Goal: Task Accomplishment & Management: Complete application form

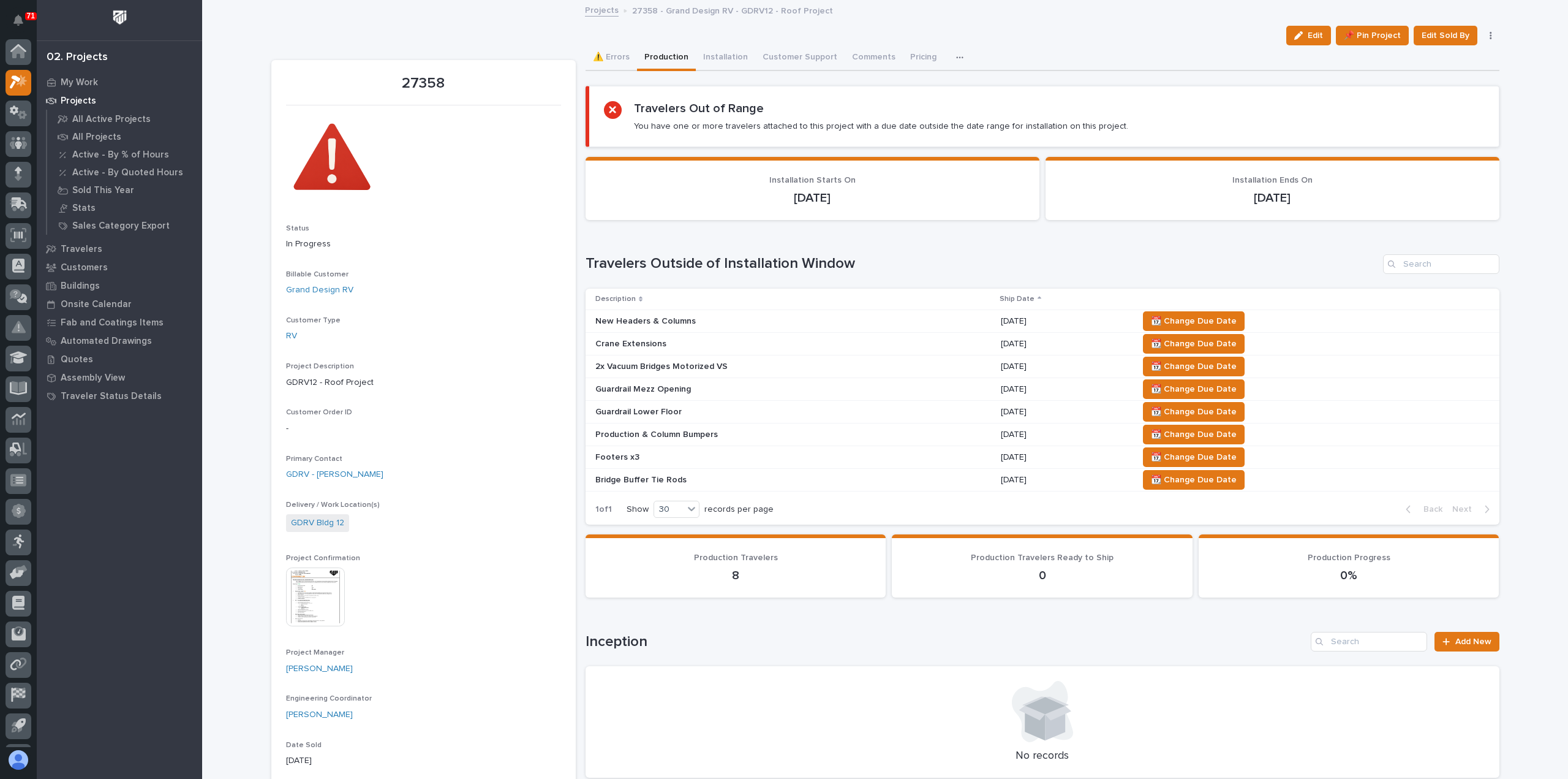
scroll to position [27, 0]
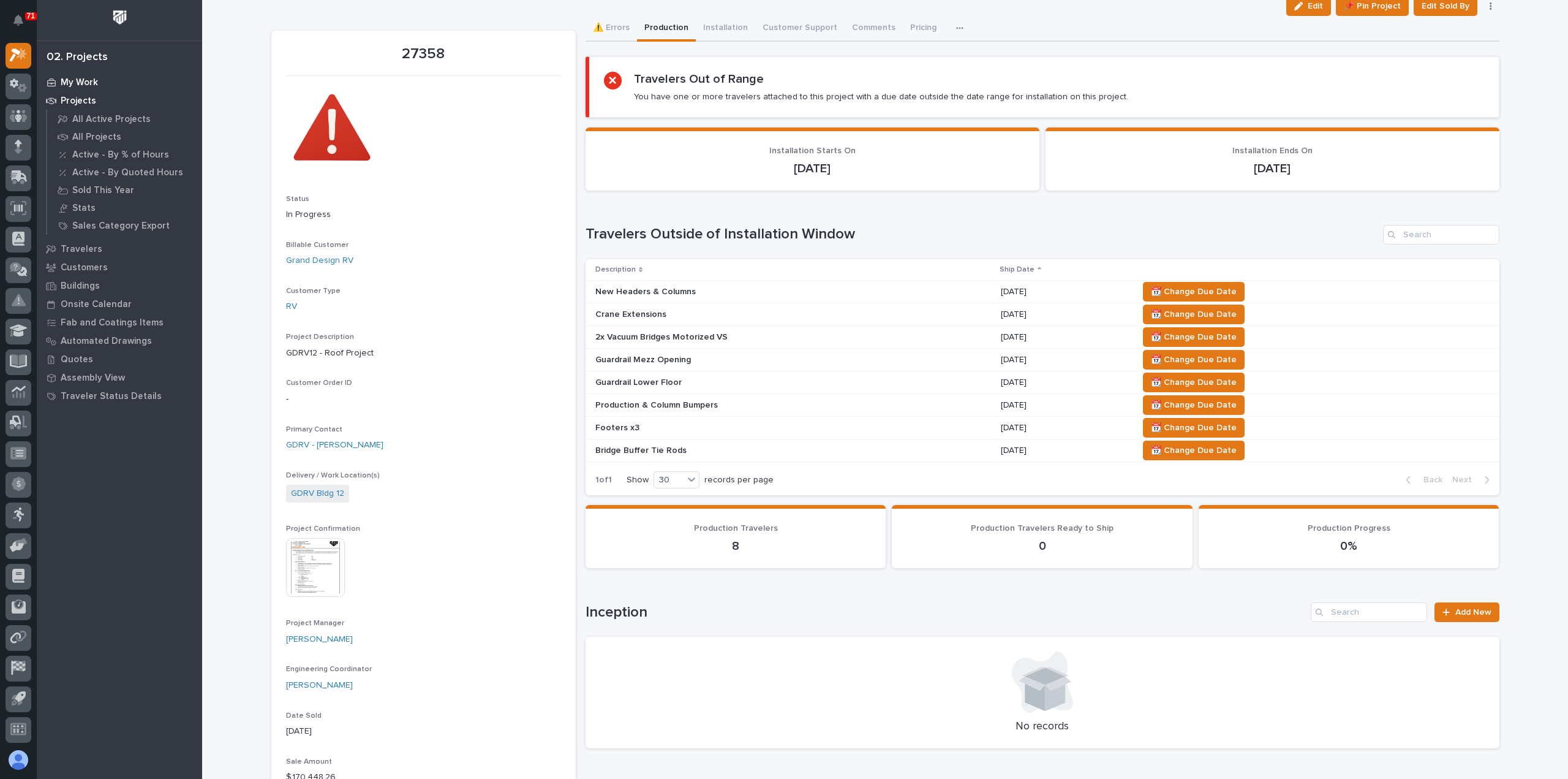
click at [72, 76] on div "My Work" at bounding box center [120, 82] width 159 height 17
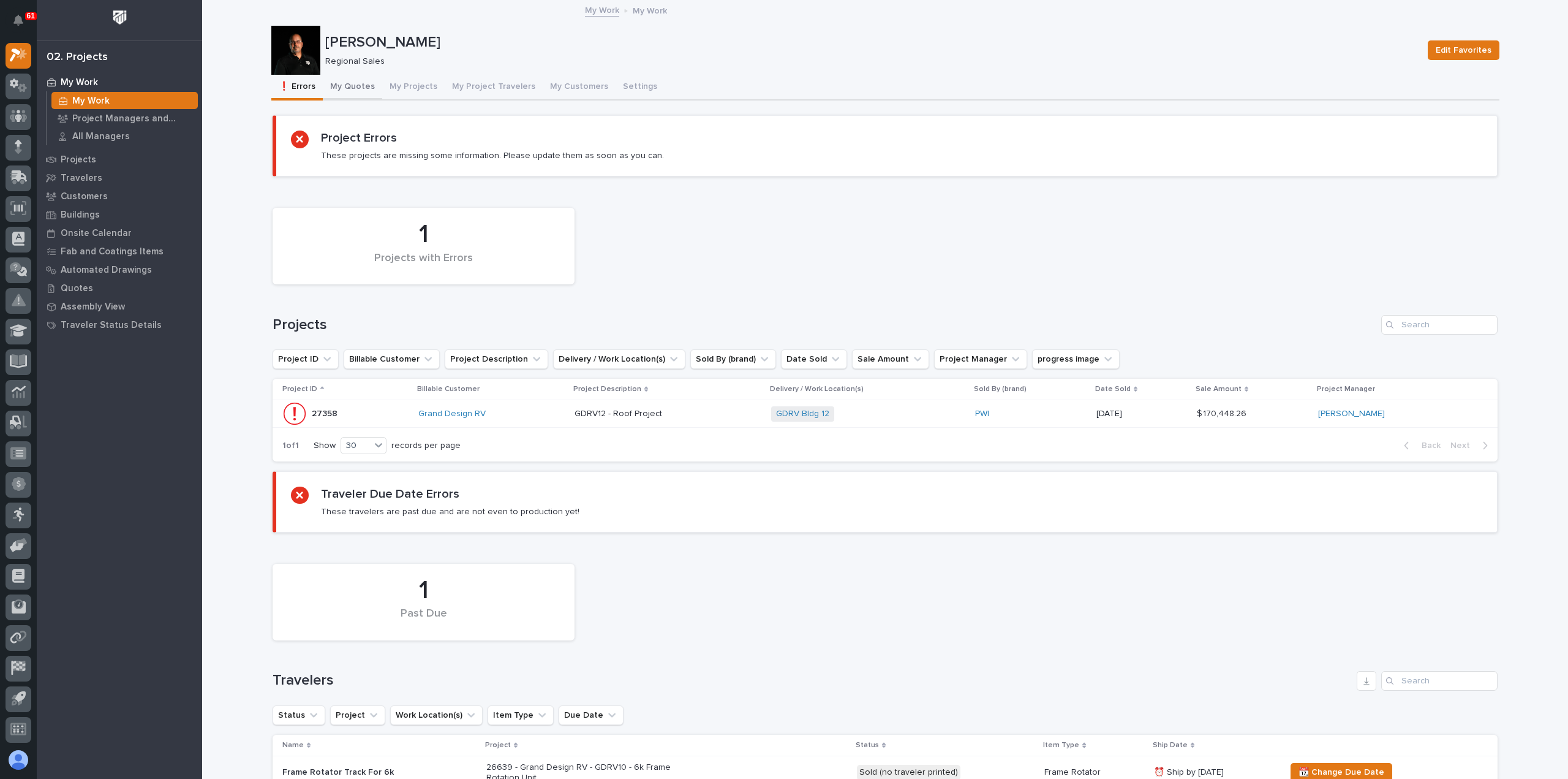
click at [365, 86] on button "My Quotes" at bounding box center [352, 87] width 59 height 26
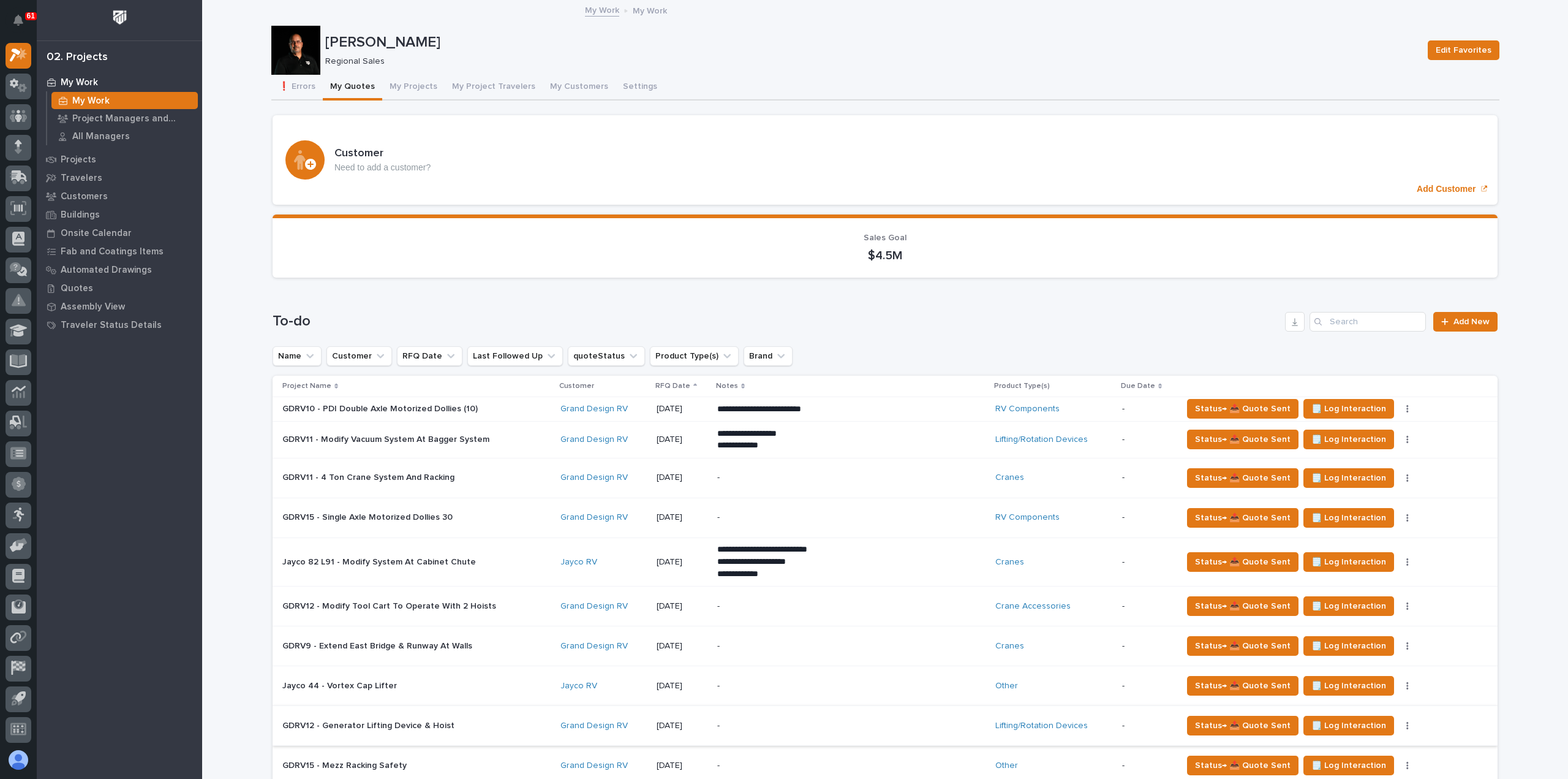
scroll to position [306, 0]
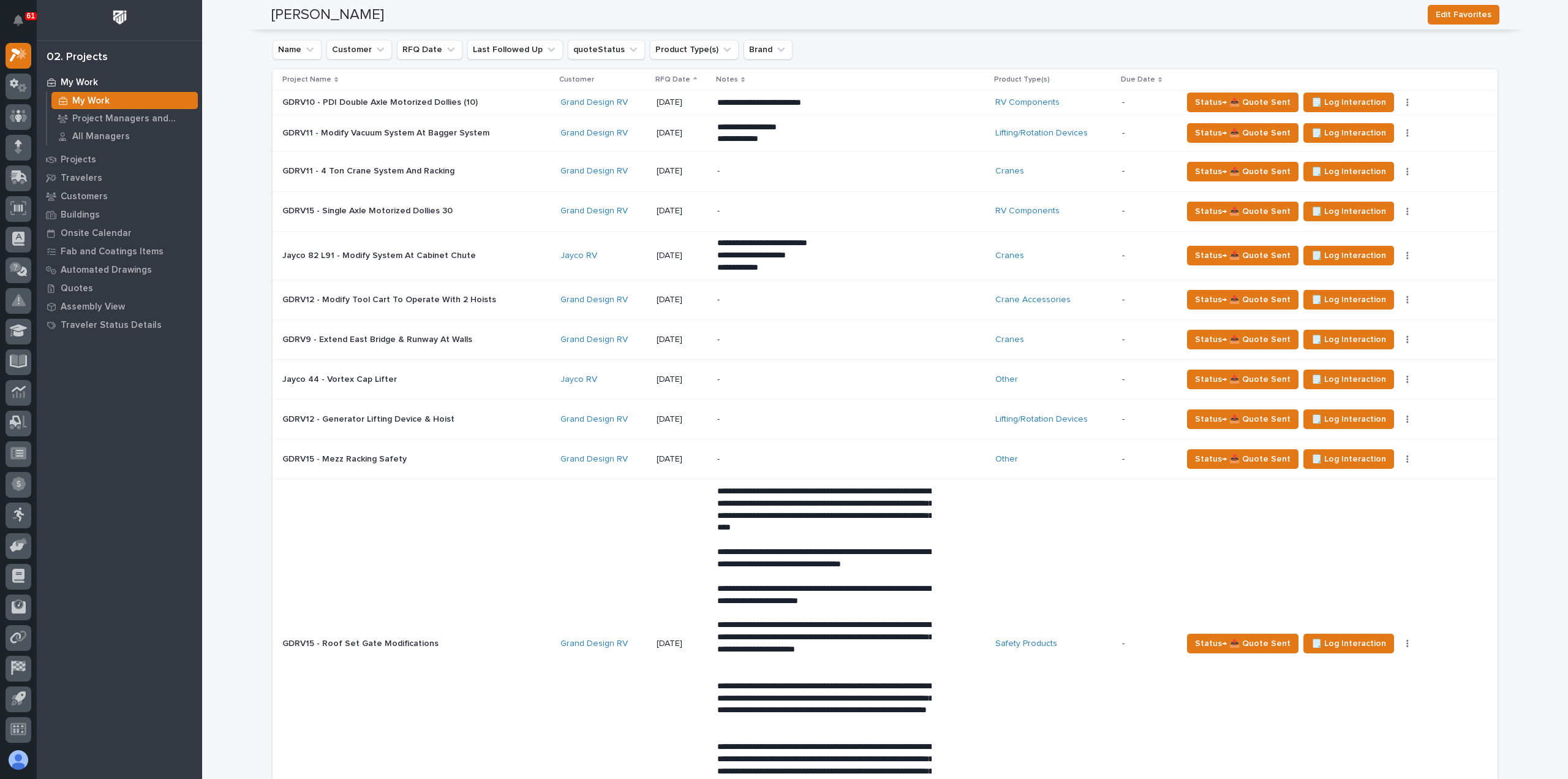
drag, startPoint x: 428, startPoint y: 339, endPoint x: 314, endPoint y: 338, distance: 114.0
click at [314, 338] on p "GDRV9 - Extend East Bridge & Runway At Walls" at bounding box center [378, 338] width 192 height 13
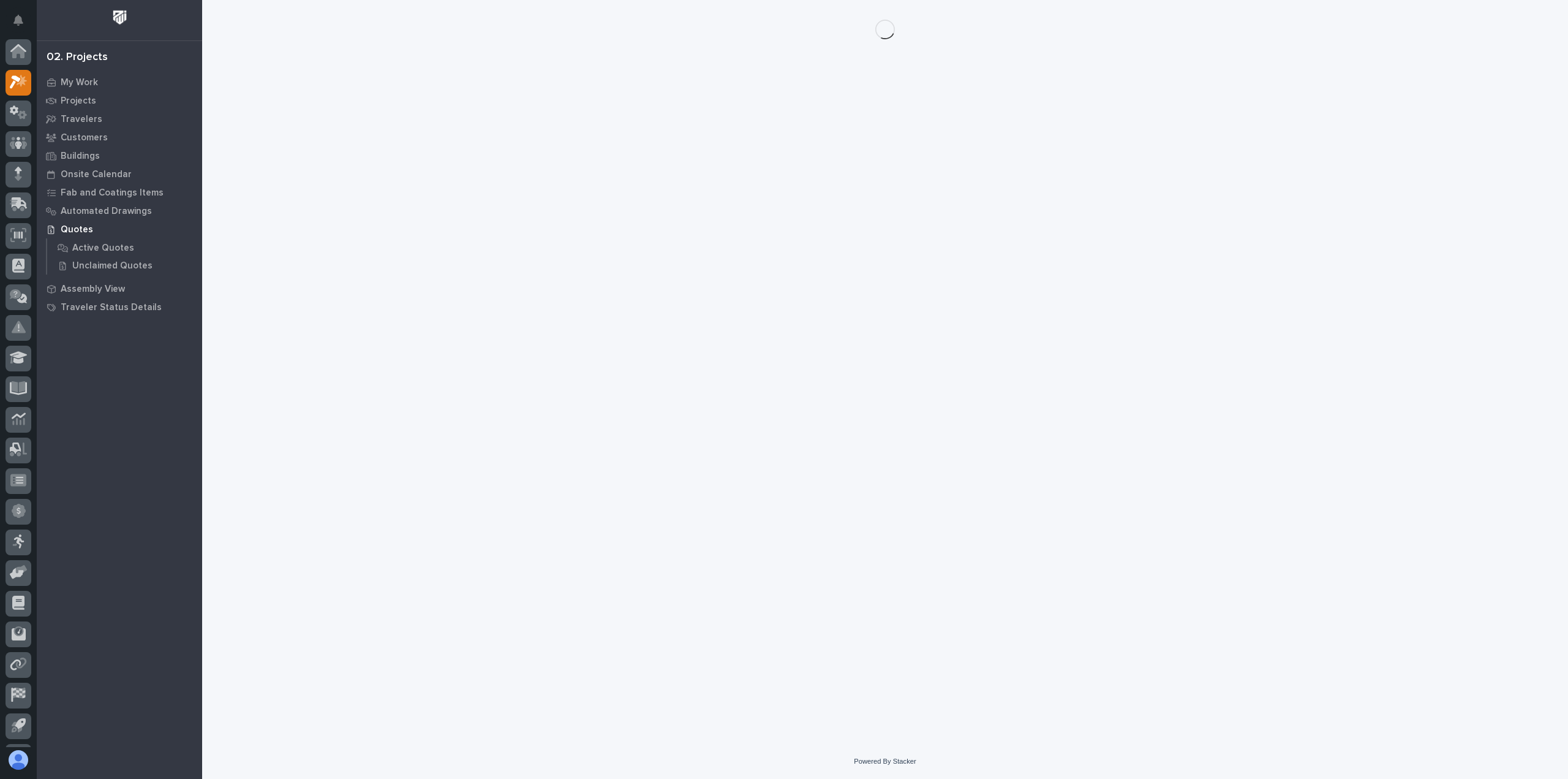
scroll to position [27, 0]
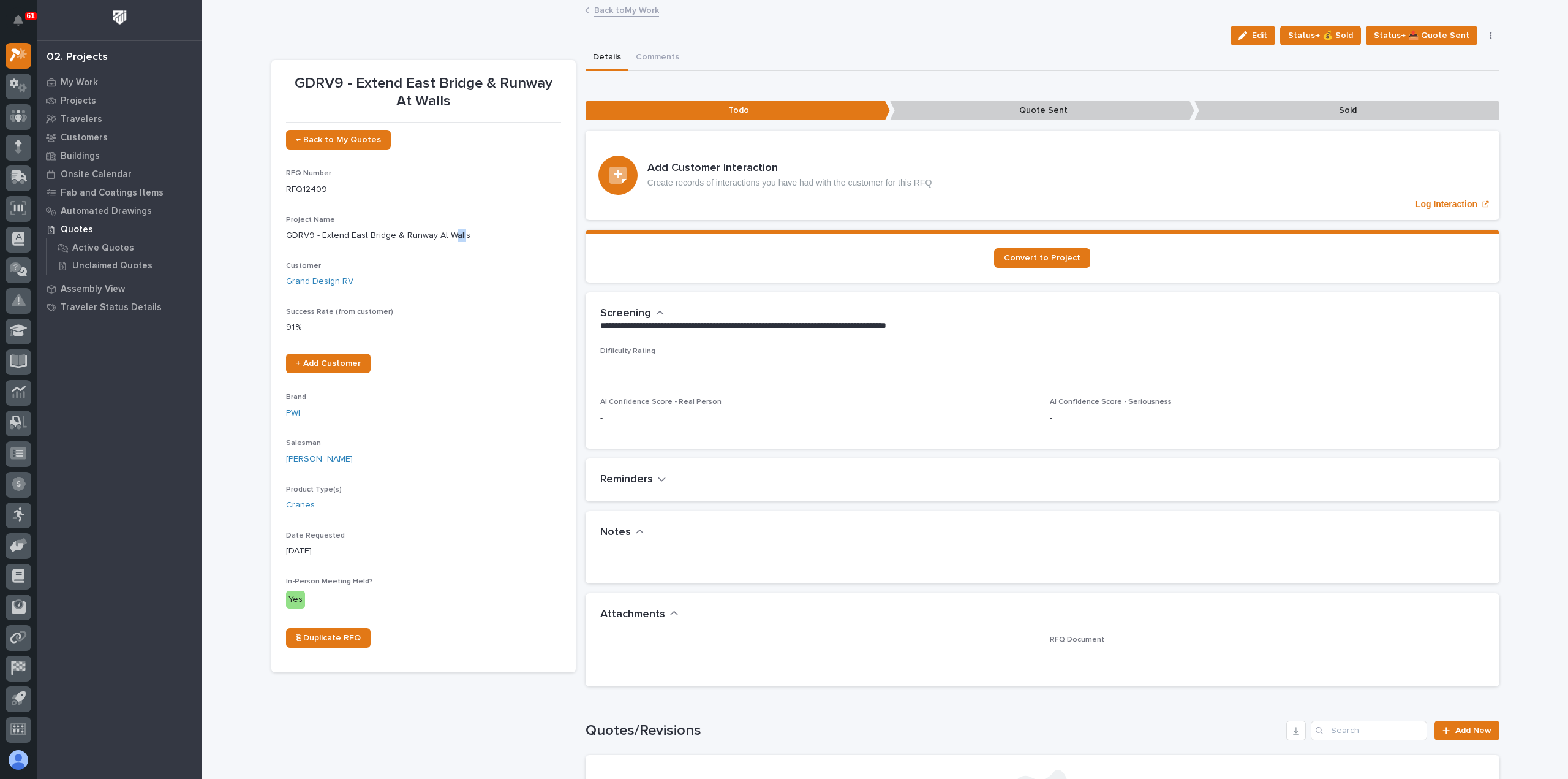
drag, startPoint x: 457, startPoint y: 236, endPoint x: 446, endPoint y: 237, distance: 11.0
click at [446, 237] on p "GDRV9 - Extend East Bridge & Runway At Walls" at bounding box center [424, 235] width 275 height 13
click at [460, 237] on p "GDRV9 - Extend East Bridge & Runway At Walls" at bounding box center [424, 235] width 275 height 13
drag, startPoint x: 458, startPoint y: 237, endPoint x: 318, endPoint y: 233, distance: 140.1
click at [318, 233] on p "GDRV9 - Extend East Bridge & Runway At Walls" at bounding box center [424, 235] width 275 height 13
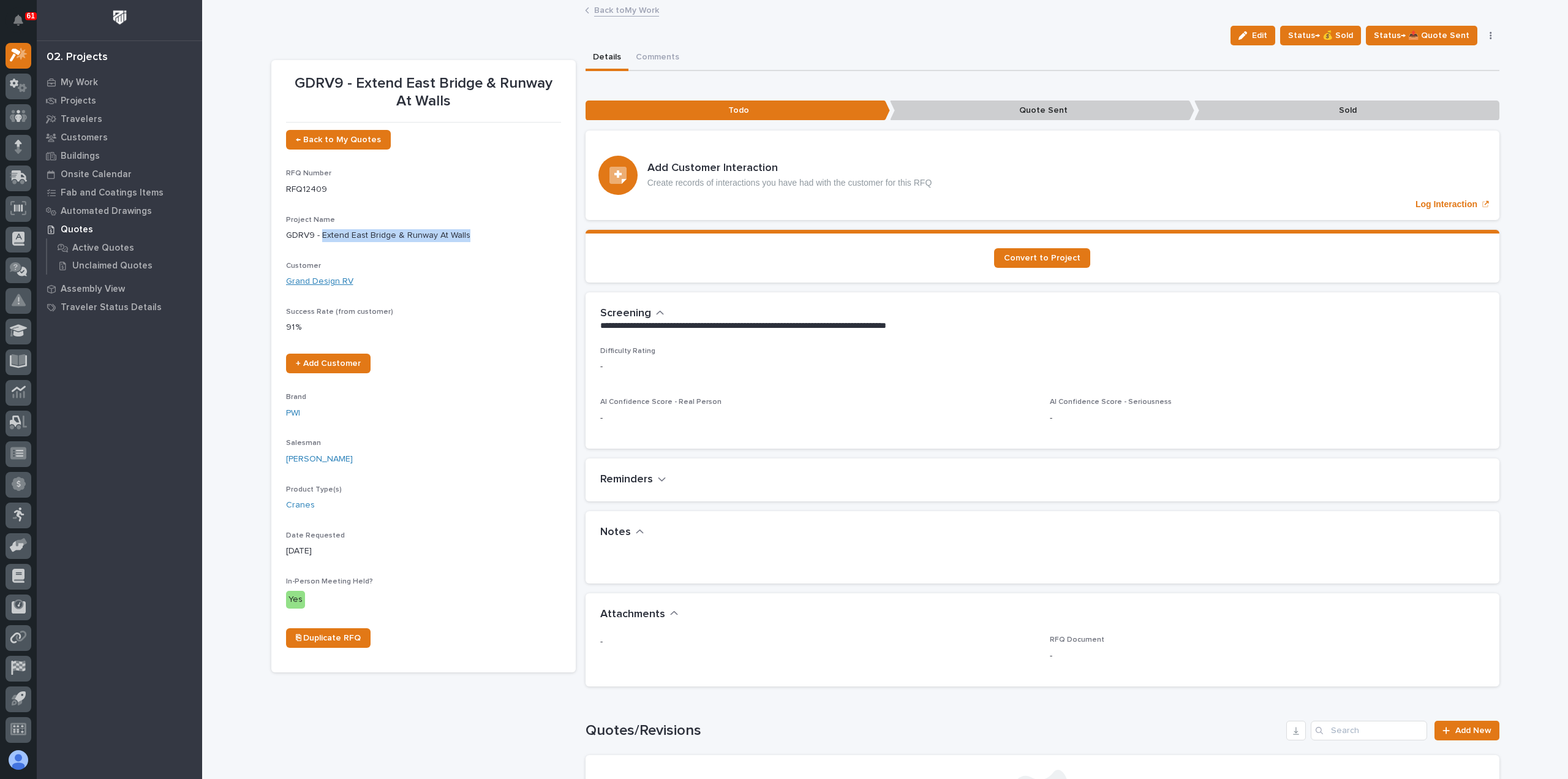
copy p "Extend East Bridge & Runway At Walls"
click at [67, 101] on p "Projects" at bounding box center [78, 101] width 35 height 11
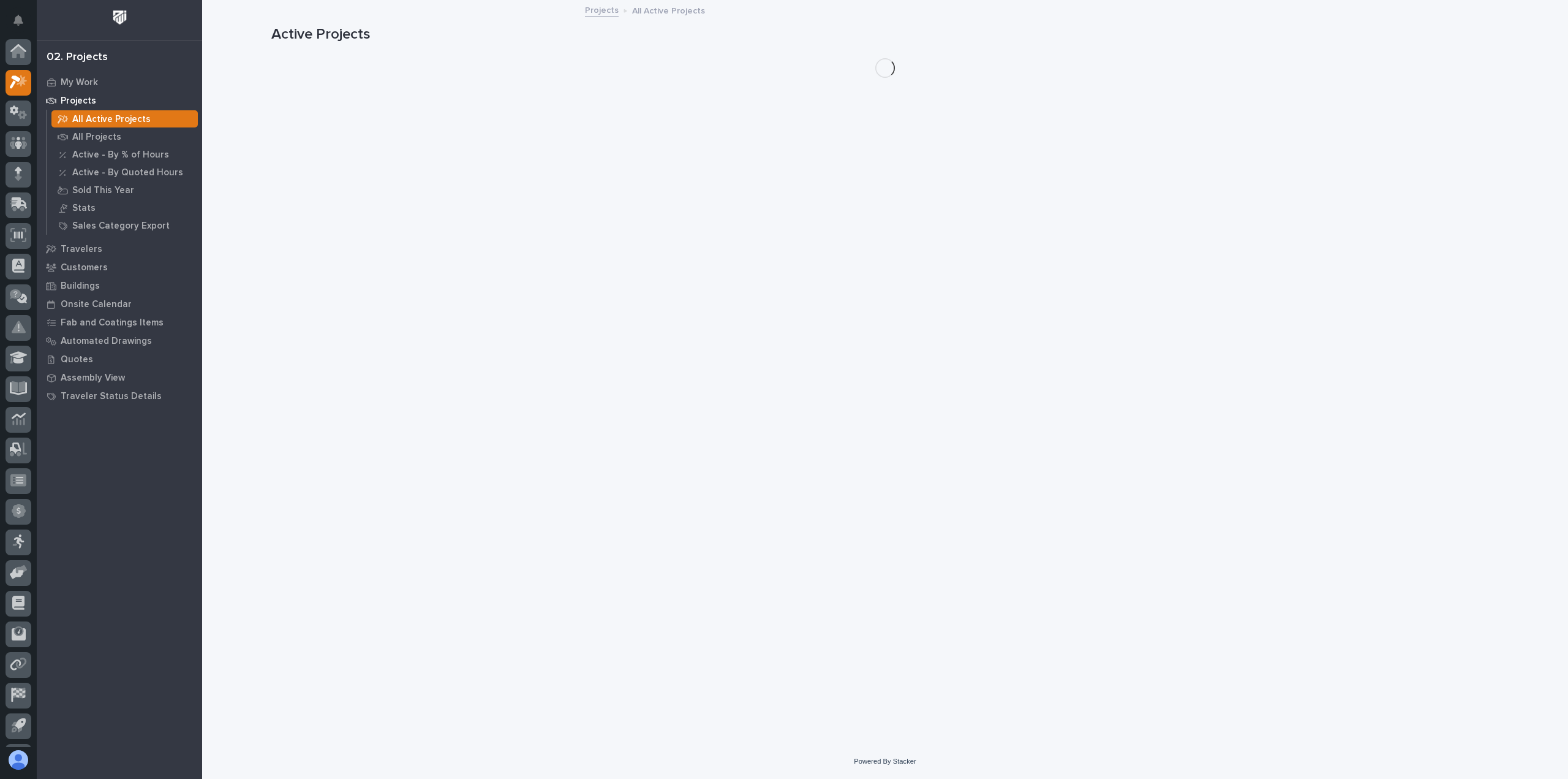
scroll to position [27, 0]
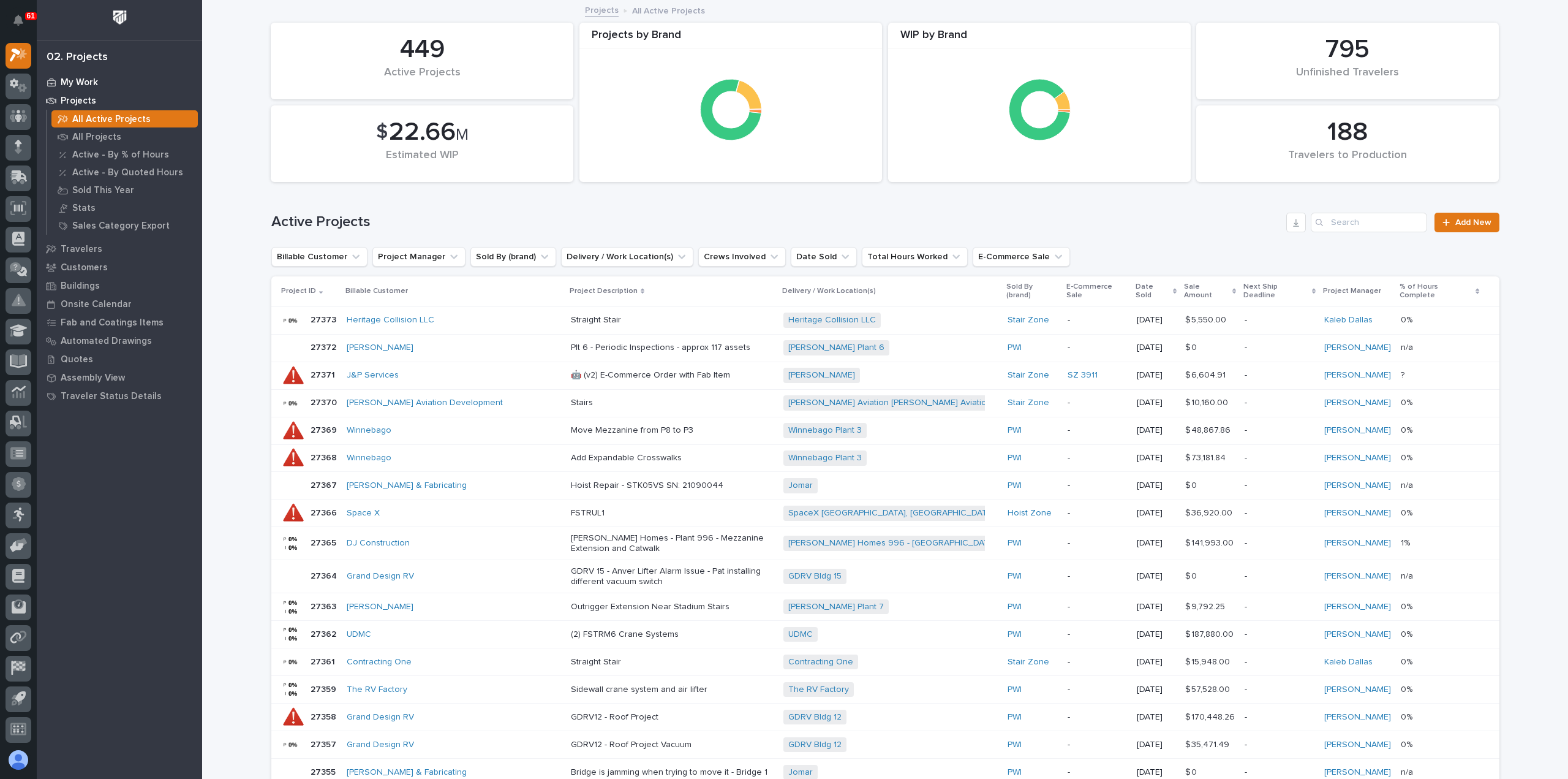
click at [80, 78] on p "My Work" at bounding box center [79, 82] width 37 height 11
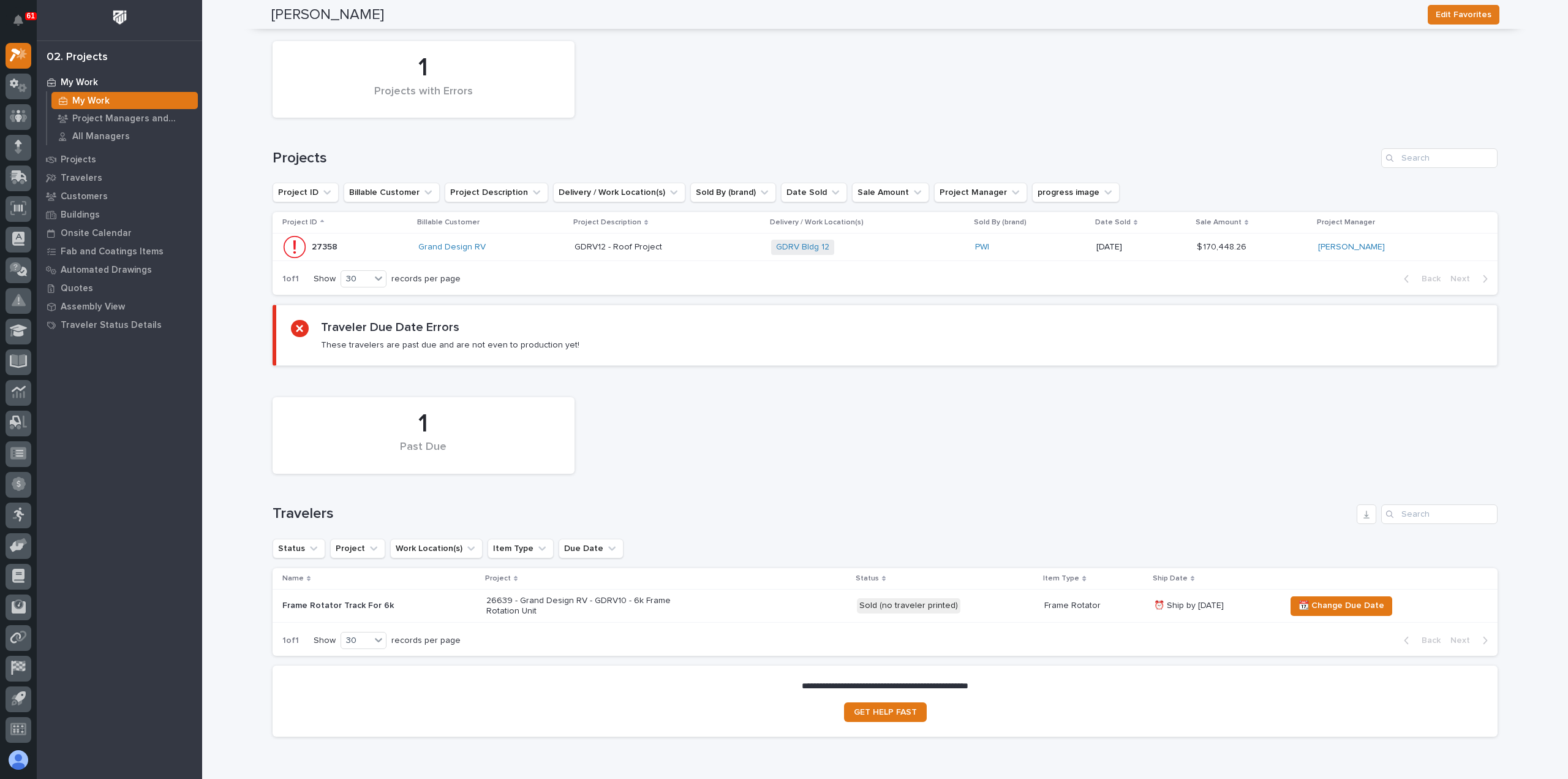
scroll to position [184, 0]
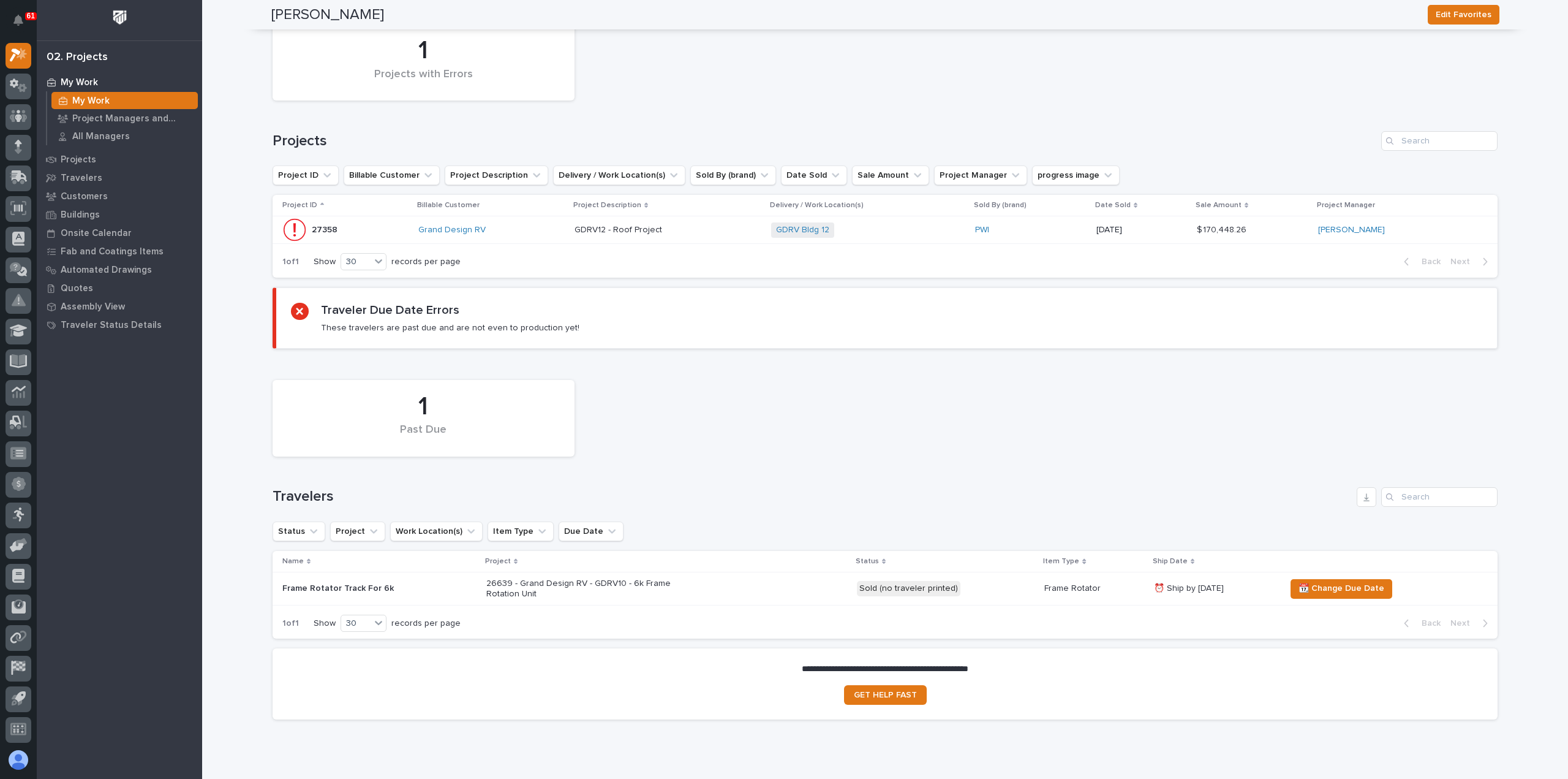
click at [519, 231] on div "Grand Design RV" at bounding box center [491, 230] width 146 height 11
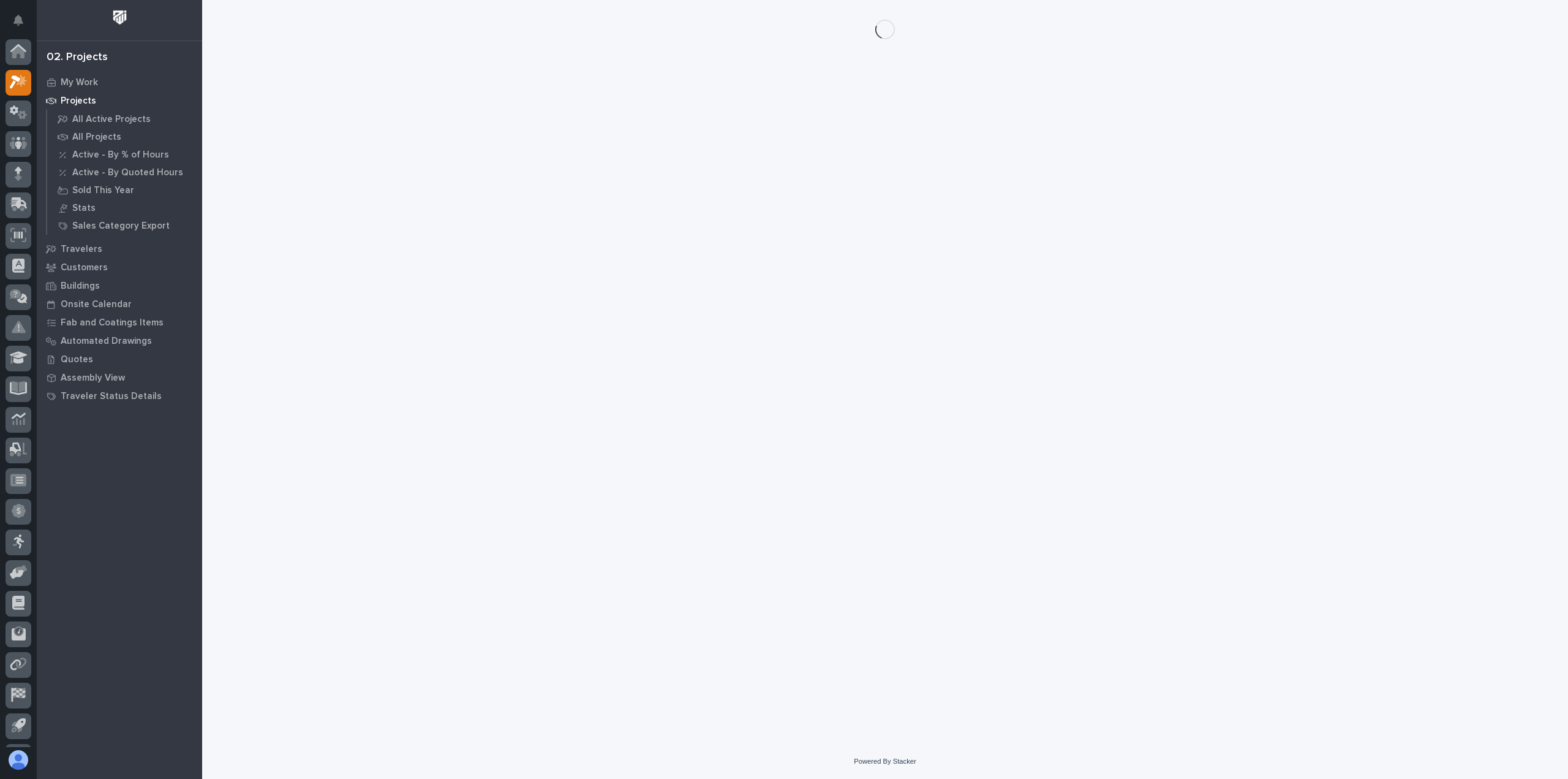
scroll to position [27, 0]
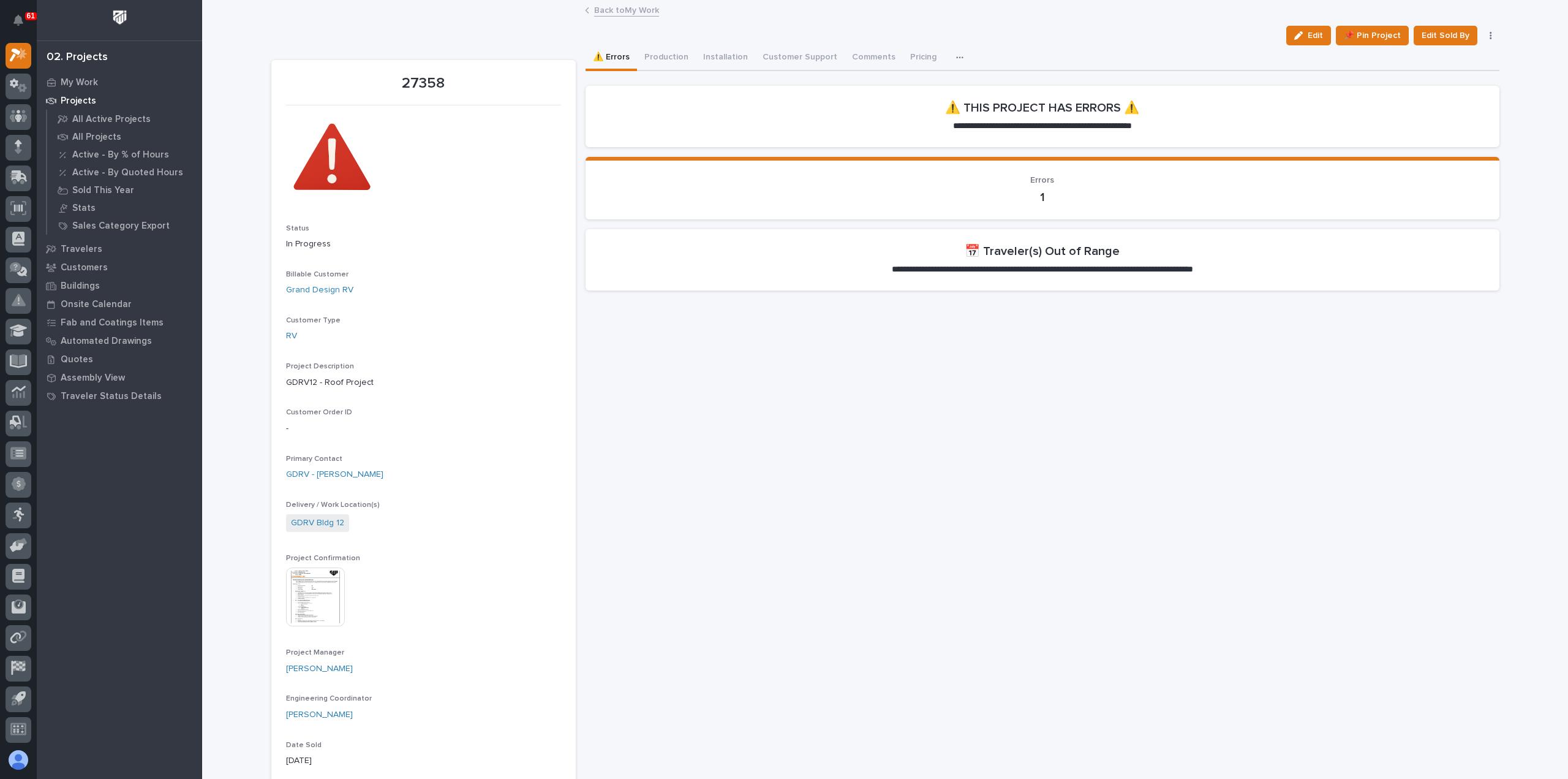
click at [824, 271] on section "**********" at bounding box center [1042, 260] width 914 height 61
click at [655, 55] on button "Production" at bounding box center [666, 58] width 59 height 26
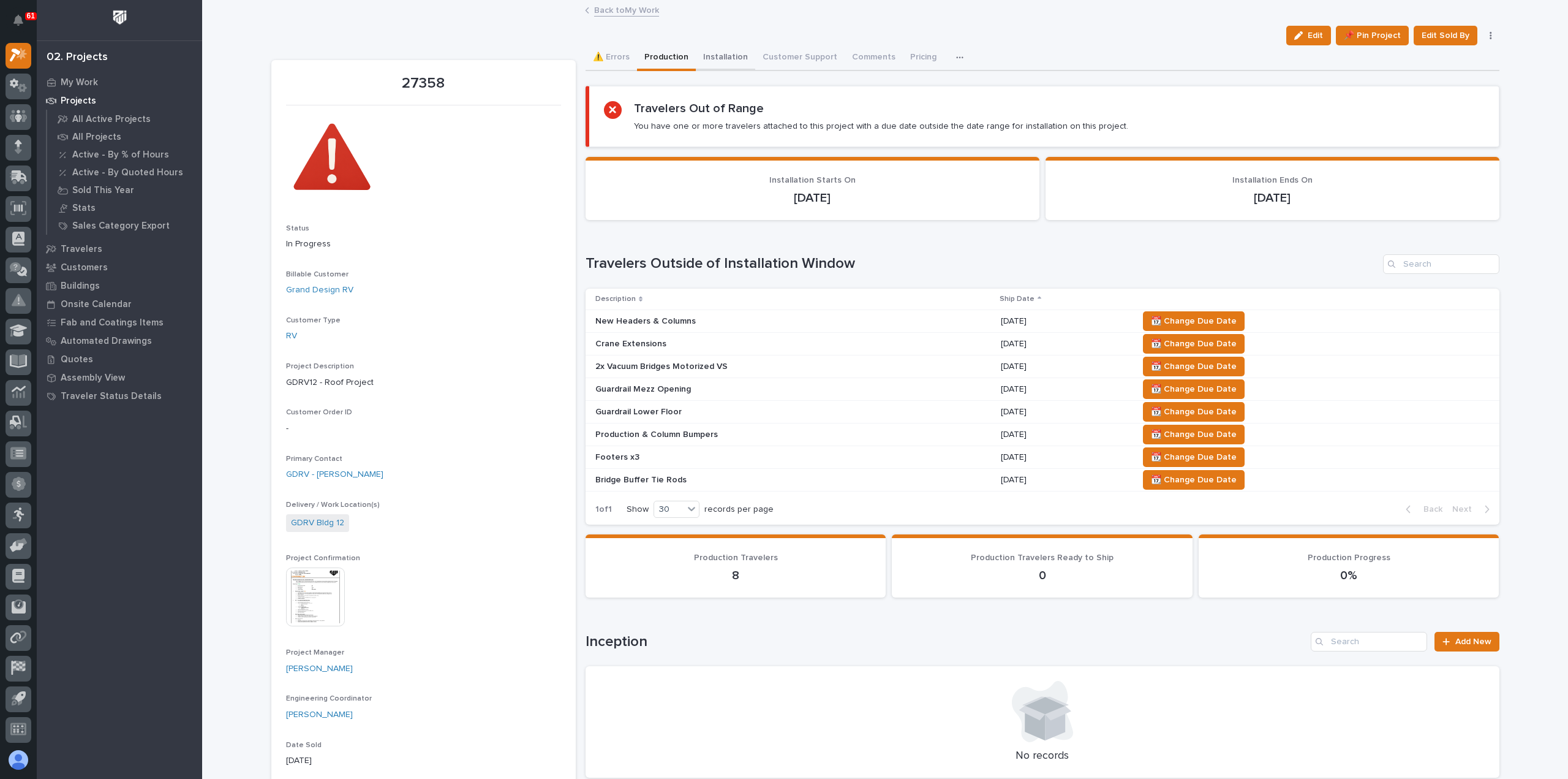
click at [727, 56] on button "Installation" at bounding box center [725, 58] width 59 height 26
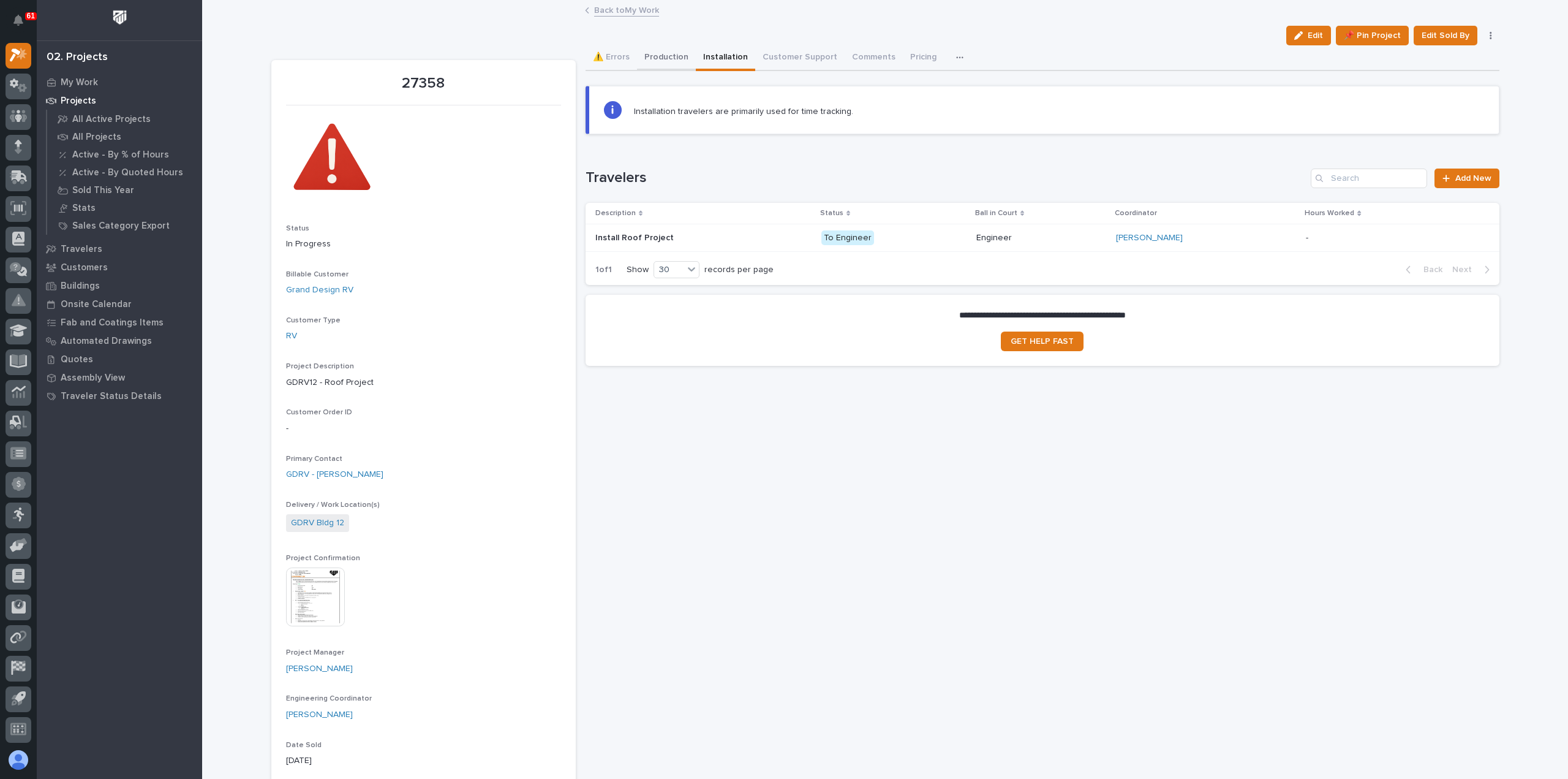
drag, startPoint x: 642, startPoint y: 53, endPoint x: 647, endPoint y: 58, distance: 7.1
click at [643, 53] on button "Production" at bounding box center [666, 58] width 59 height 26
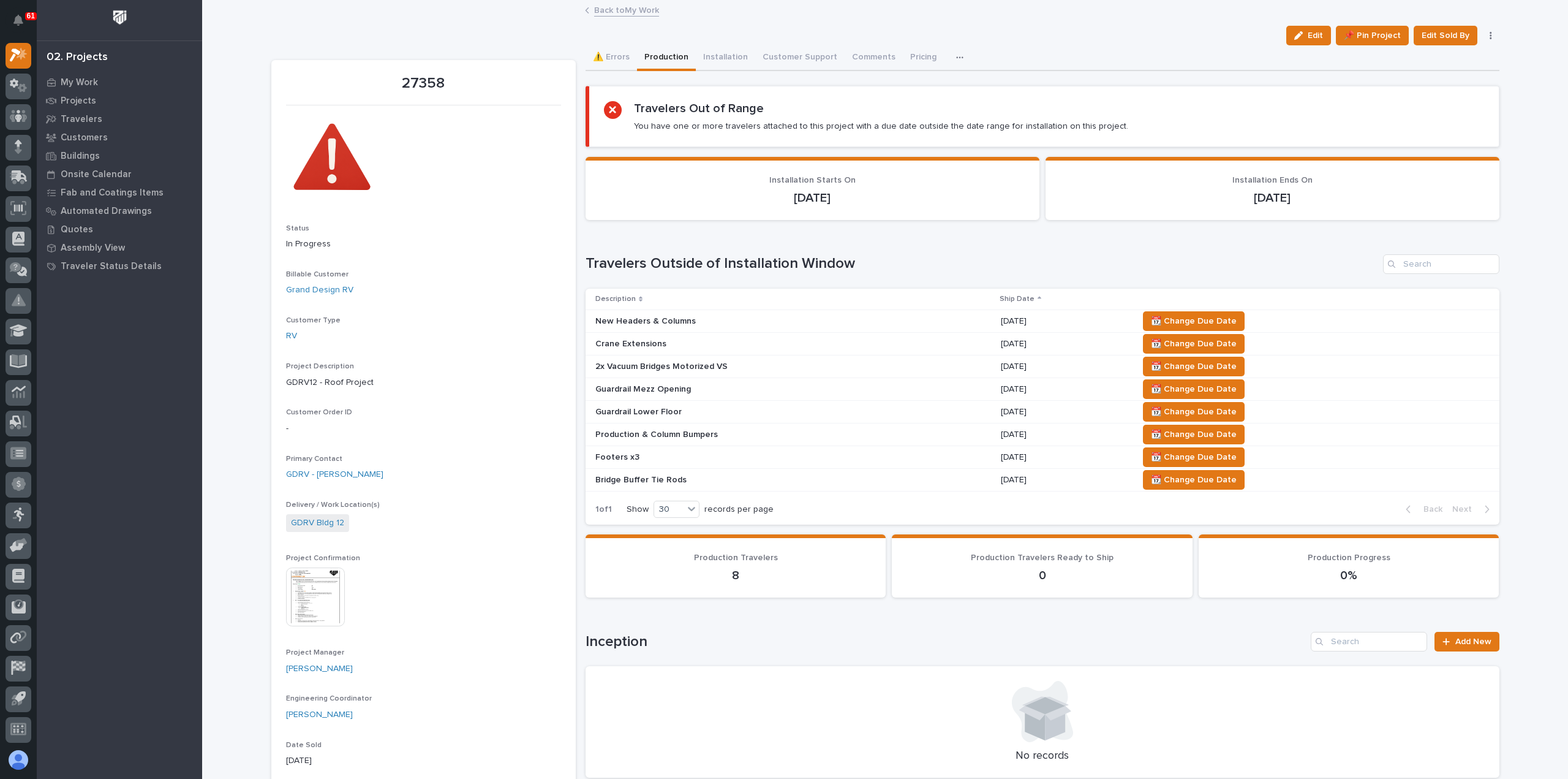
click at [729, 460] on div "Footers x3" at bounding box center [793, 457] width 396 height 20
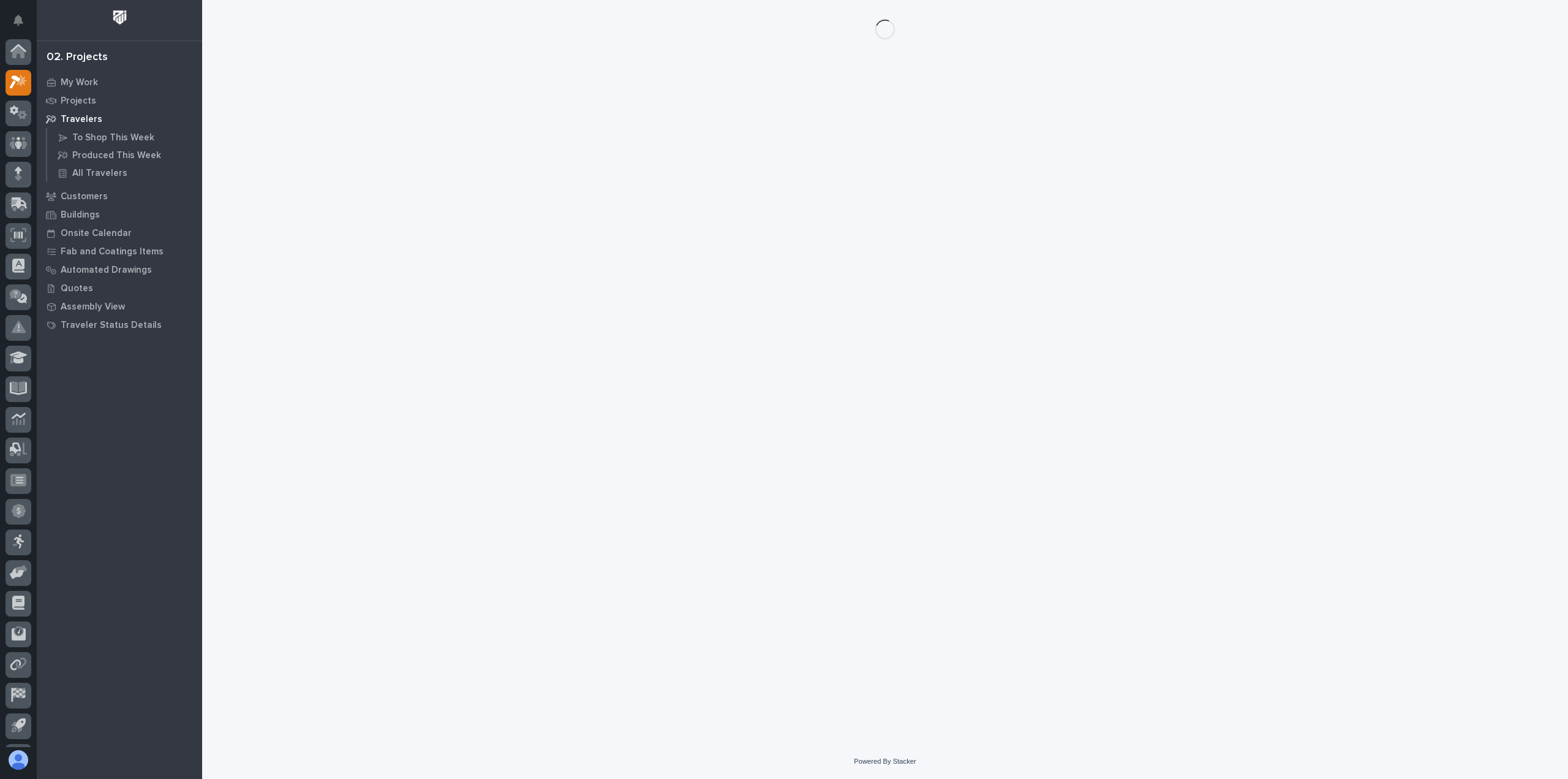
scroll to position [27, 0]
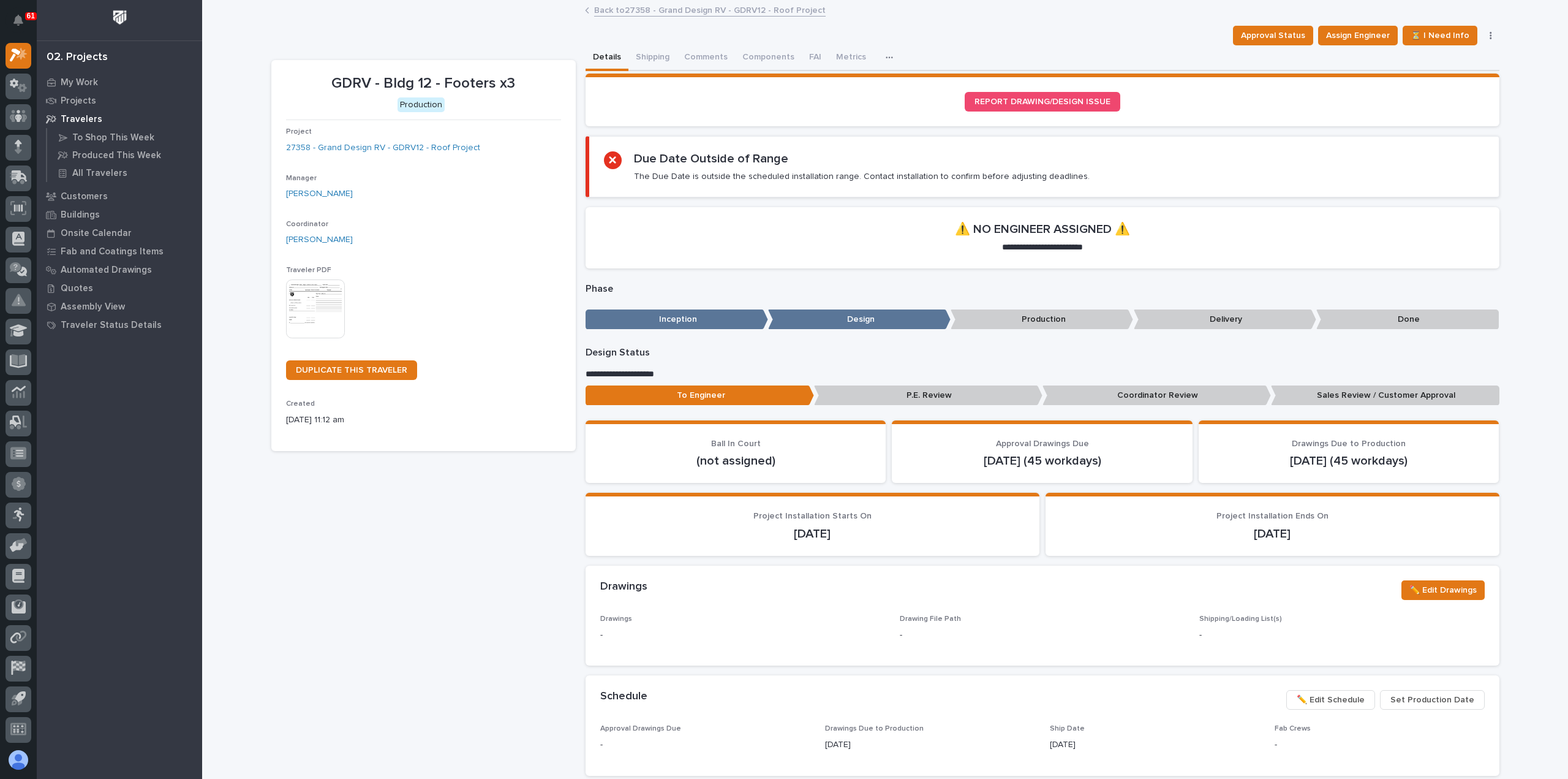
click at [607, 11] on link "Back to 27358 - Grand Design RV - GDRV12 - Roof Project" at bounding box center [710, 9] width 231 height 14
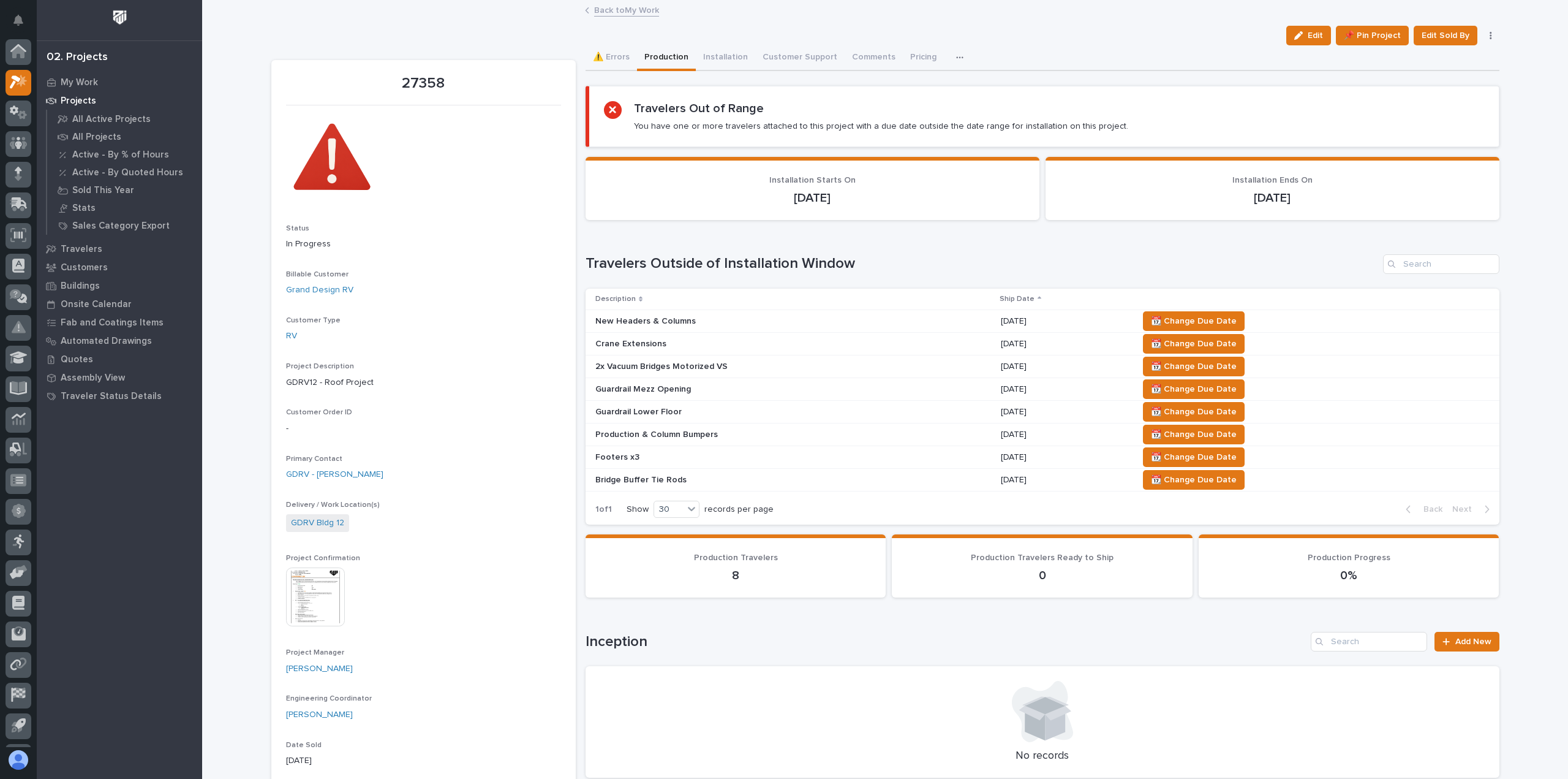
scroll to position [27, 0]
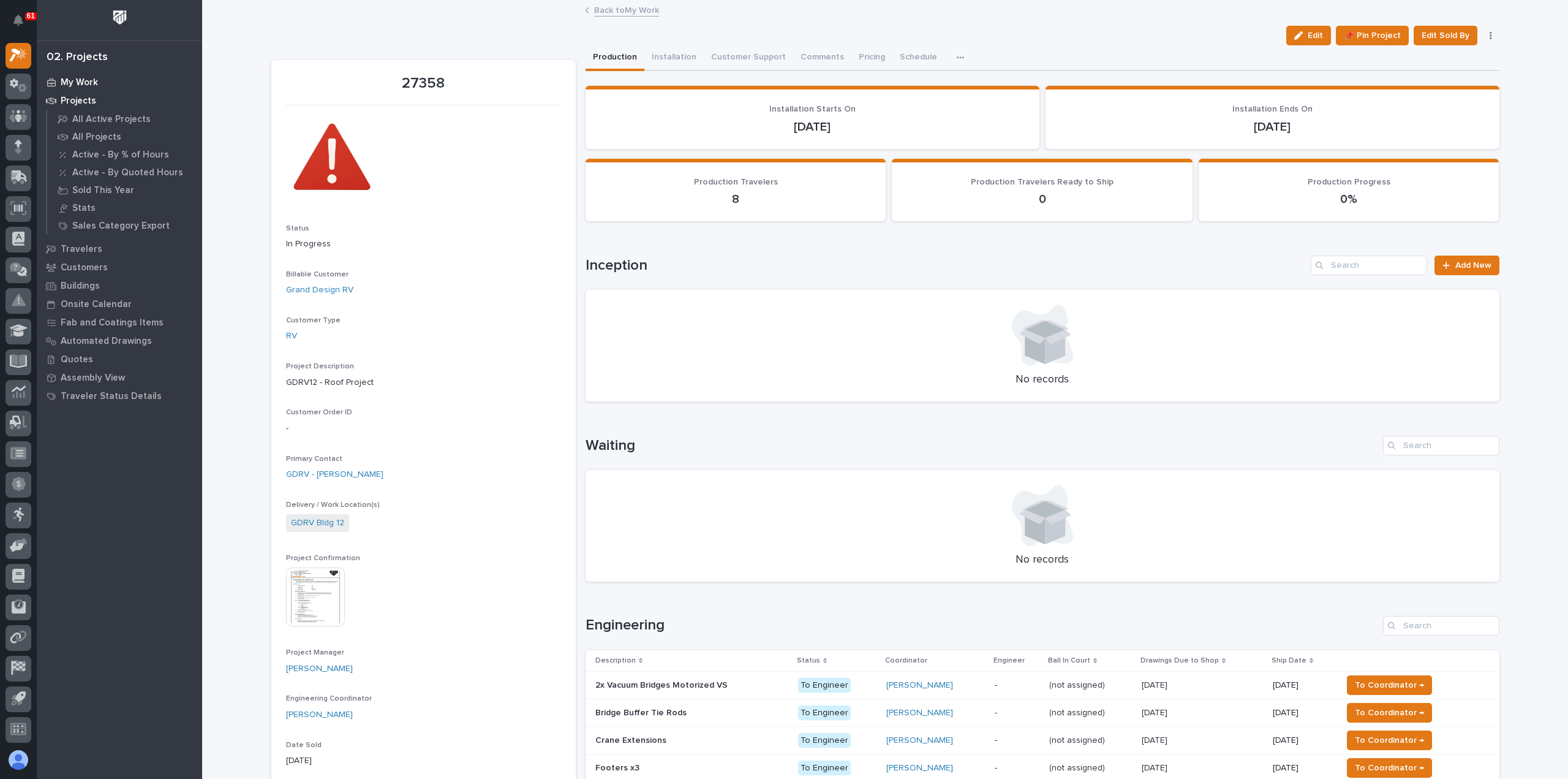
click at [90, 80] on p "My Work" at bounding box center [79, 82] width 37 height 11
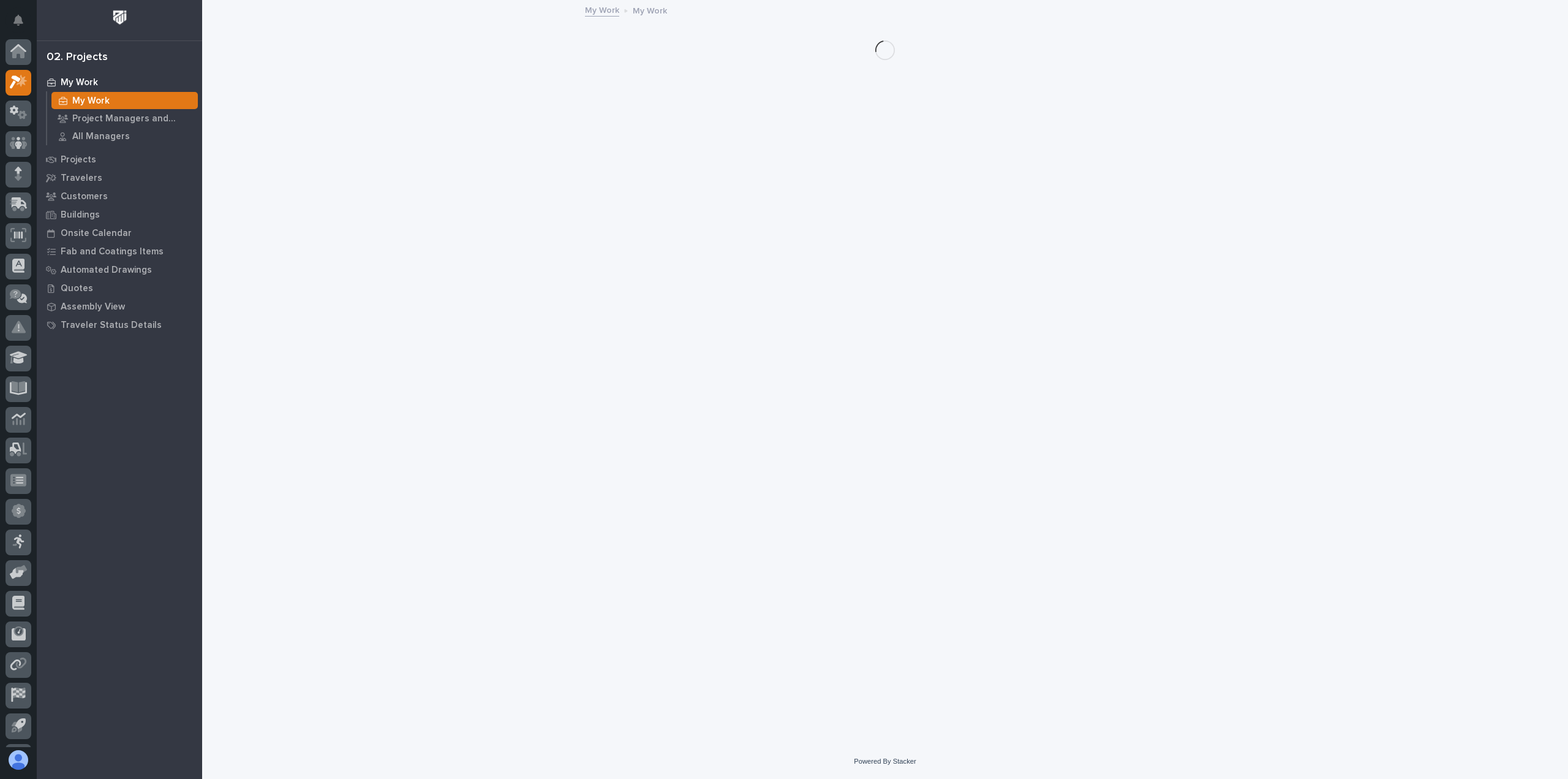
scroll to position [27, 0]
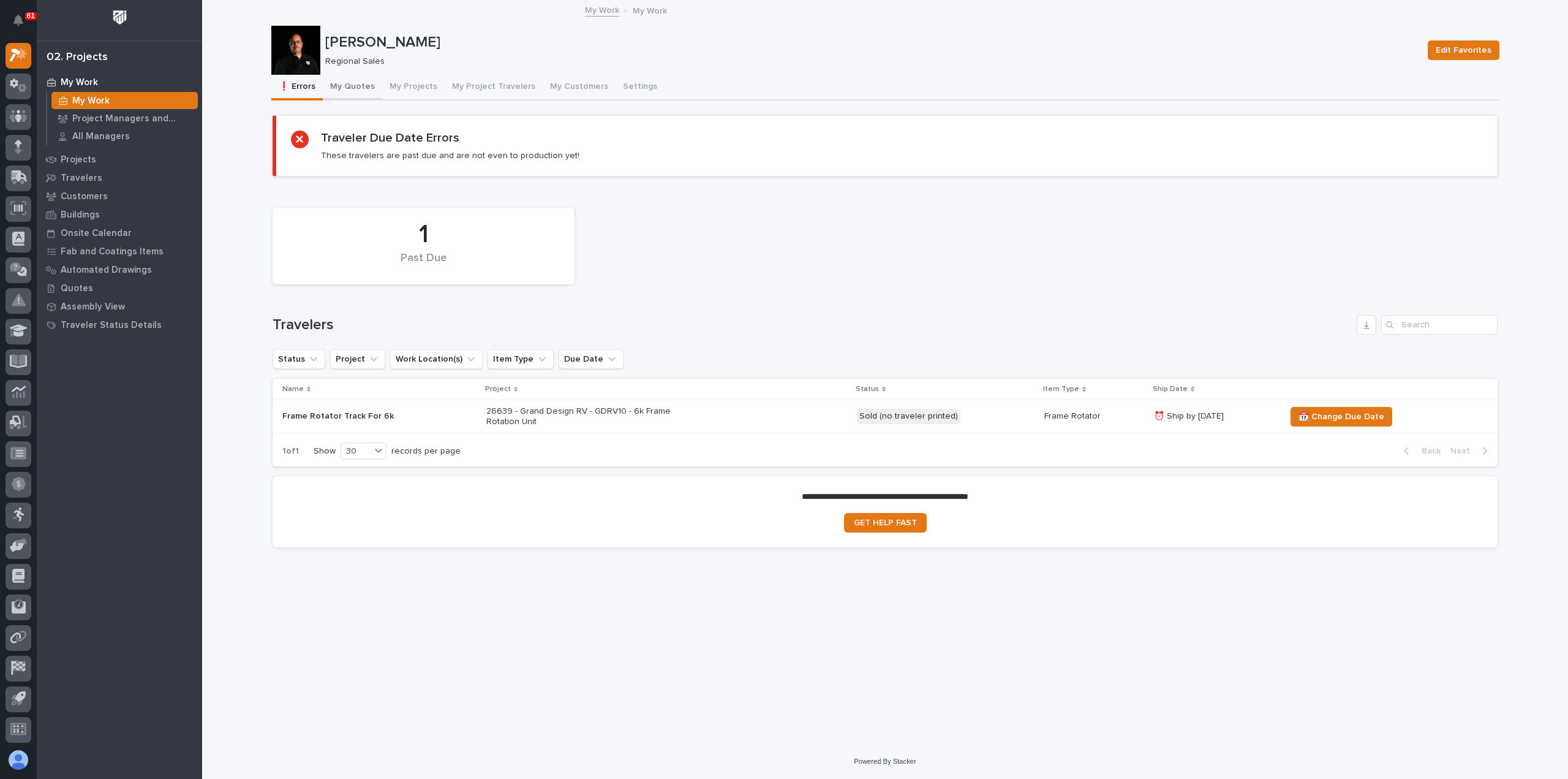
click at [355, 87] on button "My Quotes" at bounding box center [352, 87] width 59 height 26
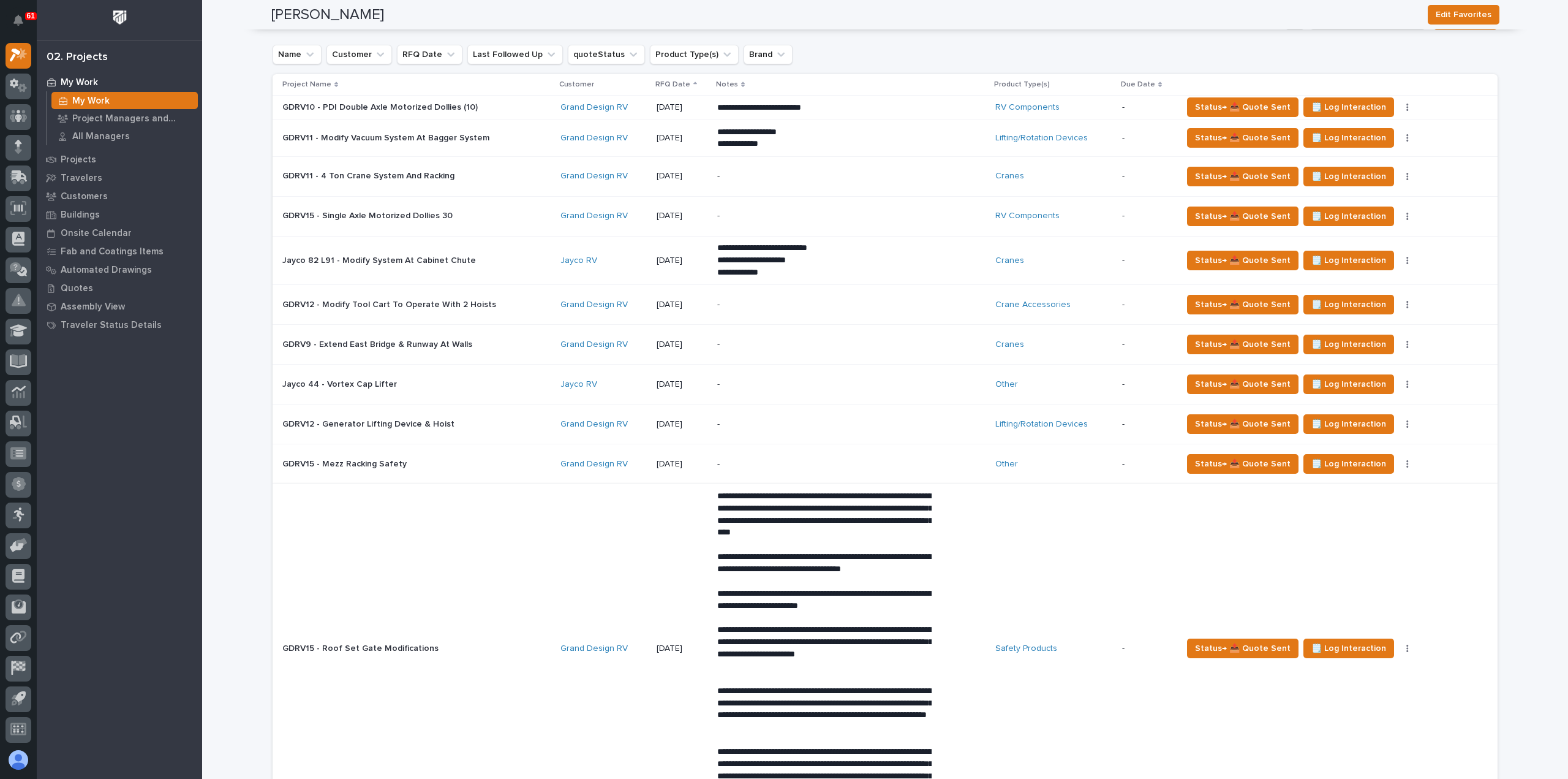
scroll to position [1042, 0]
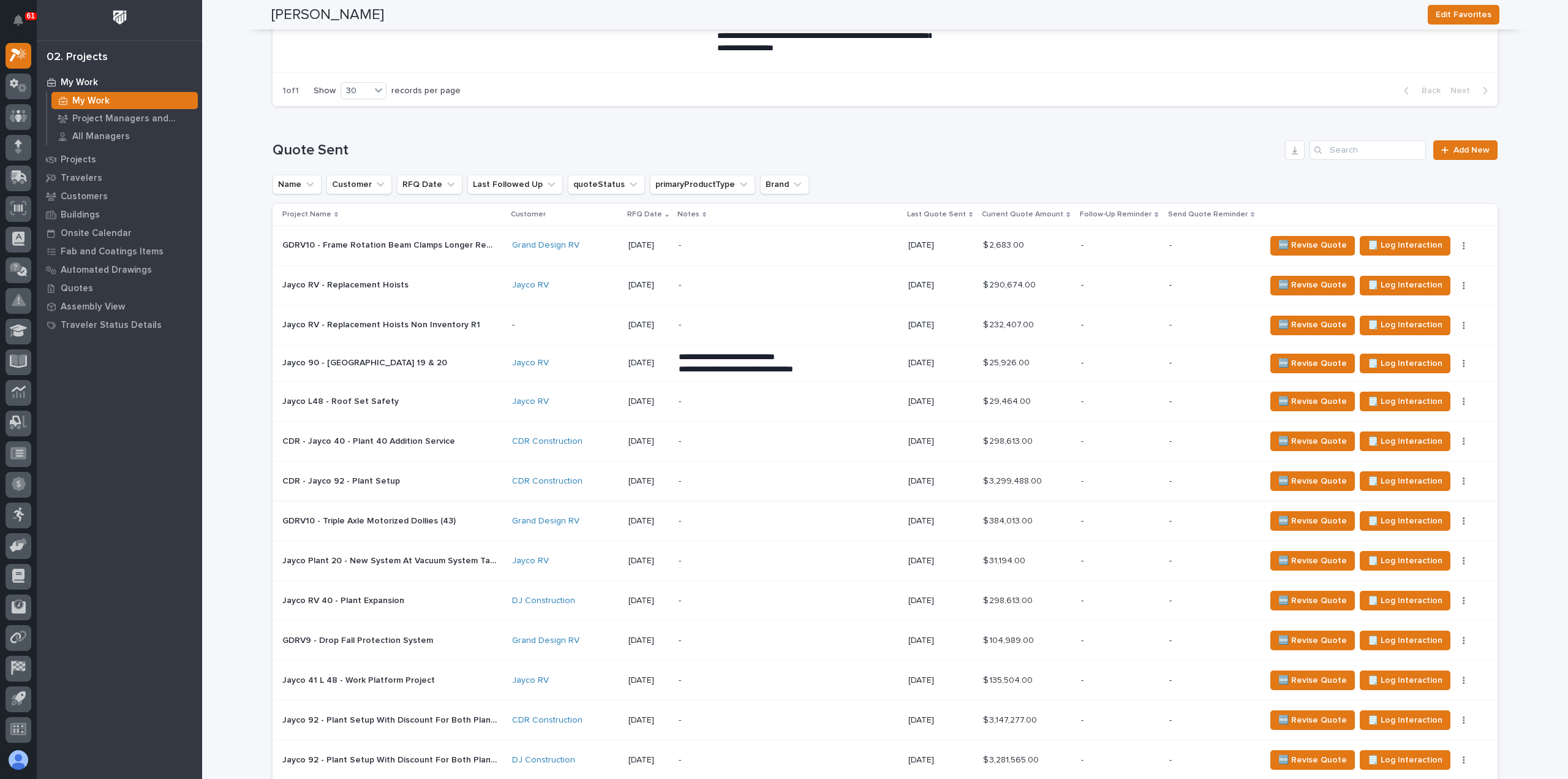
click at [785, 240] on p "-" at bounding box center [785, 245] width 215 height 11
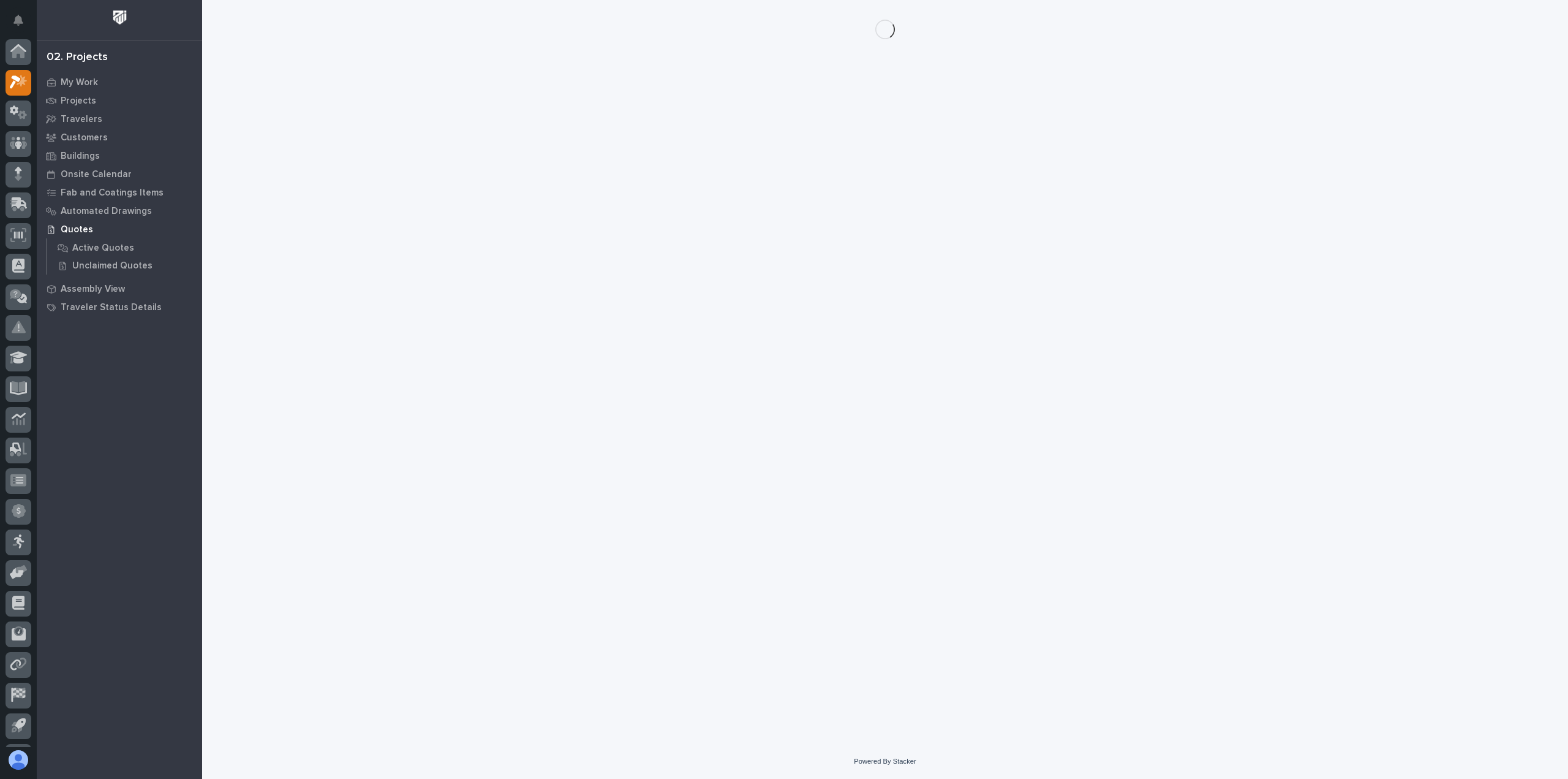
scroll to position [27, 0]
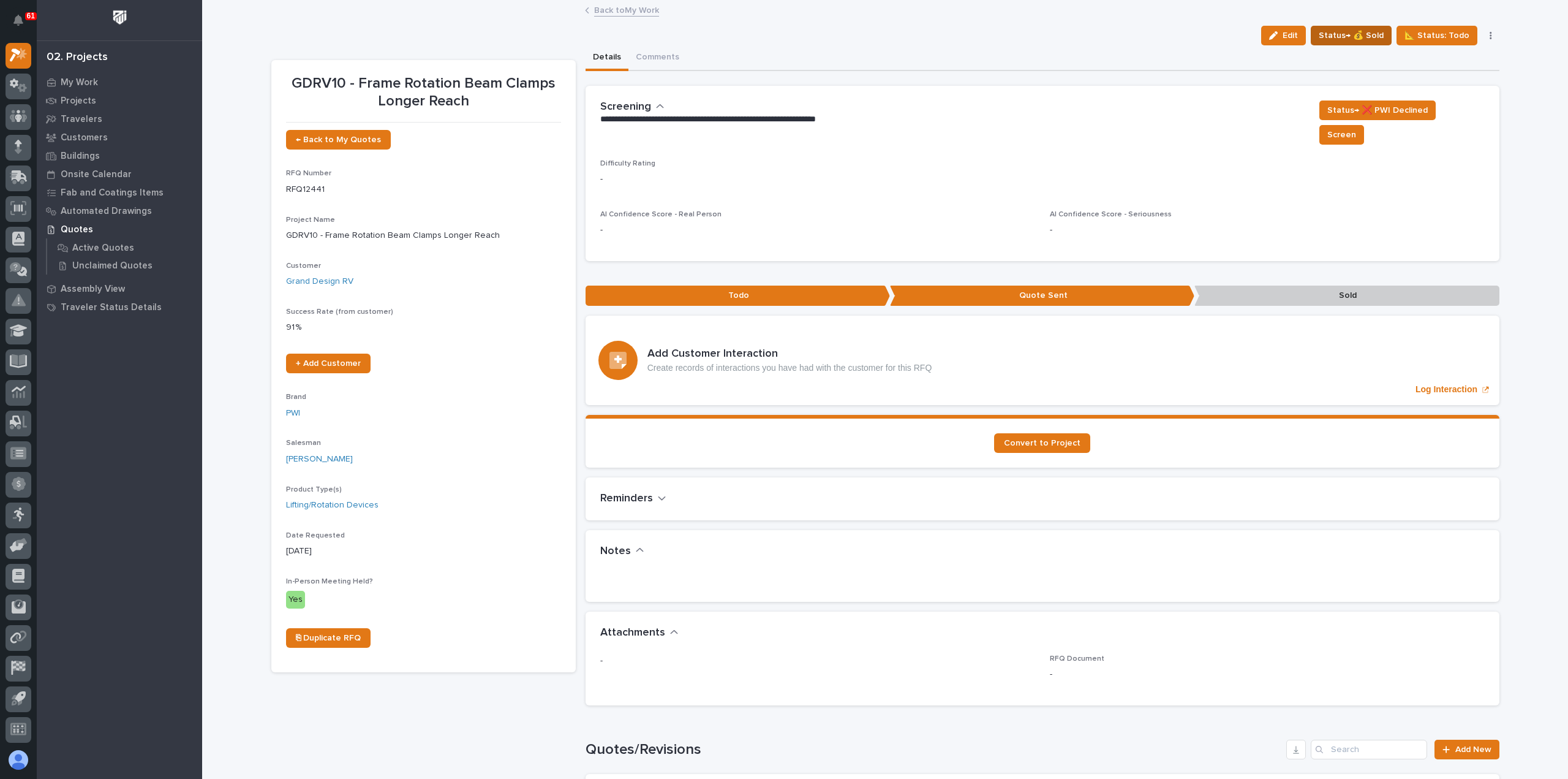
click at [1345, 32] on span "Status→ 💰 Sold" at bounding box center [1351, 35] width 65 height 15
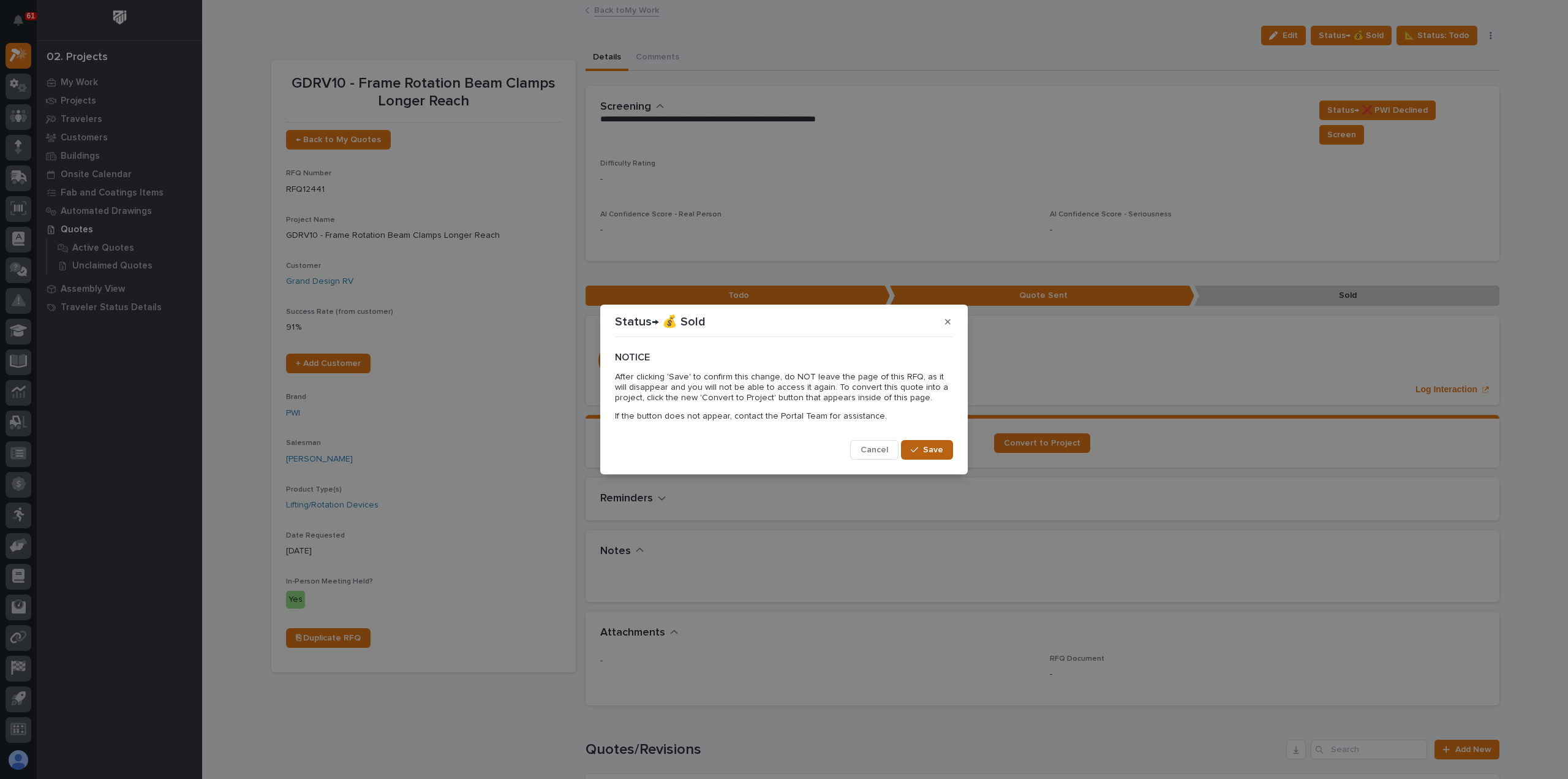
click at [941, 454] on span "Save" at bounding box center [933, 449] width 20 height 11
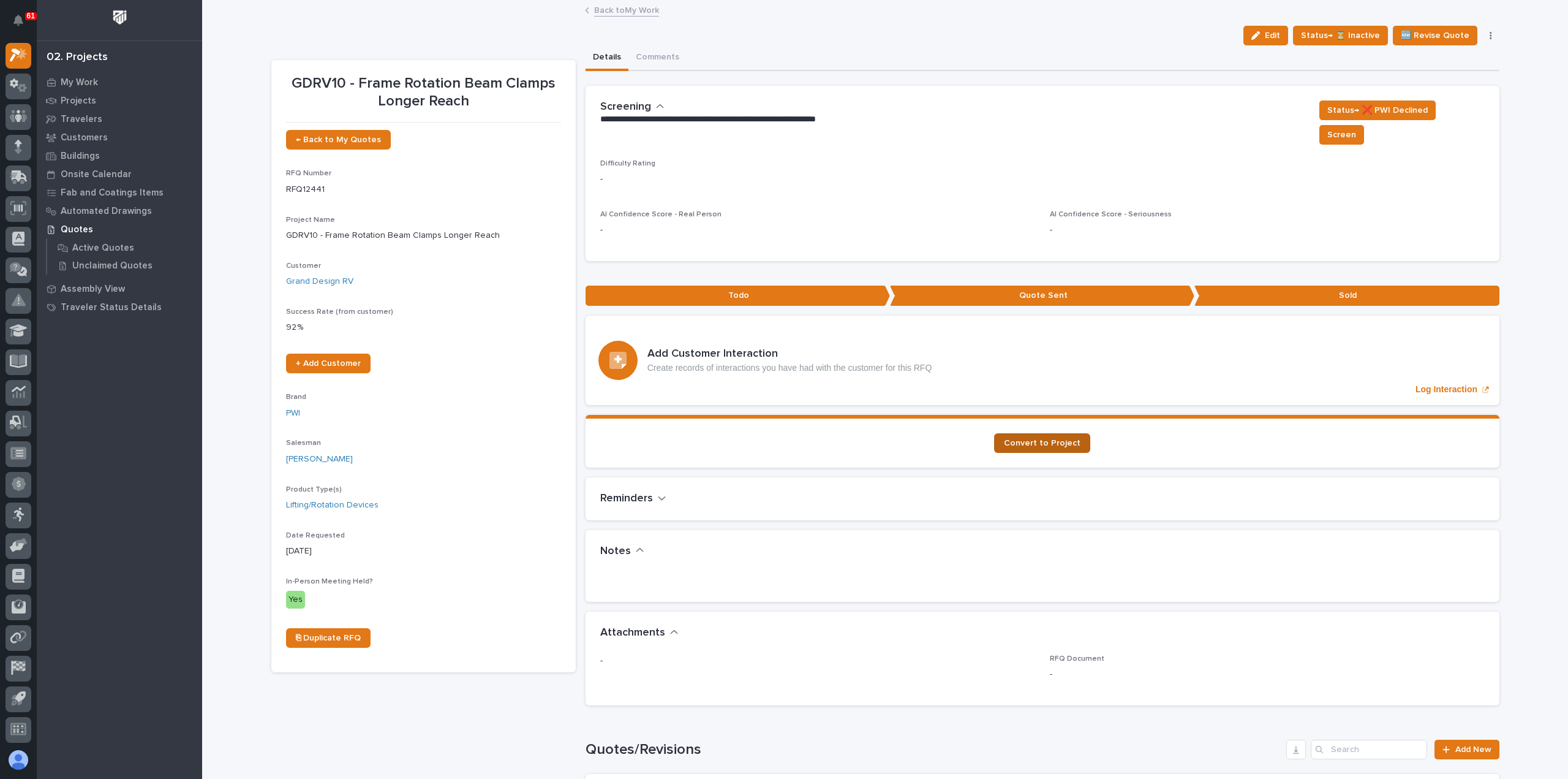
click at [1052, 433] on link "Convert to Project" at bounding box center [1042, 443] width 96 height 20
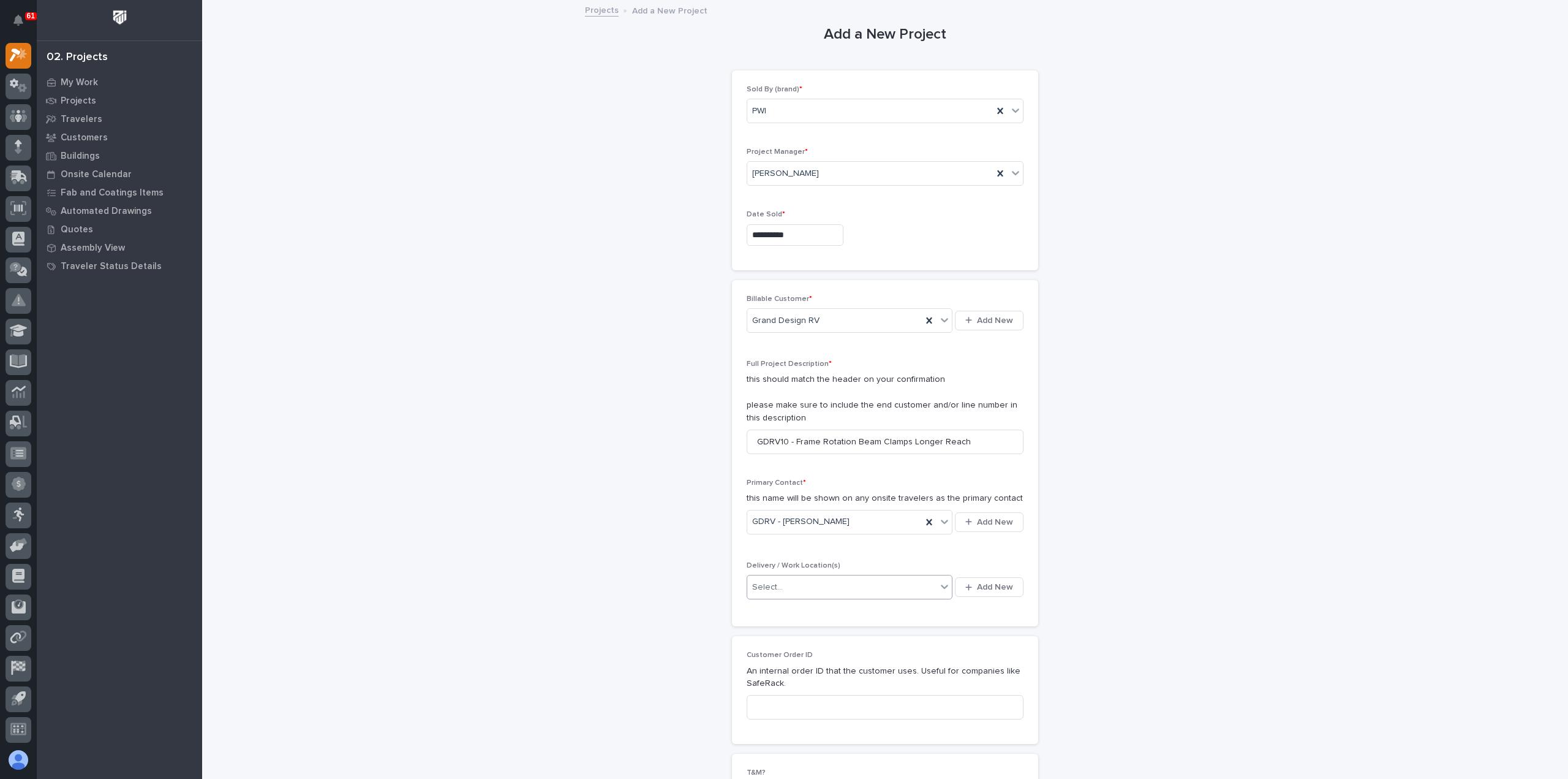
click at [803, 587] on div "Select..." at bounding box center [842, 587] width 189 height 20
type input "****"
click at [801, 697] on div "GDRV Bldg 10" at bounding box center [845, 694] width 206 height 21
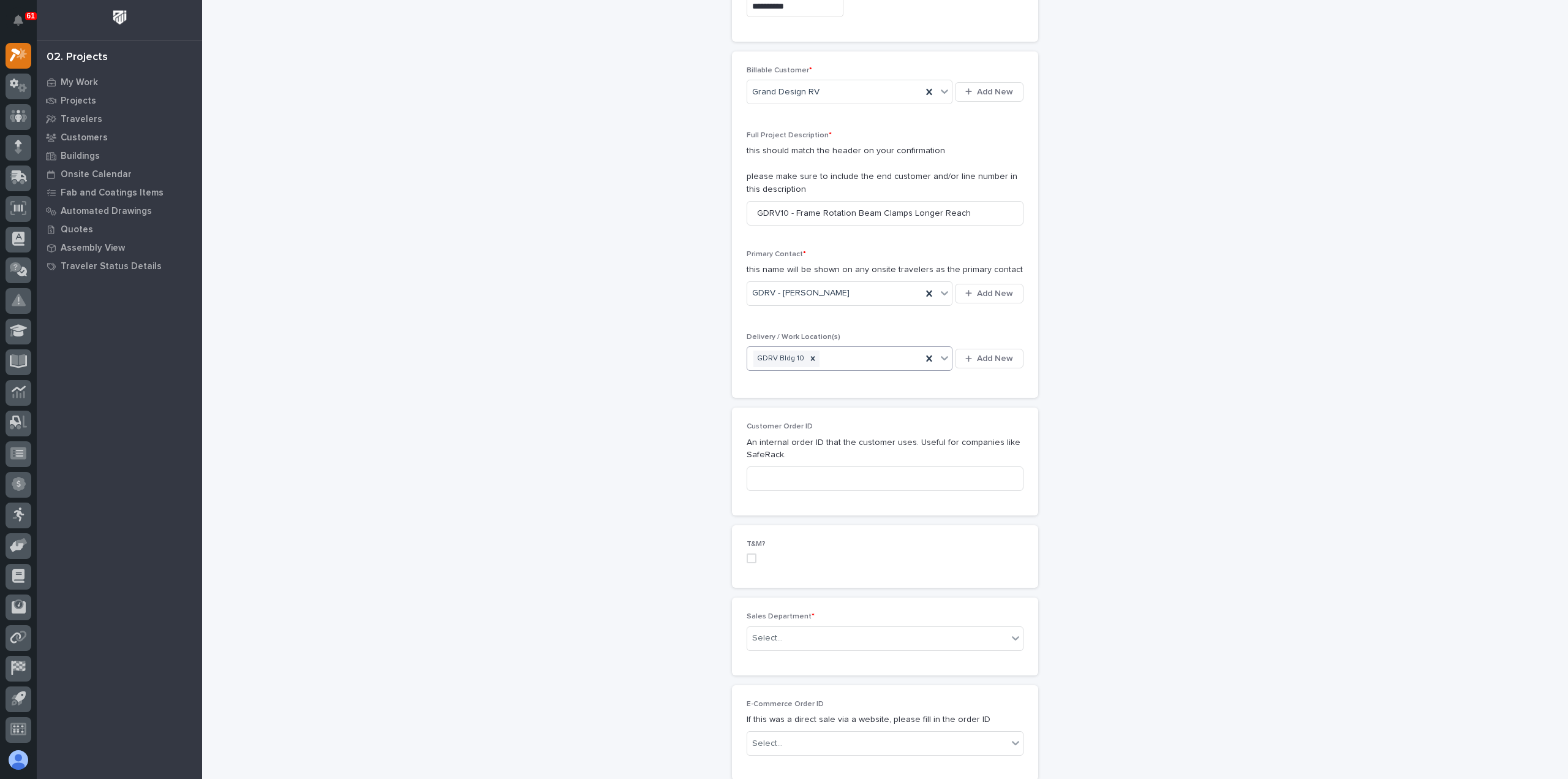
scroll to position [306, 0]
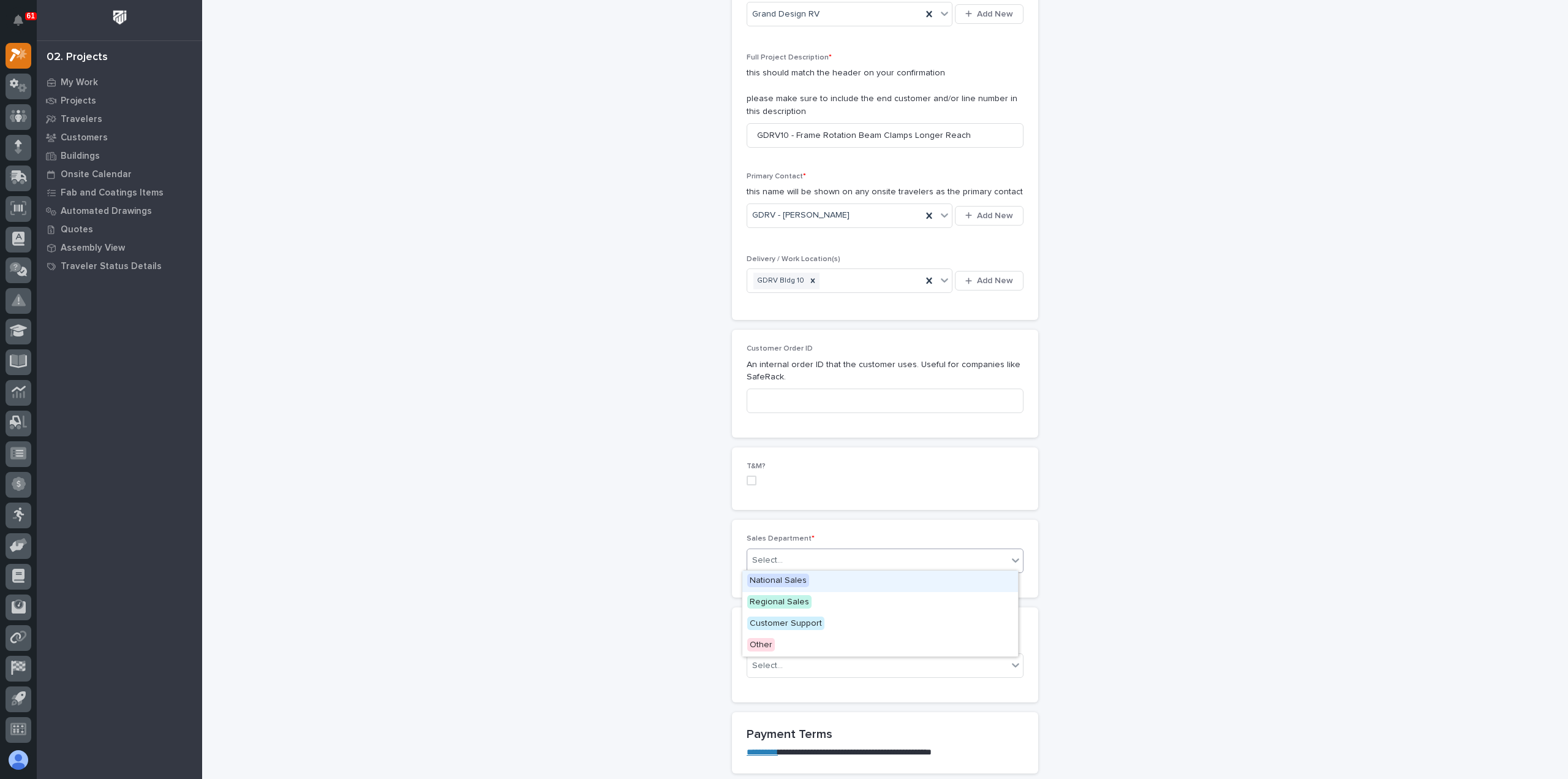
click at [781, 557] on div "Select..." at bounding box center [878, 560] width 260 height 20
click at [806, 602] on span "Regional Sales" at bounding box center [779, 602] width 64 height 13
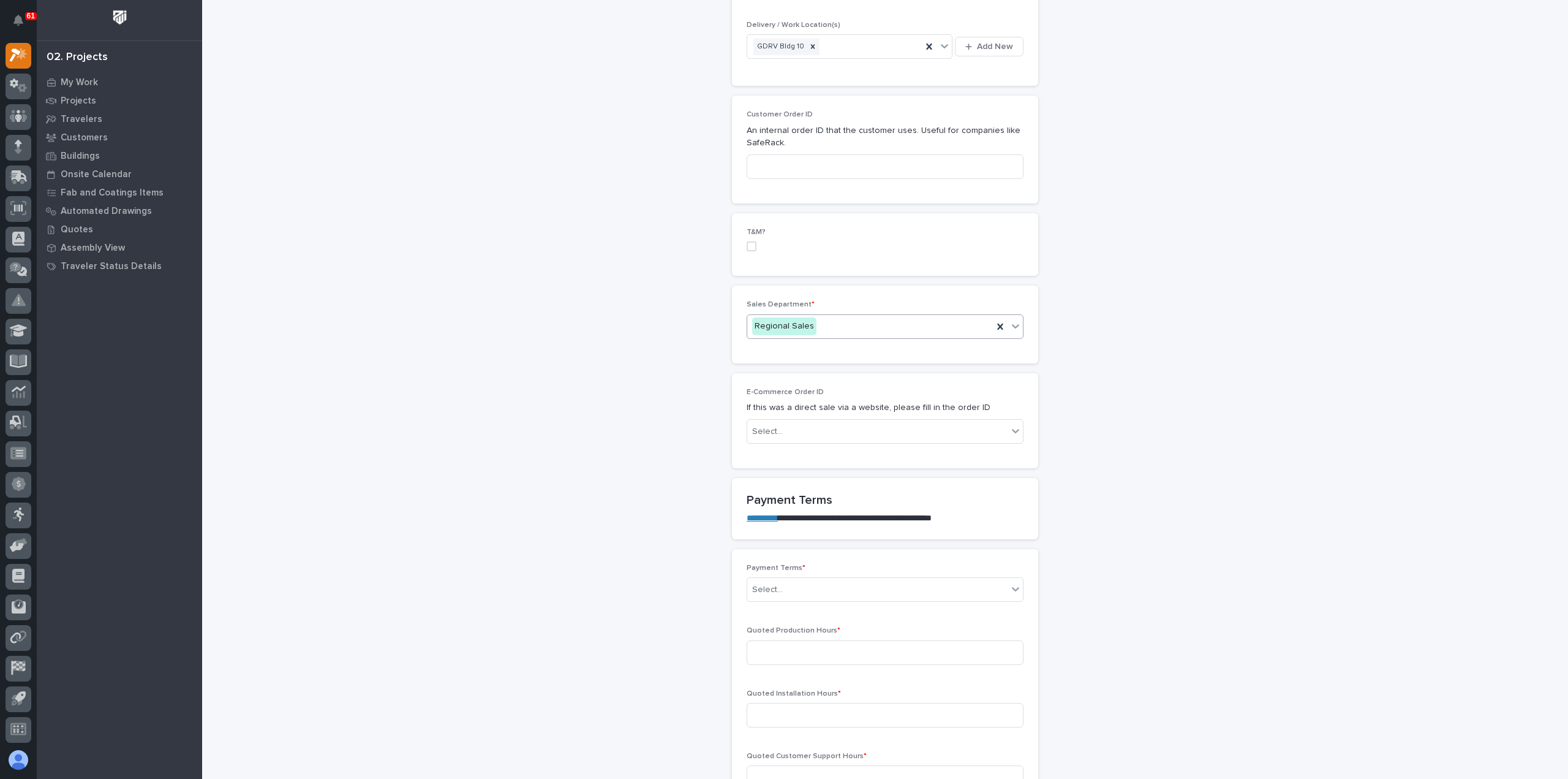
scroll to position [613, 0]
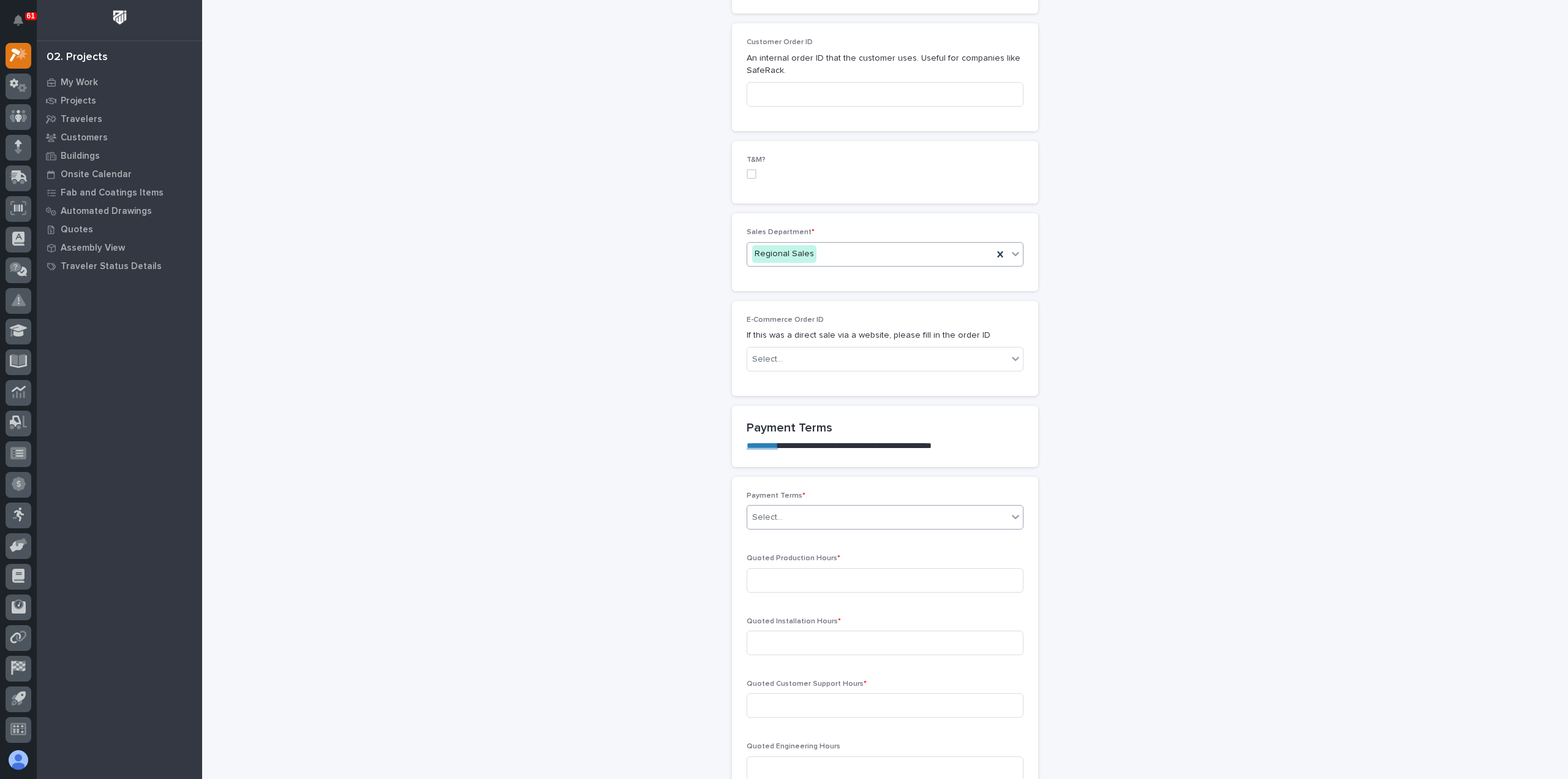
click at [817, 514] on div "Select..." at bounding box center [878, 517] width 260 height 20
click at [803, 625] on div "Net 30" at bounding box center [880, 623] width 276 height 21
click at [815, 583] on input at bounding box center [885, 580] width 277 height 25
click at [801, 578] on input at bounding box center [885, 580] width 277 height 25
type input "13"
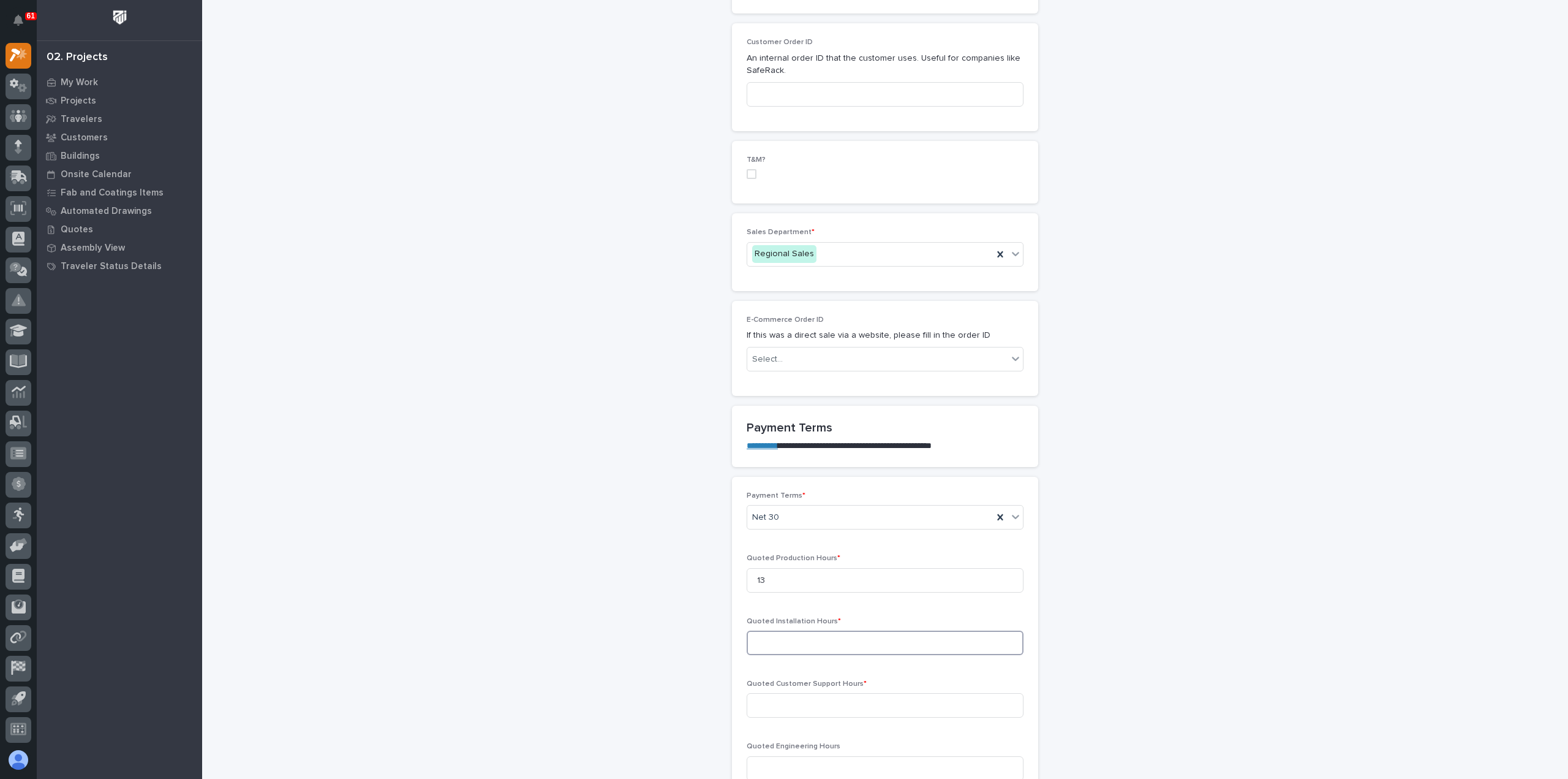
click at [821, 645] on input at bounding box center [885, 643] width 277 height 25
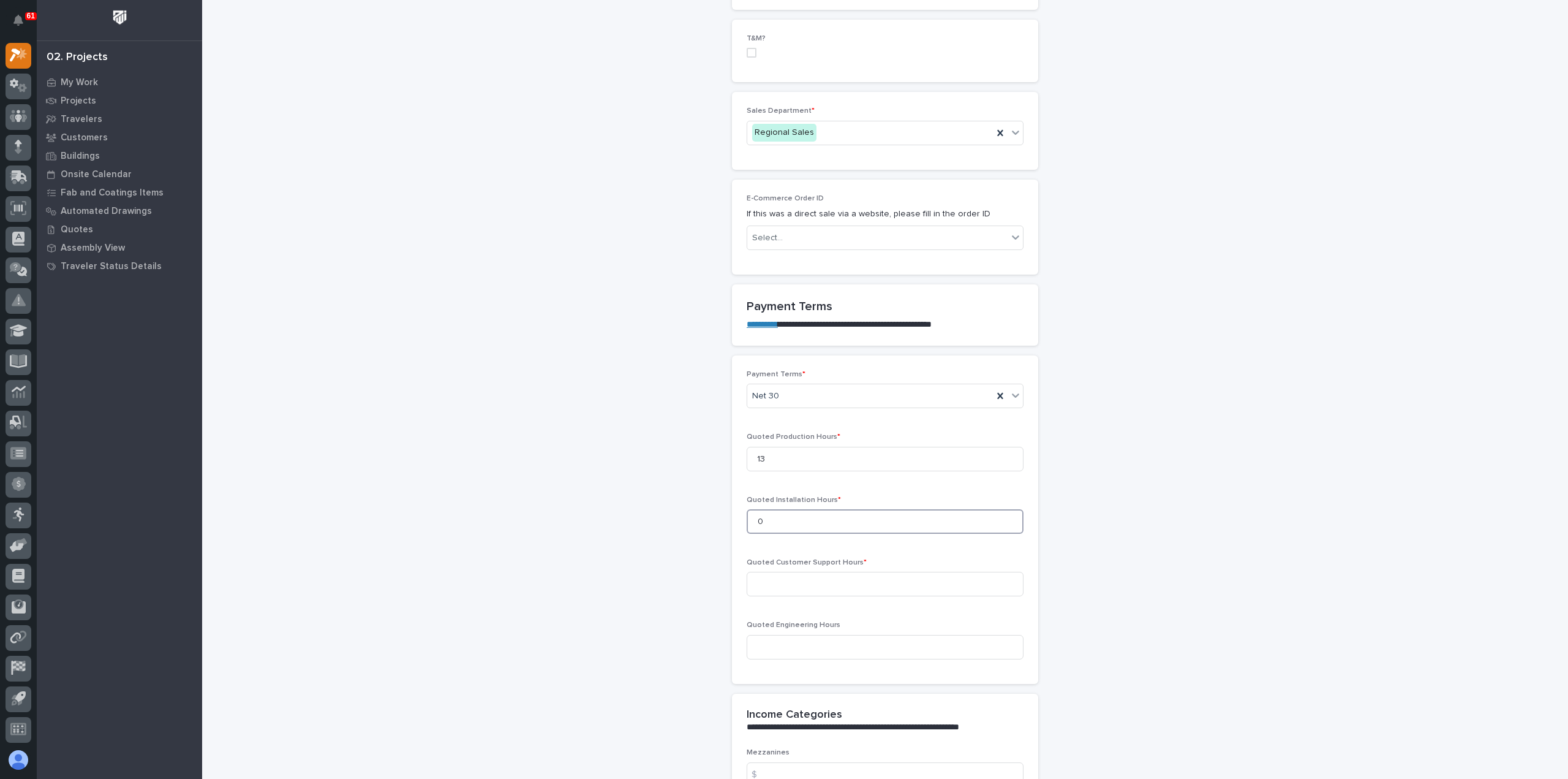
scroll to position [796, 0]
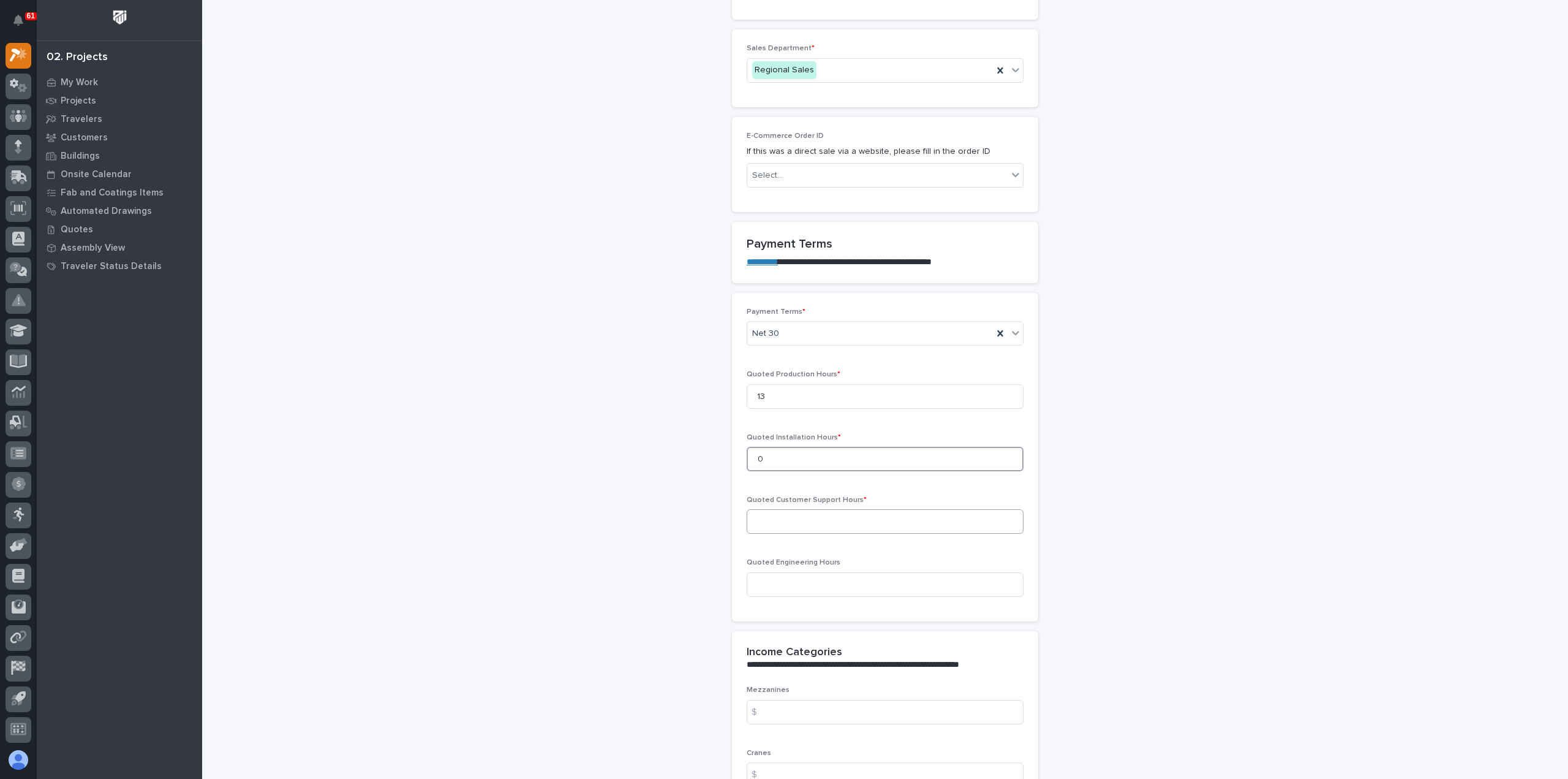
type input "0"
click at [820, 514] on input at bounding box center [885, 521] width 277 height 25
type input "0"
click at [812, 590] on input at bounding box center [885, 584] width 277 height 25
type input "2"
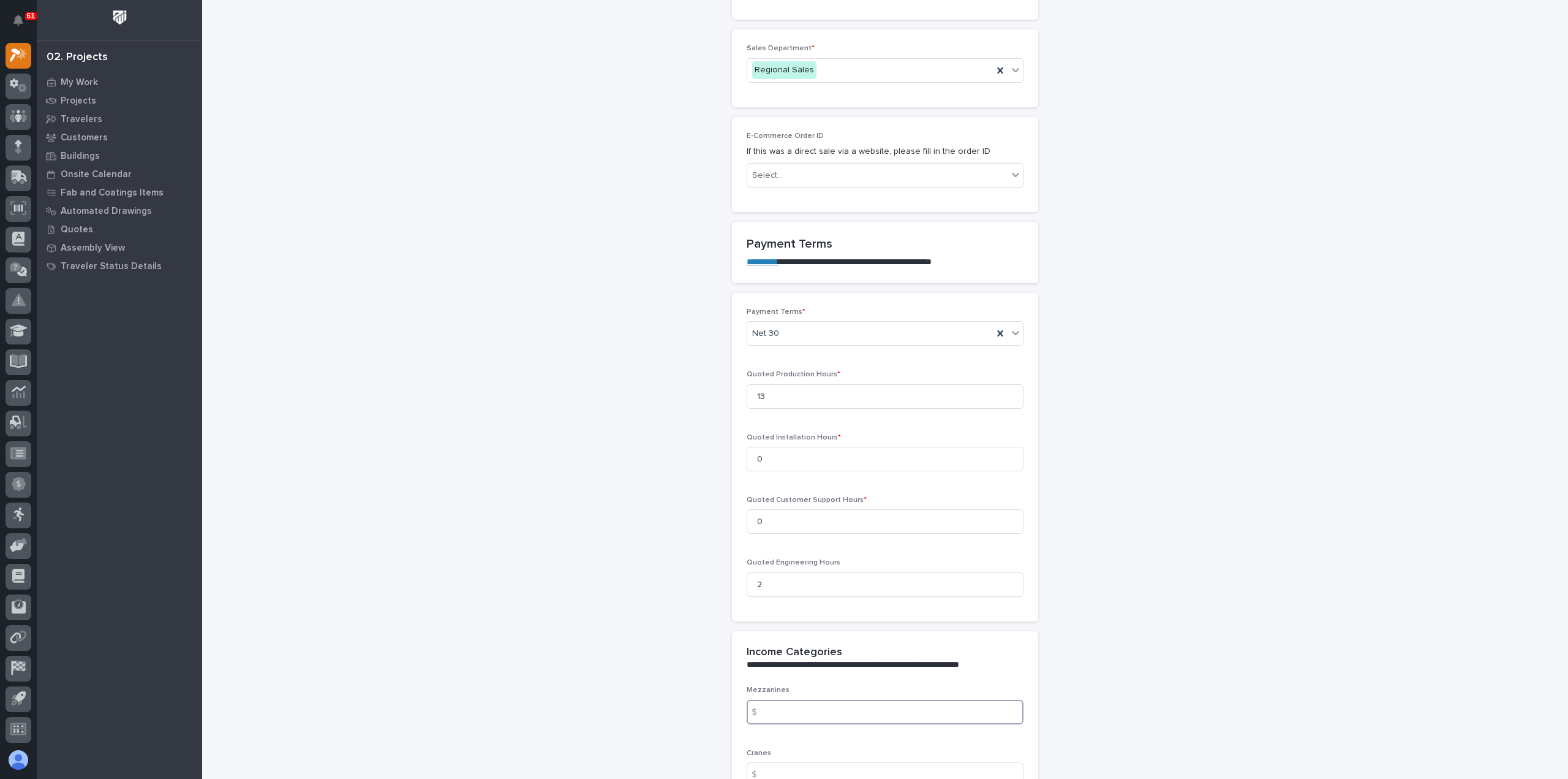
click at [806, 703] on input at bounding box center [885, 712] width 277 height 25
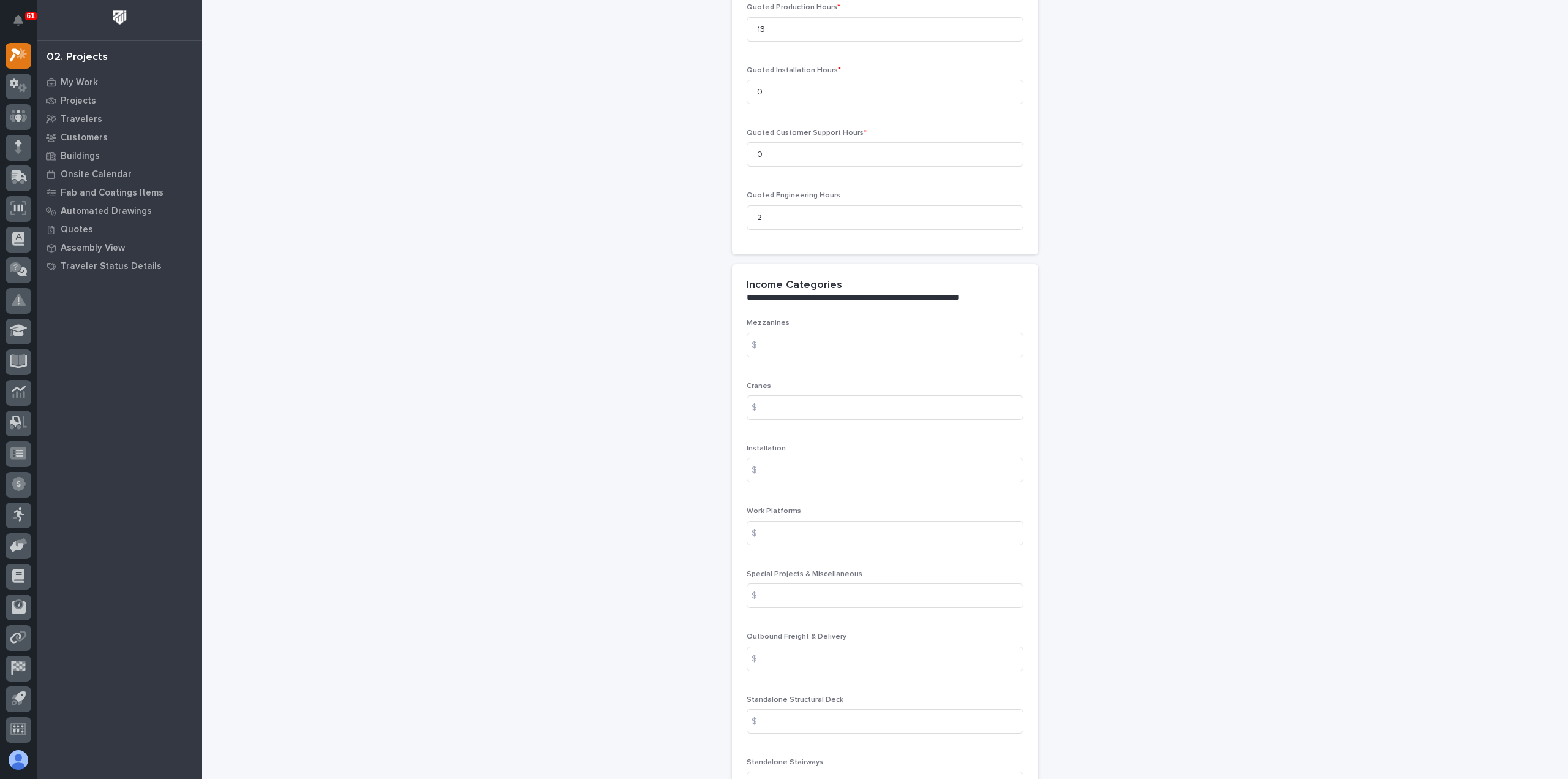
scroll to position [1165, 0]
click at [812, 592] on input at bounding box center [885, 595] width 277 height 25
paste input "2583.08"
type input "2583.08"
click at [838, 652] on input at bounding box center [885, 658] width 277 height 25
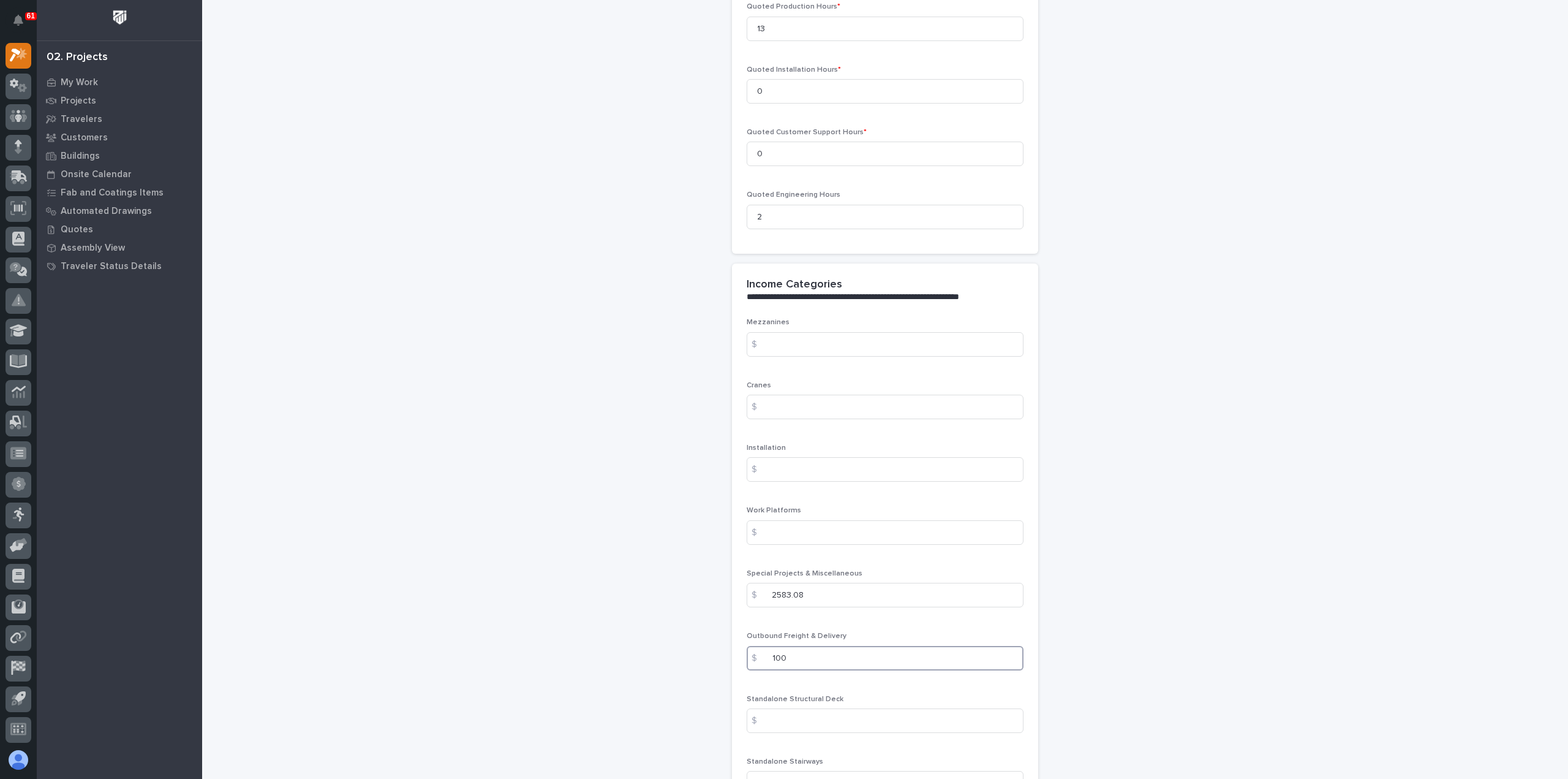
type input "100"
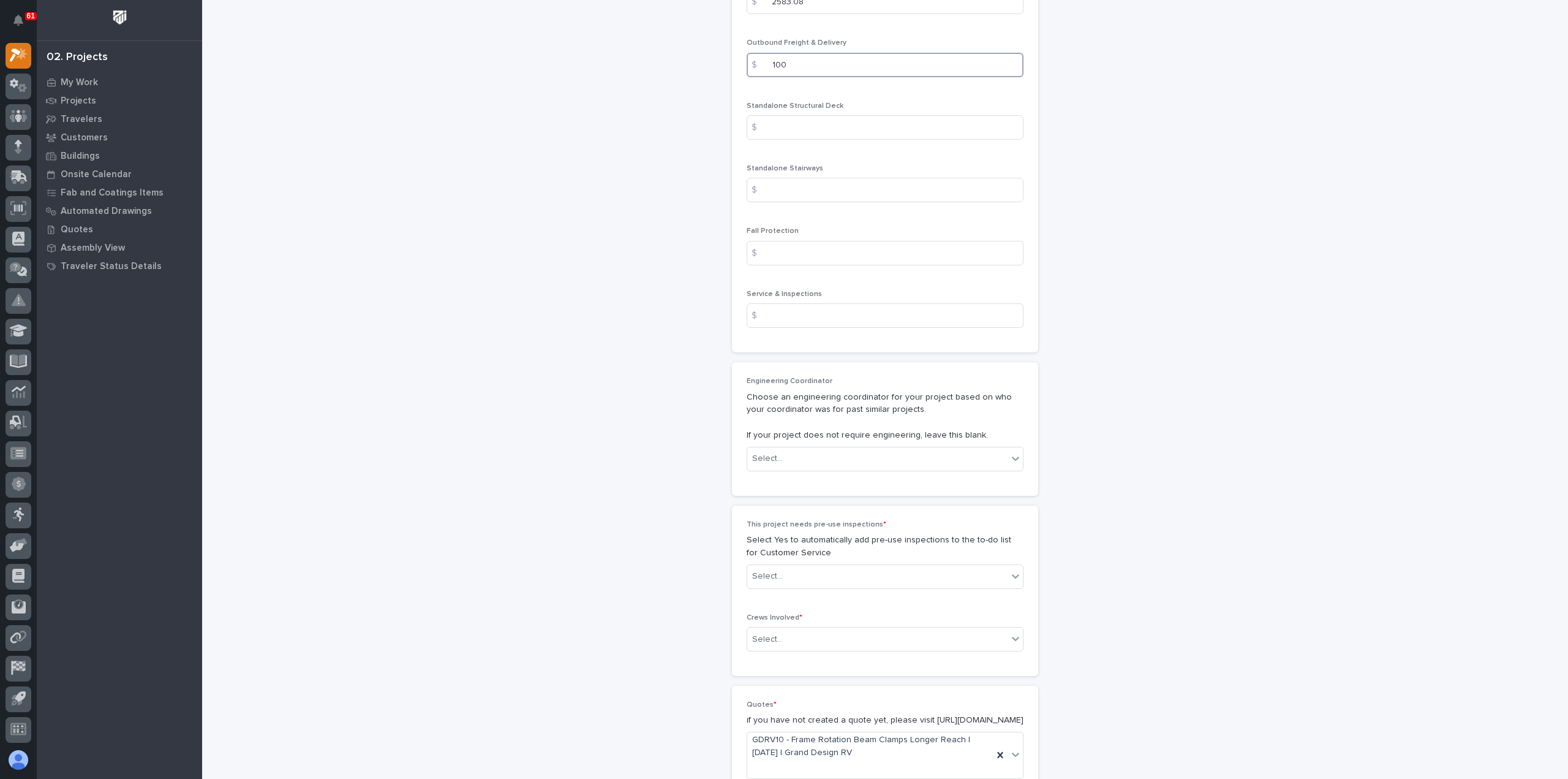
scroll to position [1777, 0]
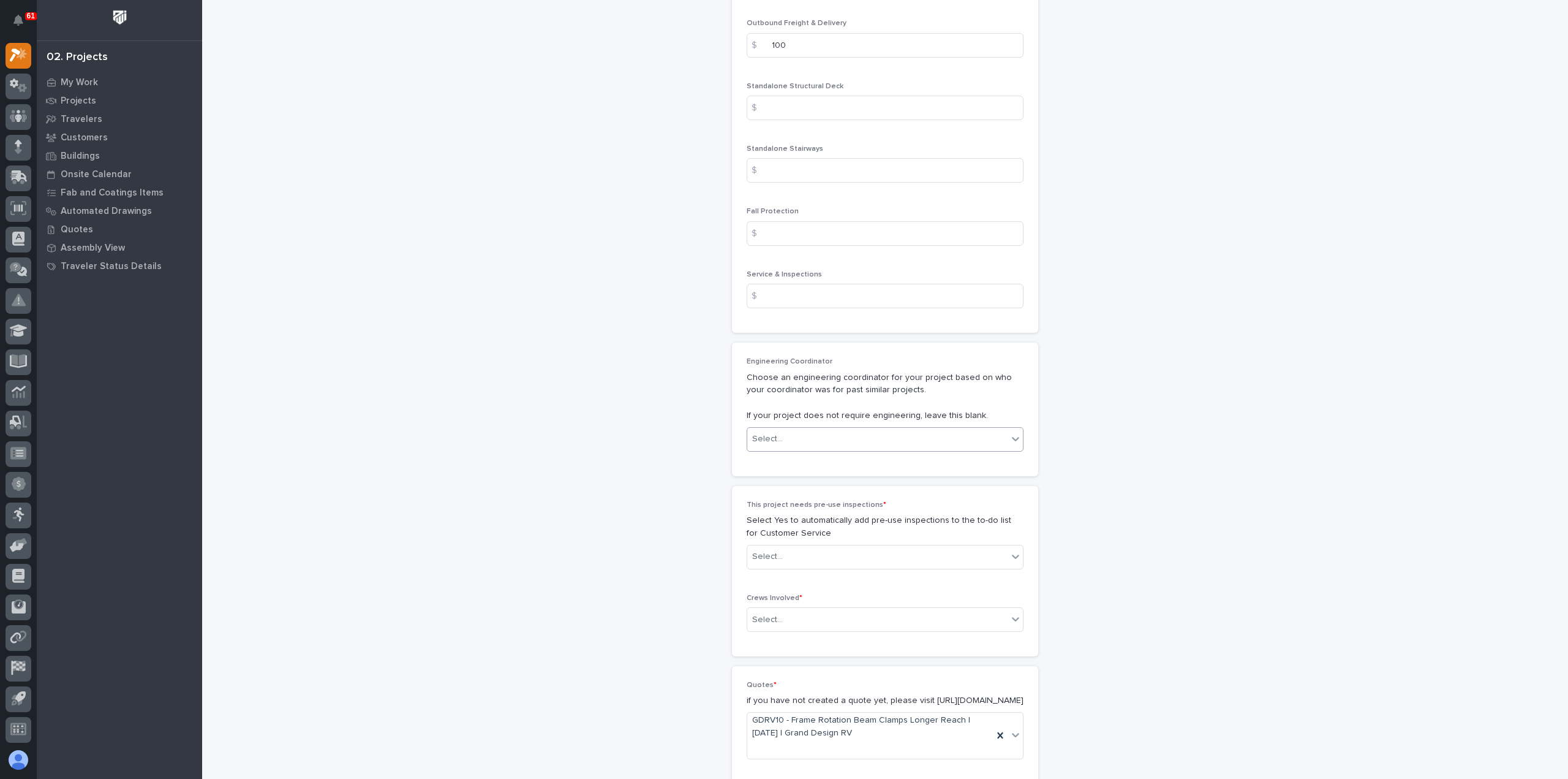
click at [787, 442] on div "Select..." at bounding box center [878, 439] width 260 height 20
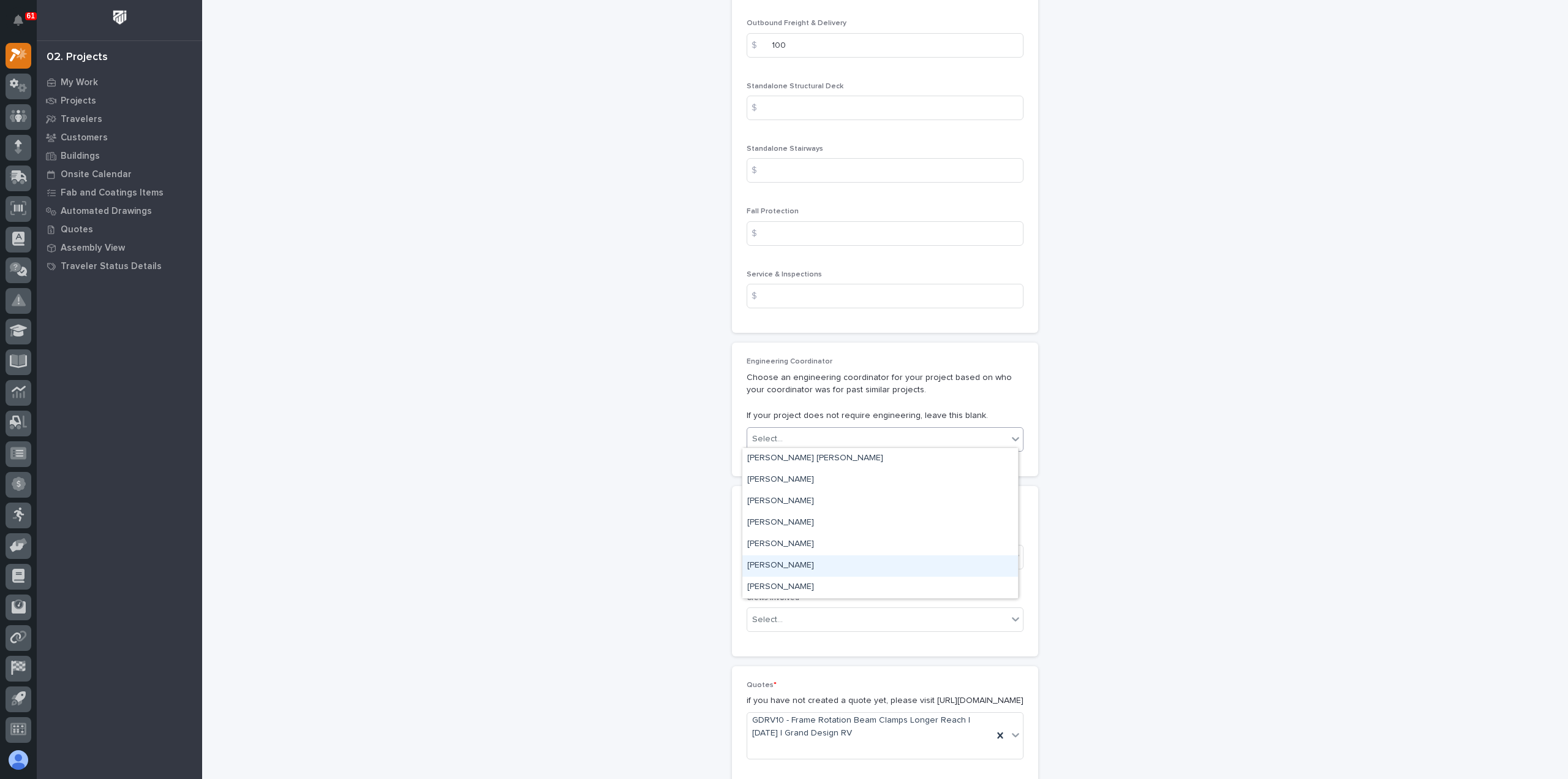
click at [801, 561] on div "[PERSON_NAME]" at bounding box center [880, 566] width 276 height 21
click at [825, 553] on div "Select..." at bounding box center [878, 556] width 260 height 20
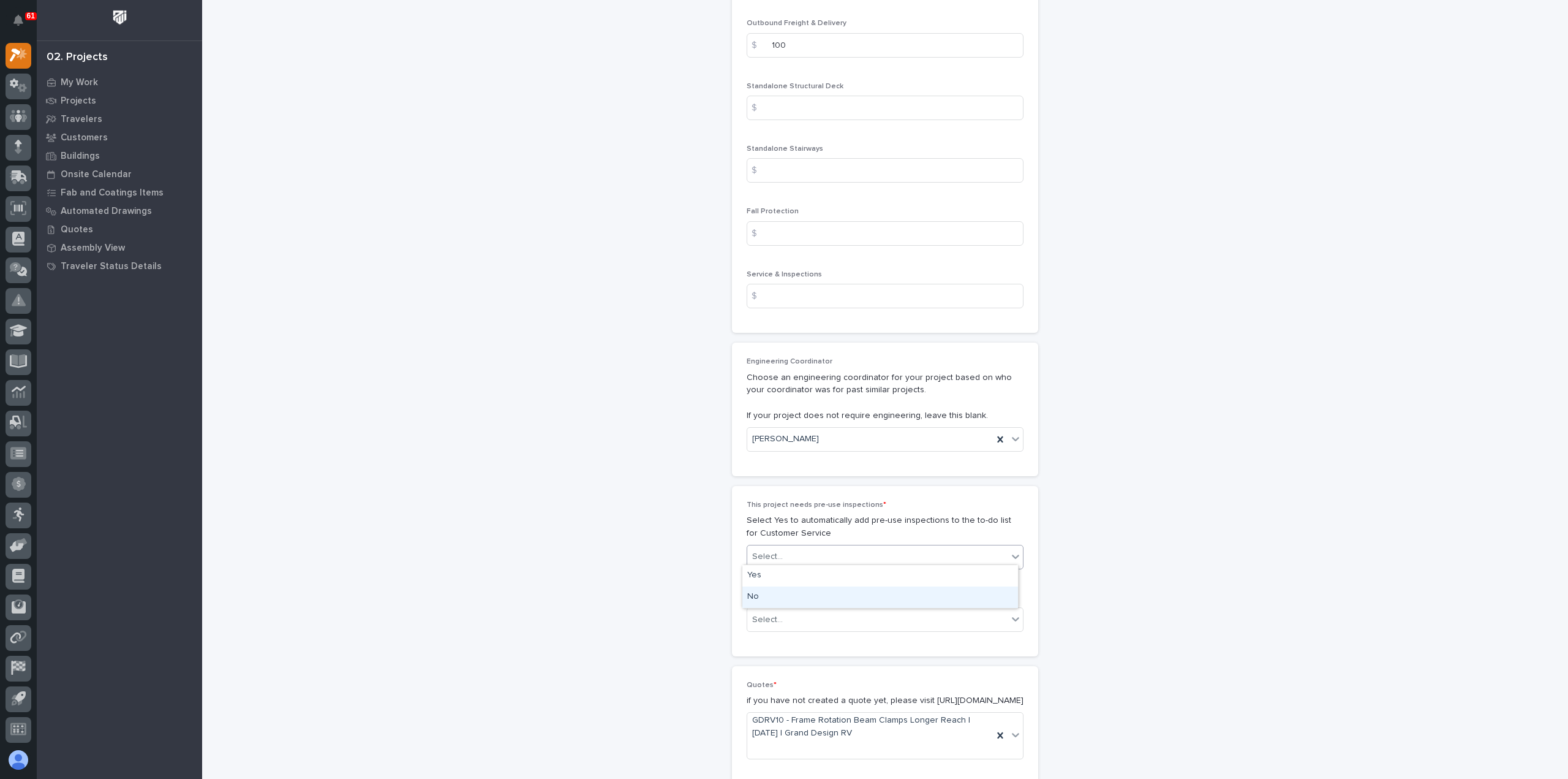
click at [810, 605] on div "No" at bounding box center [880, 597] width 276 height 21
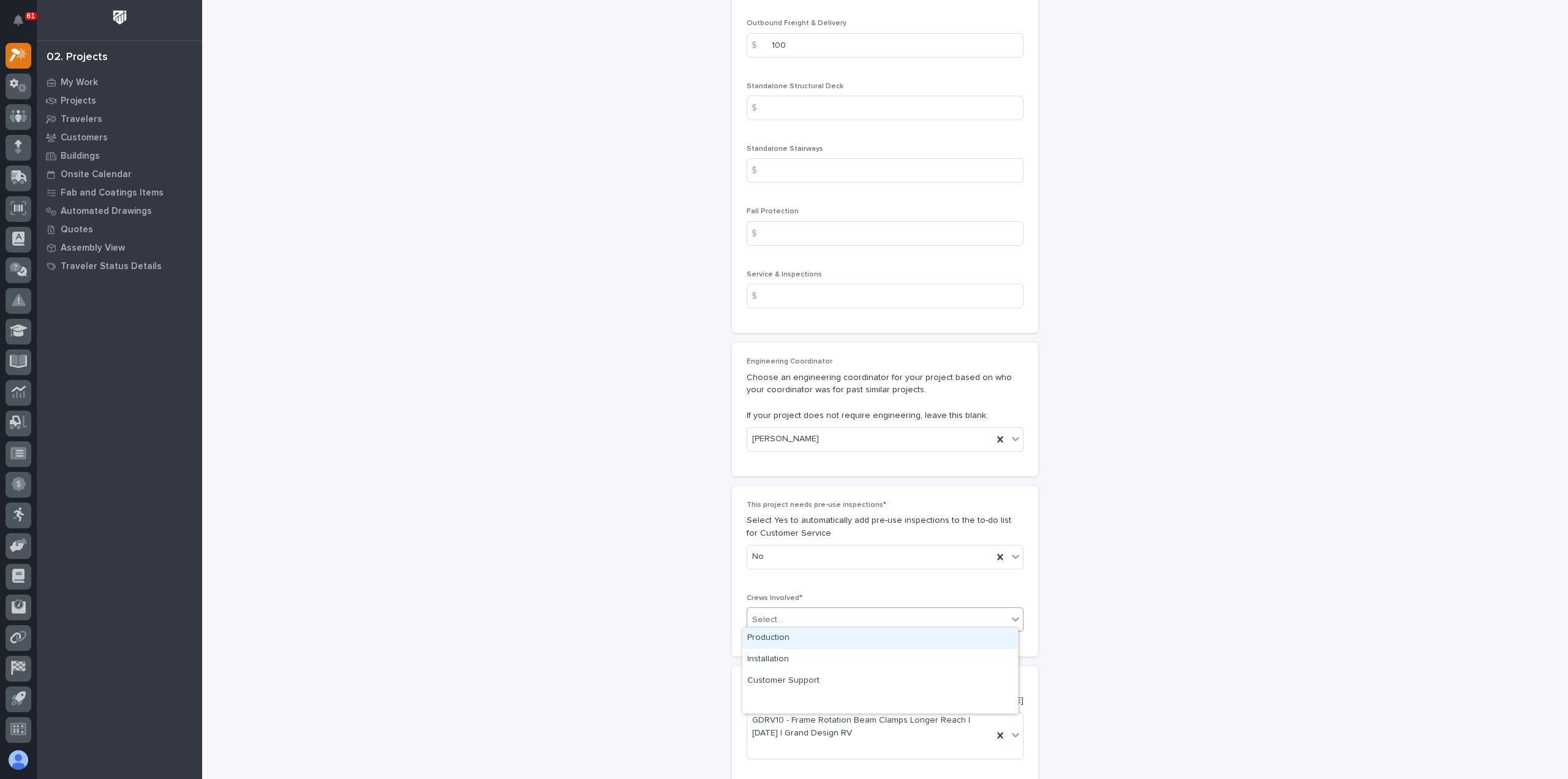
click at [809, 613] on div "Select..." at bounding box center [878, 619] width 260 height 20
click at [815, 641] on div "Production" at bounding box center [880, 638] width 276 height 21
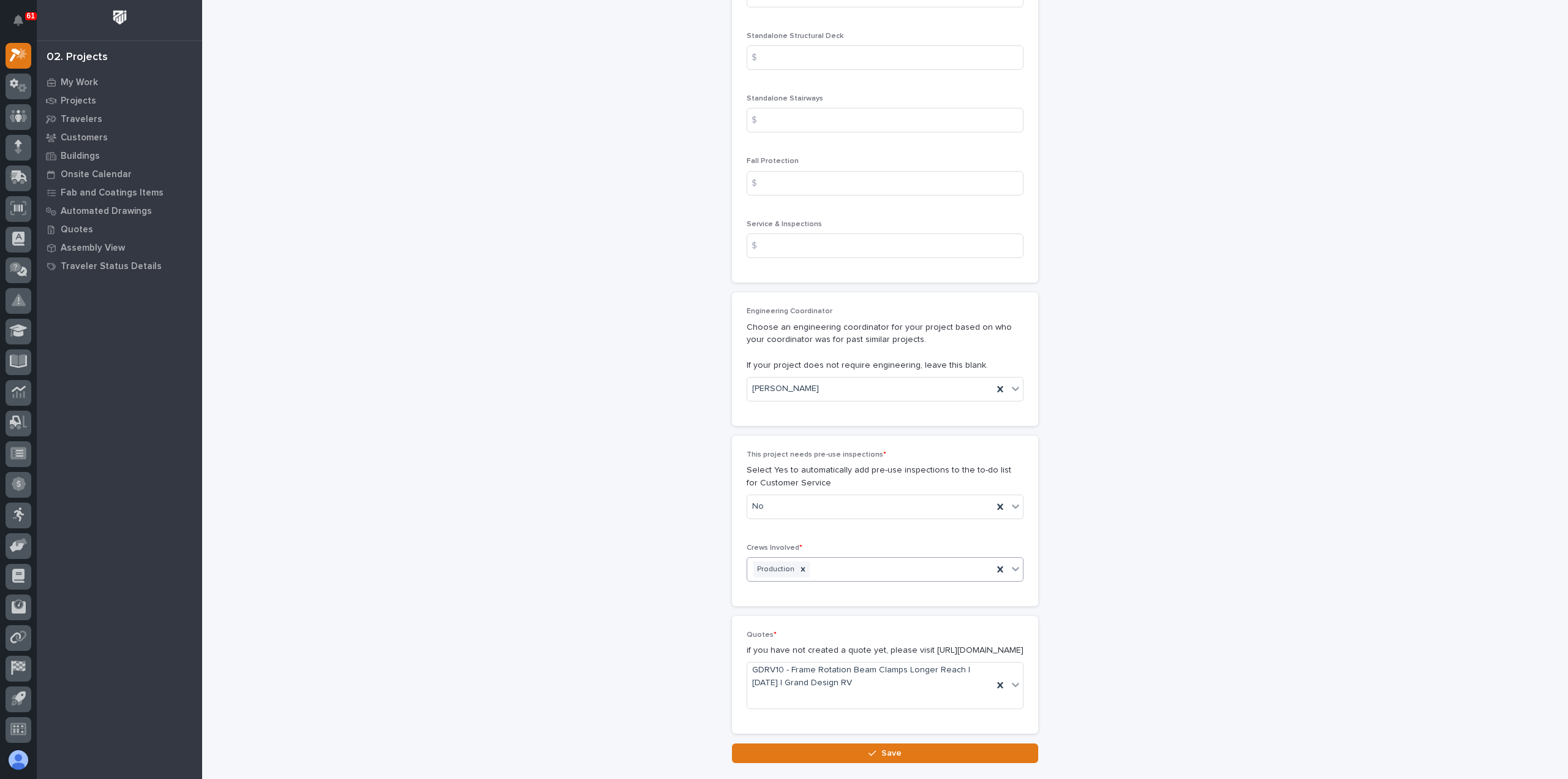
scroll to position [1914, 0]
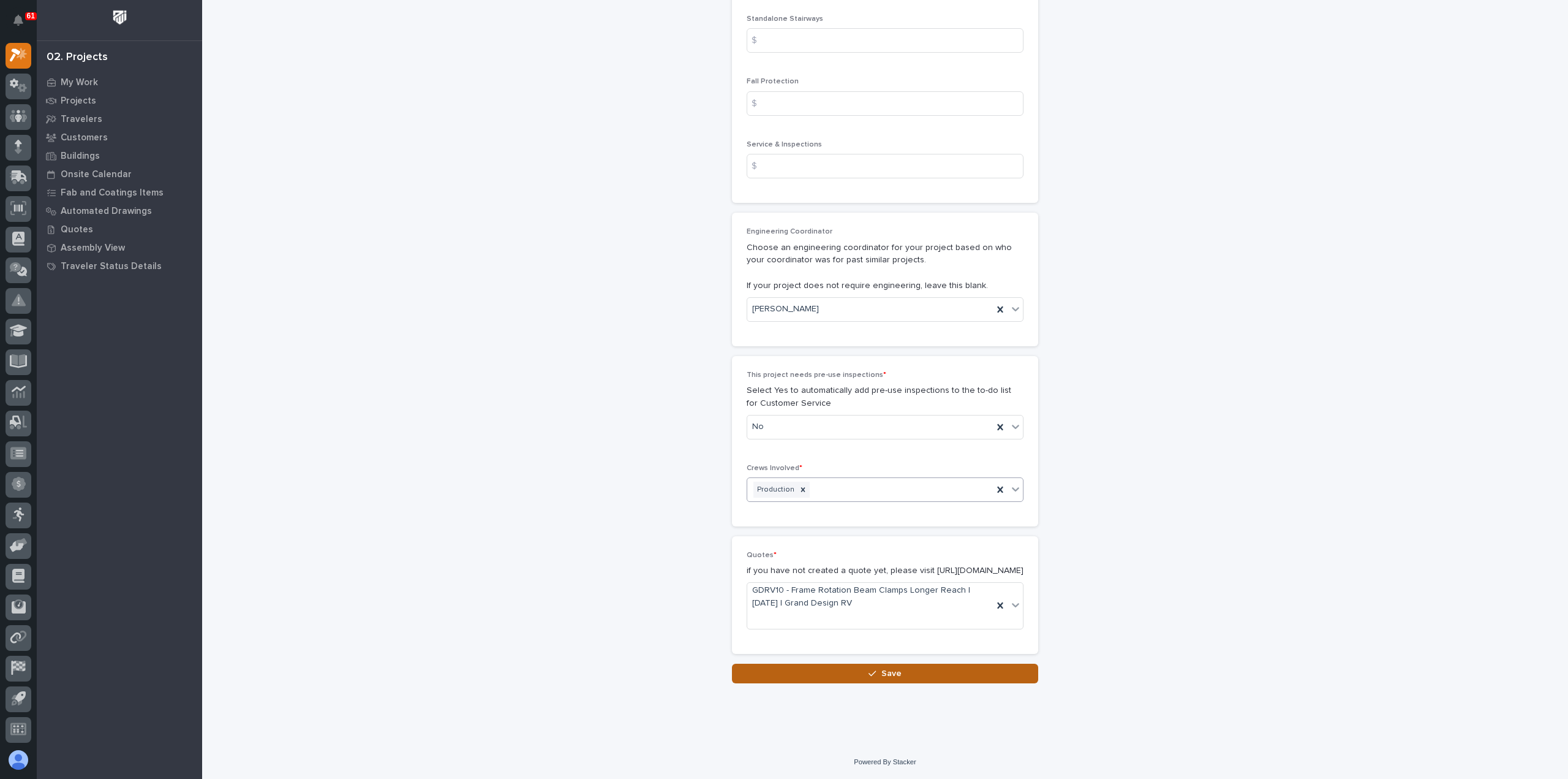
click at [834, 675] on button "Save" at bounding box center [885, 673] width 306 height 20
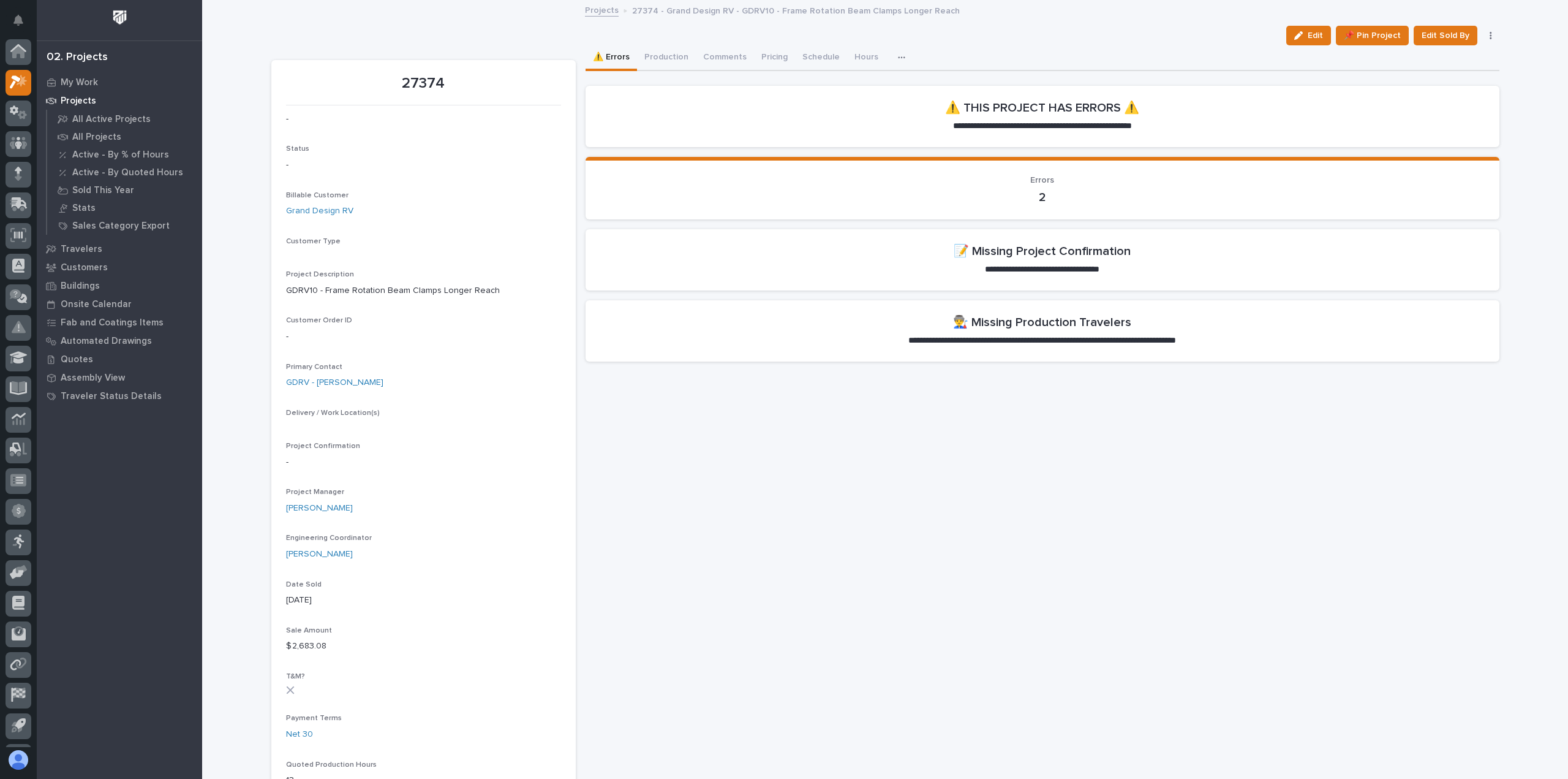
scroll to position [27, 0]
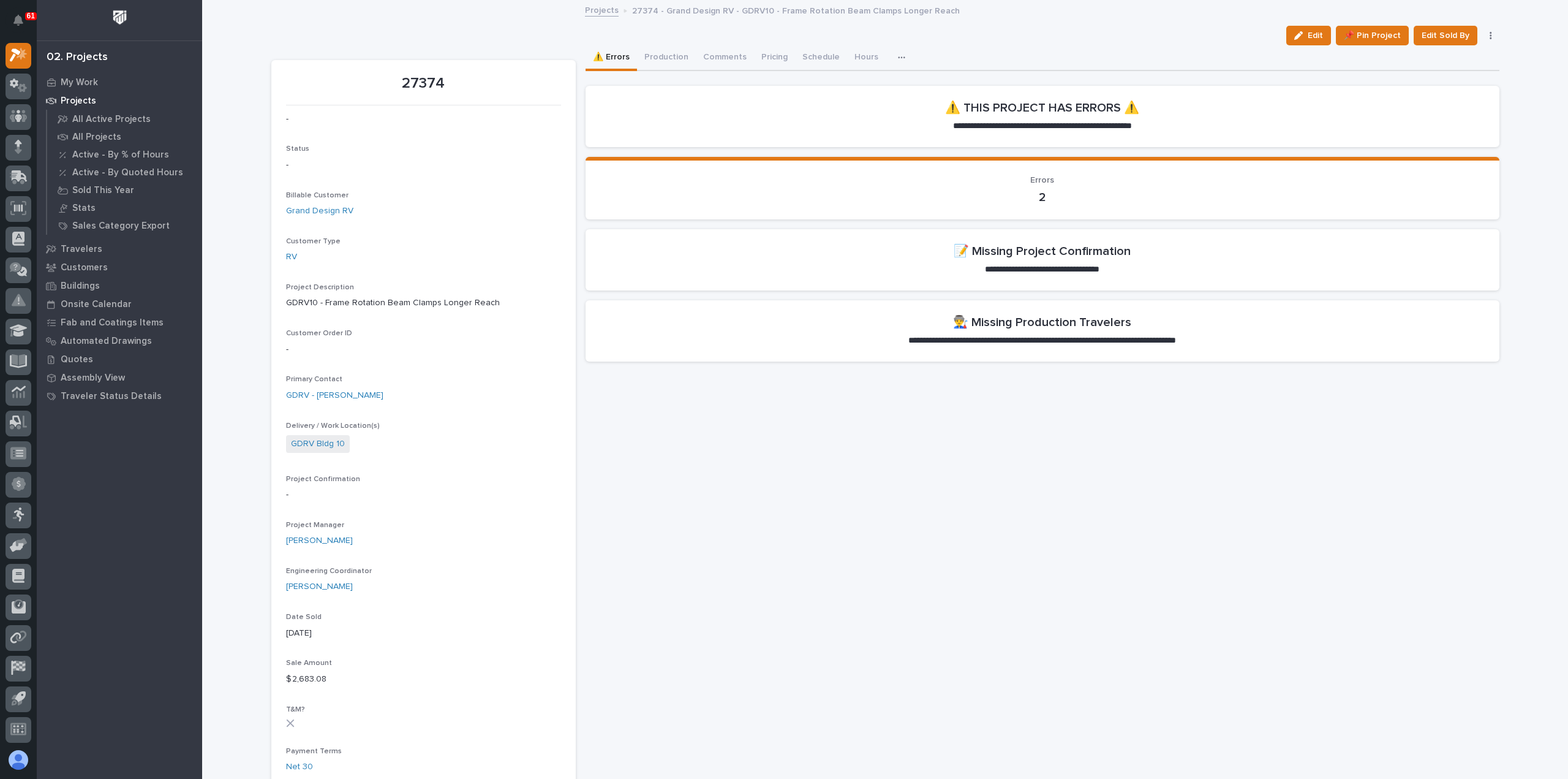
click at [855, 507] on div "**********" at bounding box center [1042, 765] width 914 height 1440
click at [1242, 193] on p "2" at bounding box center [1042, 197] width 884 height 15
click at [1197, 52] on div "⚠️ Errors Production Comments Pricing Schedule Hours Shipping Costs CompanyCam" at bounding box center [1042, 58] width 914 height 26
click at [1312, 30] on span "Edit" at bounding box center [1315, 35] width 15 height 11
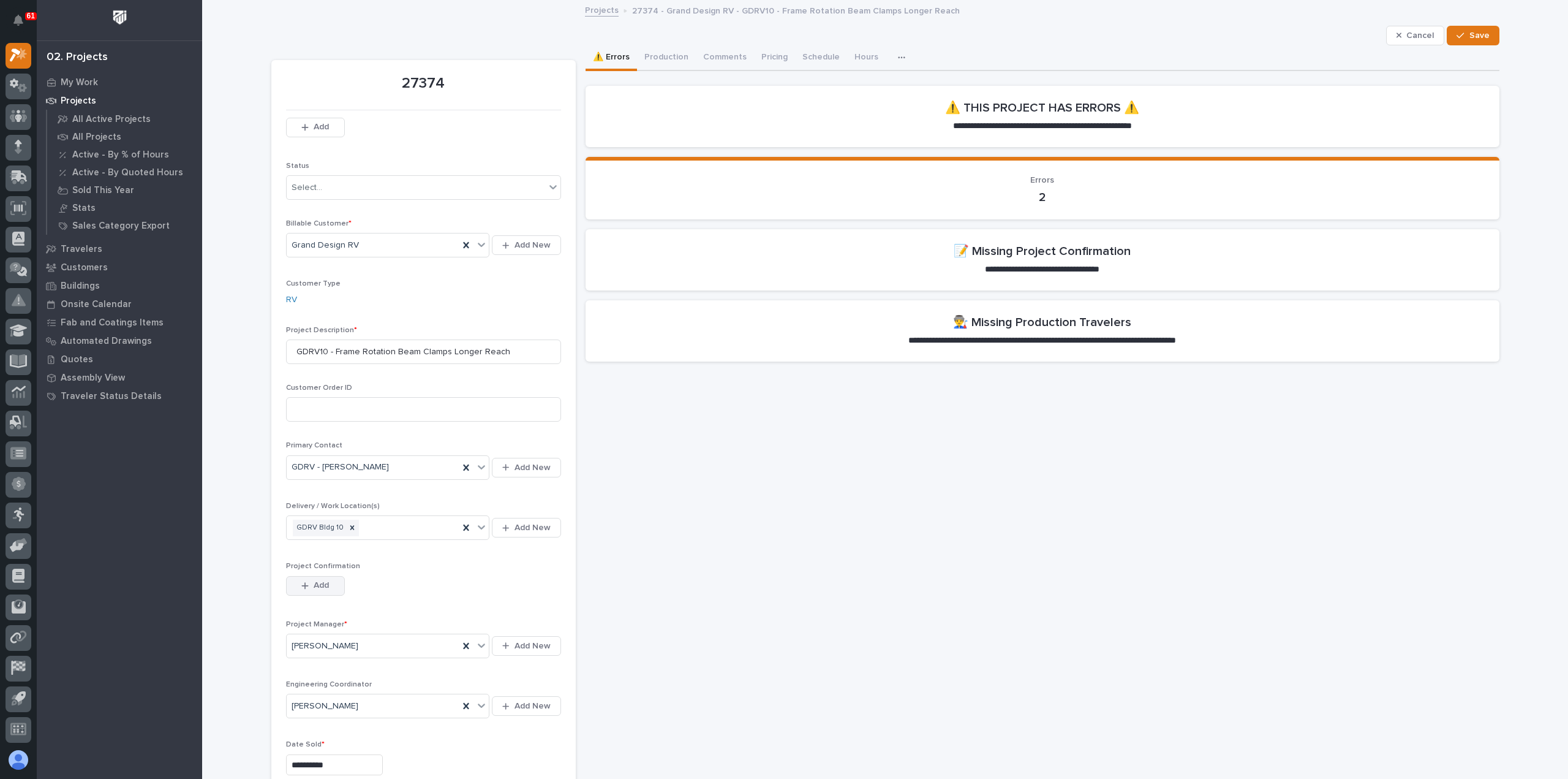
click at [324, 588] on span "Add" at bounding box center [321, 585] width 15 height 11
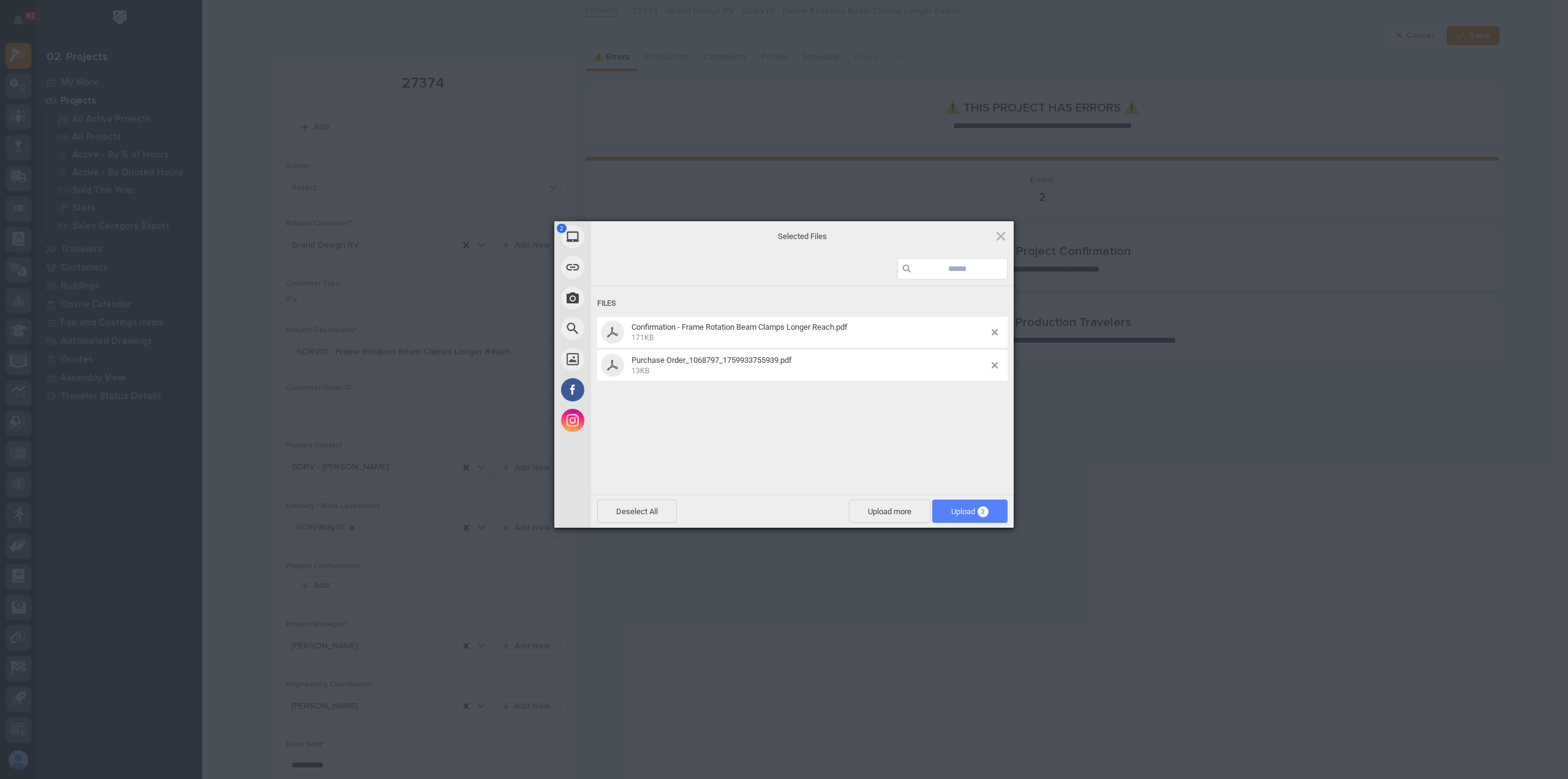
click at [980, 509] on span "2" at bounding box center [983, 511] width 11 height 11
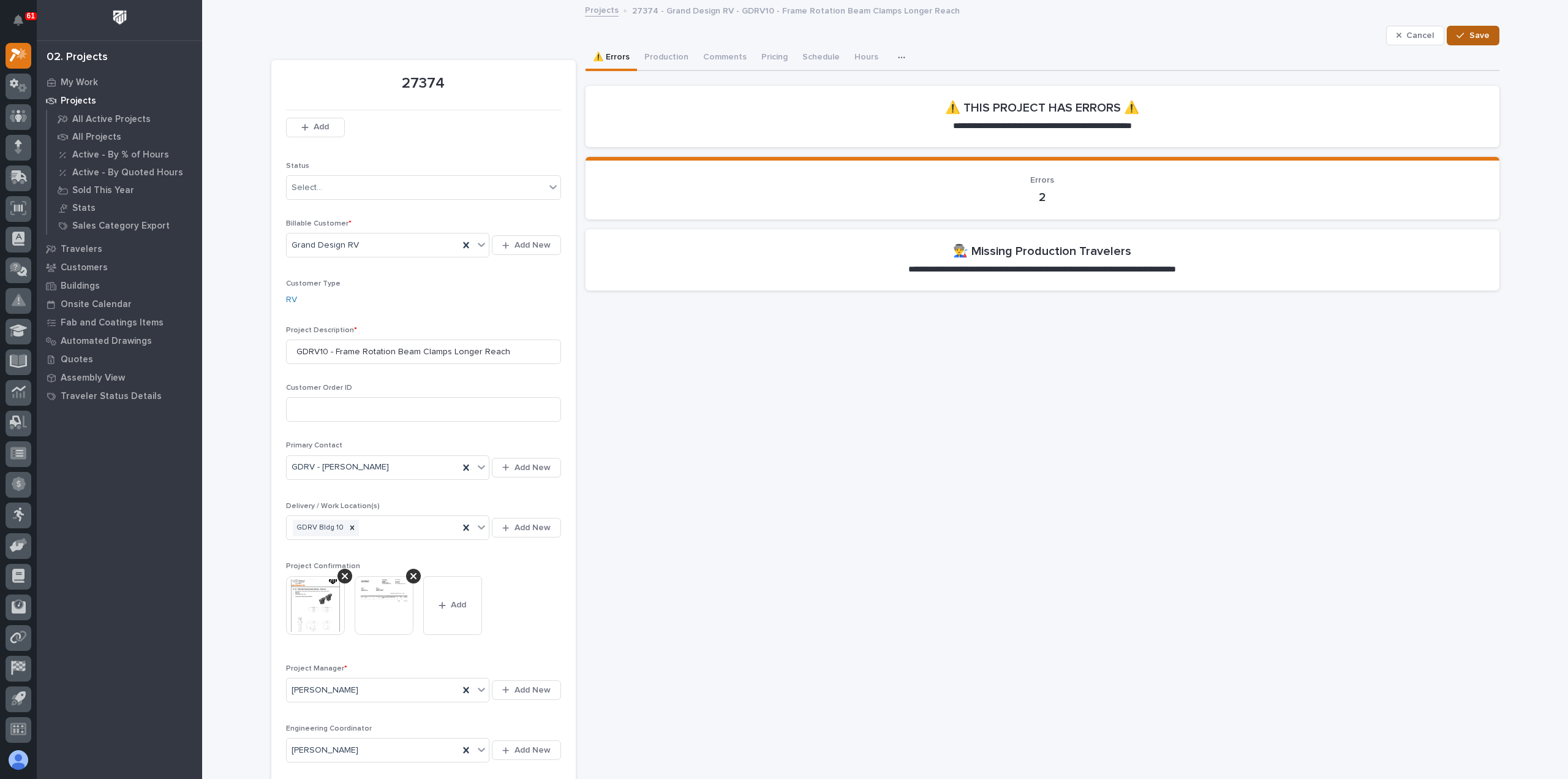
click at [1480, 30] on span "Save" at bounding box center [1480, 35] width 20 height 11
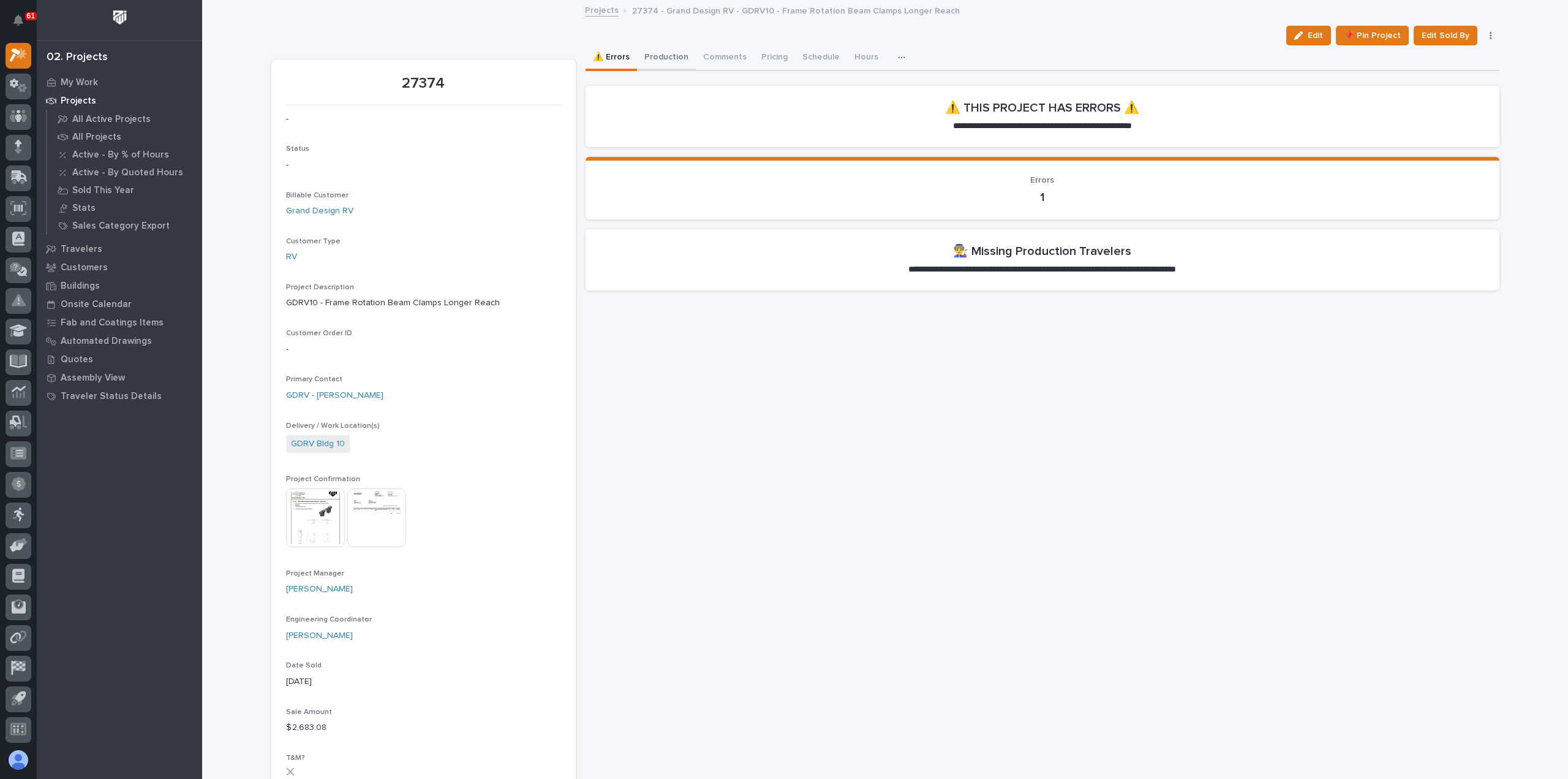
click at [658, 55] on button "Production" at bounding box center [666, 58] width 59 height 26
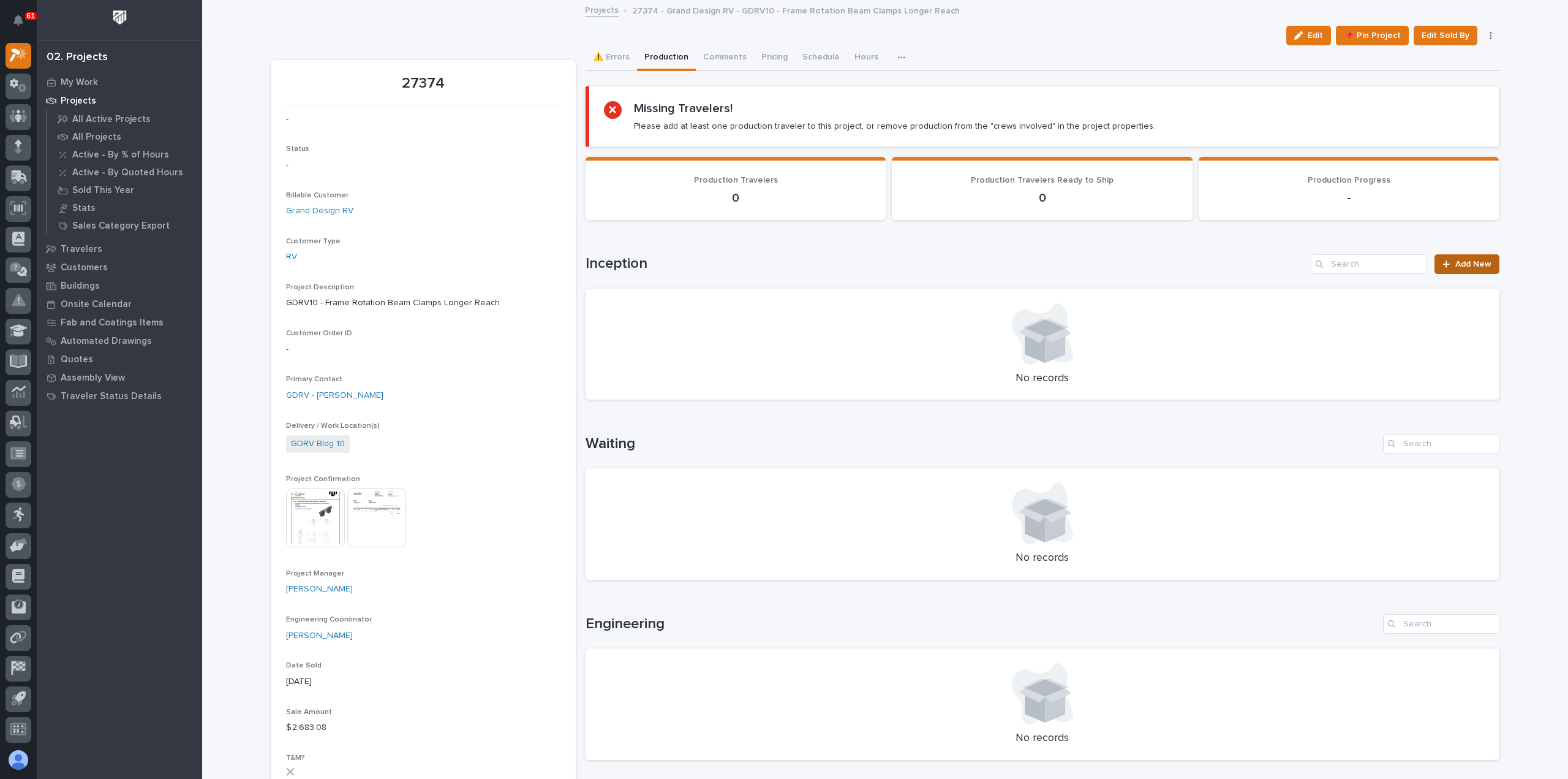
click at [1462, 261] on span "Add New" at bounding box center [1473, 264] width 36 height 9
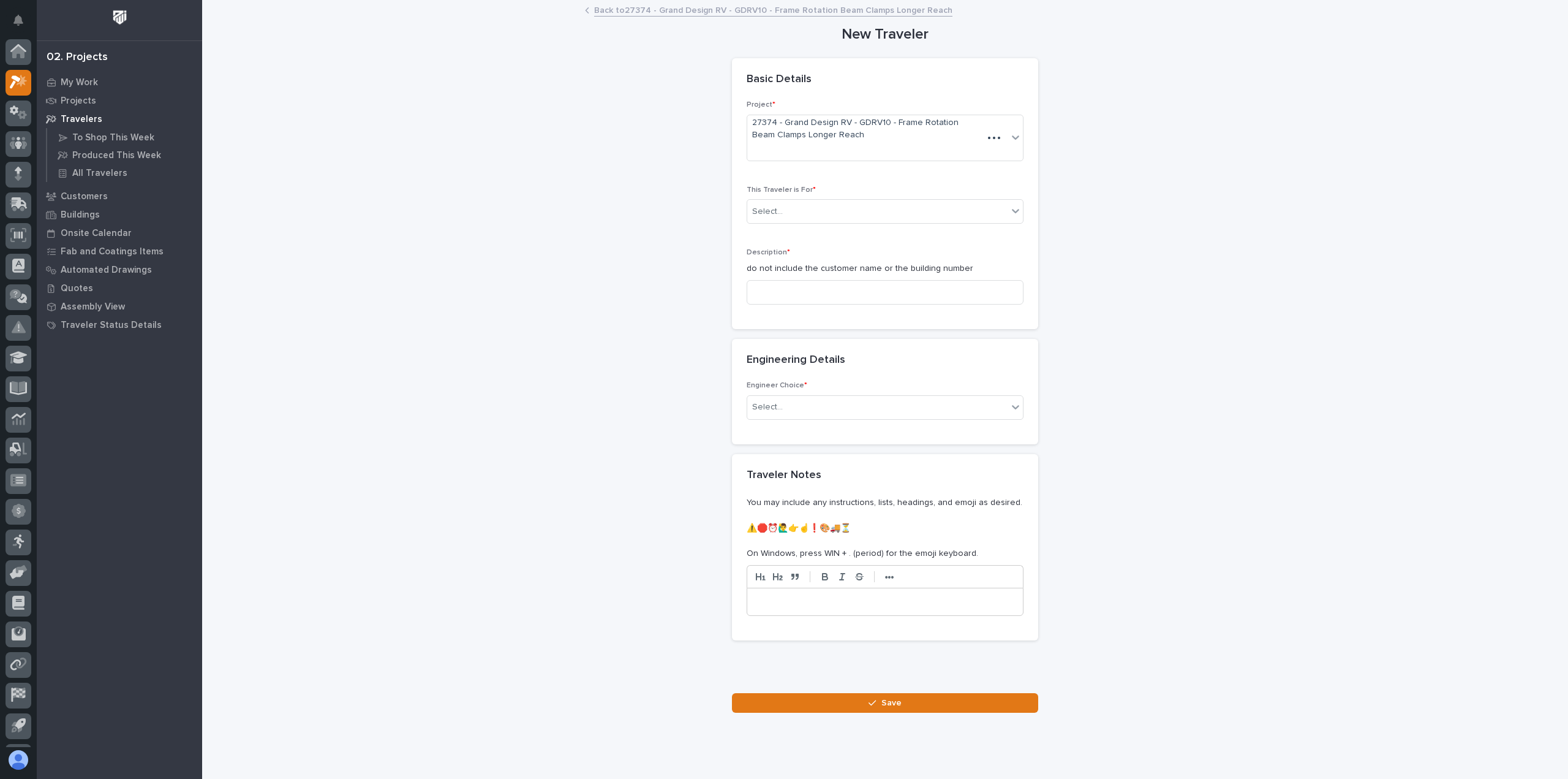
scroll to position [27, 0]
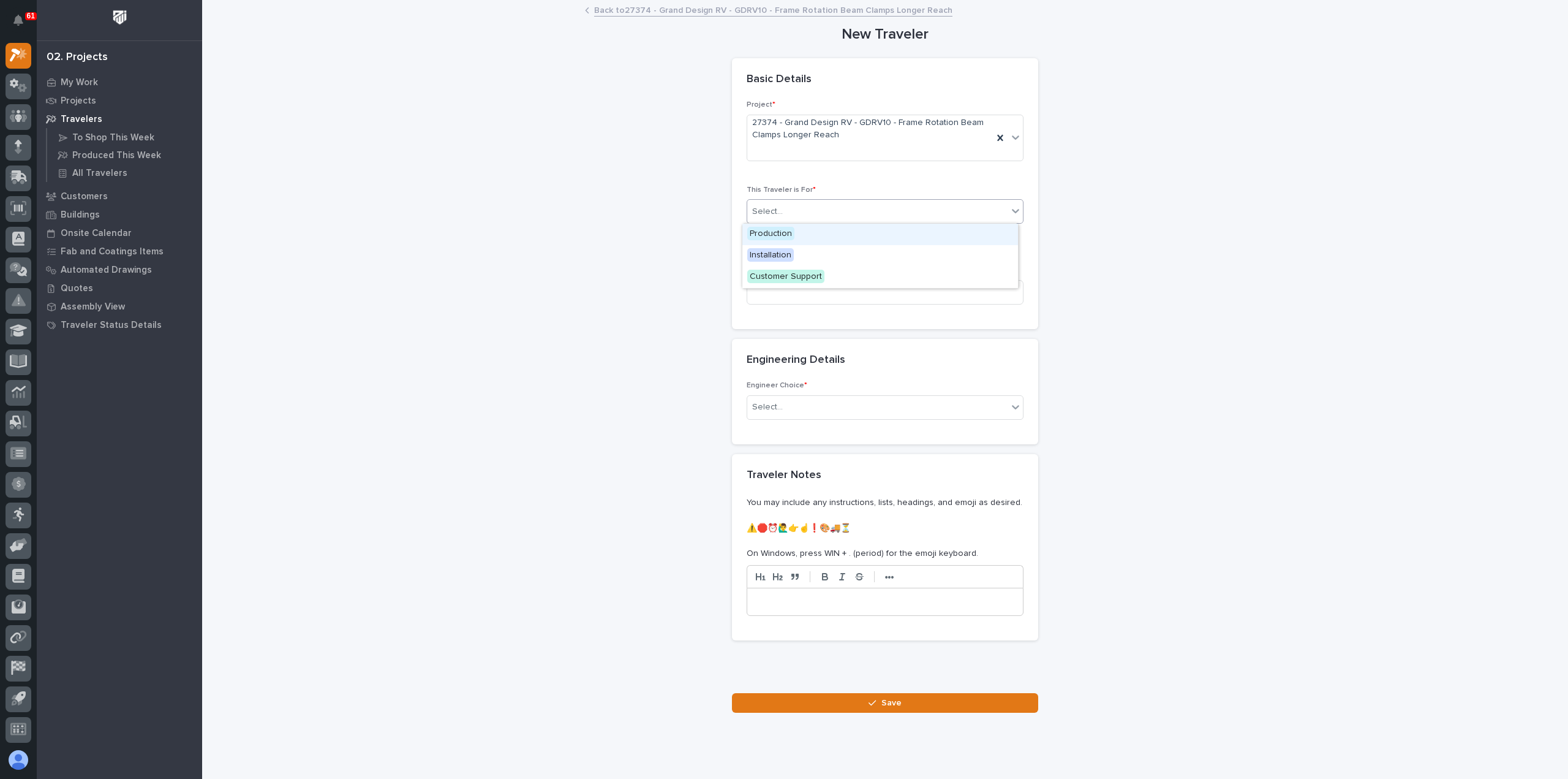
click at [799, 208] on div "Select..." at bounding box center [878, 211] width 260 height 20
click at [803, 235] on div "Production" at bounding box center [880, 234] width 276 height 21
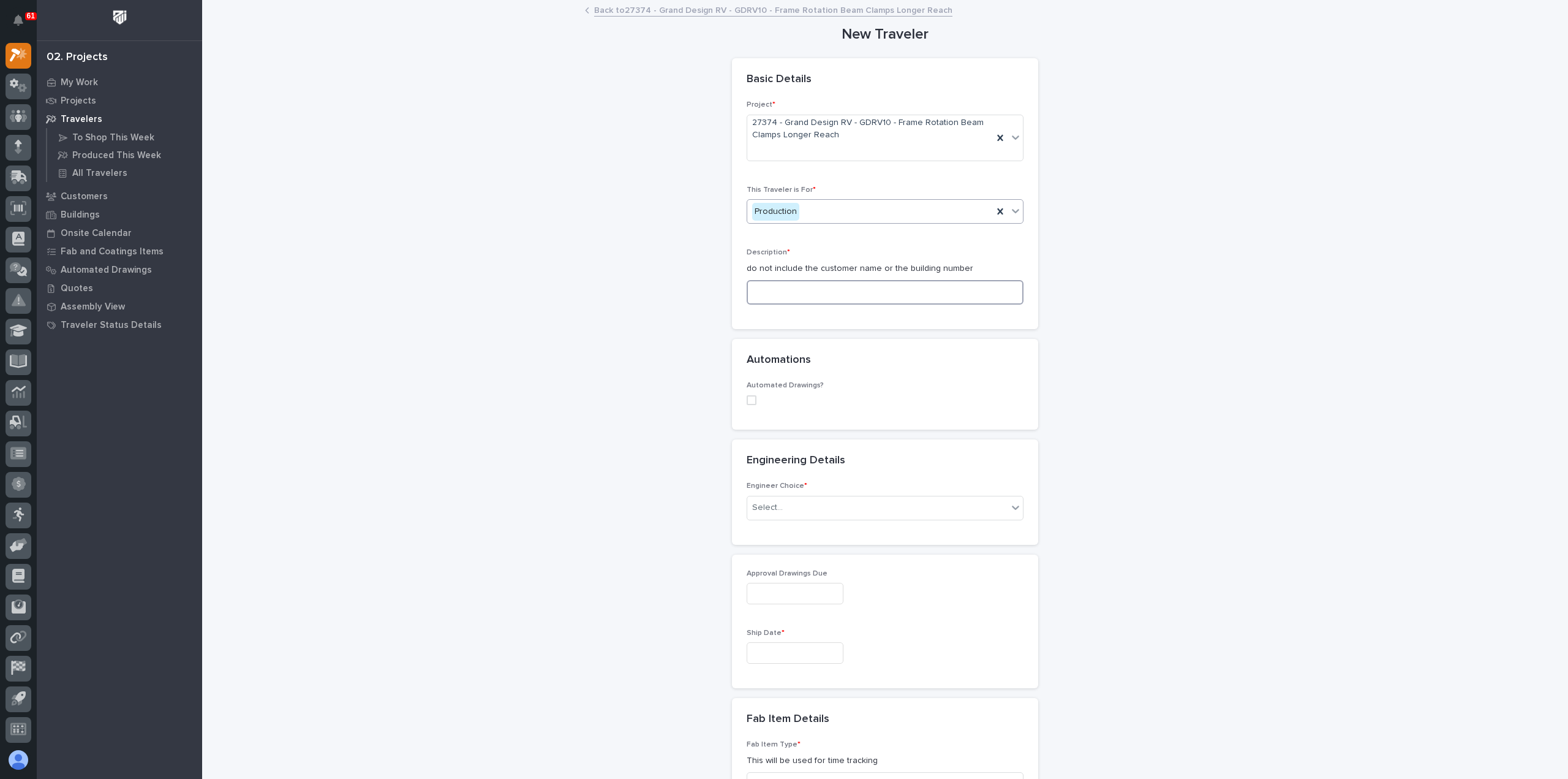
click at [811, 292] on input at bounding box center [885, 292] width 277 height 25
paste input "Frame Rotation Beam Clamps Longer Reach"
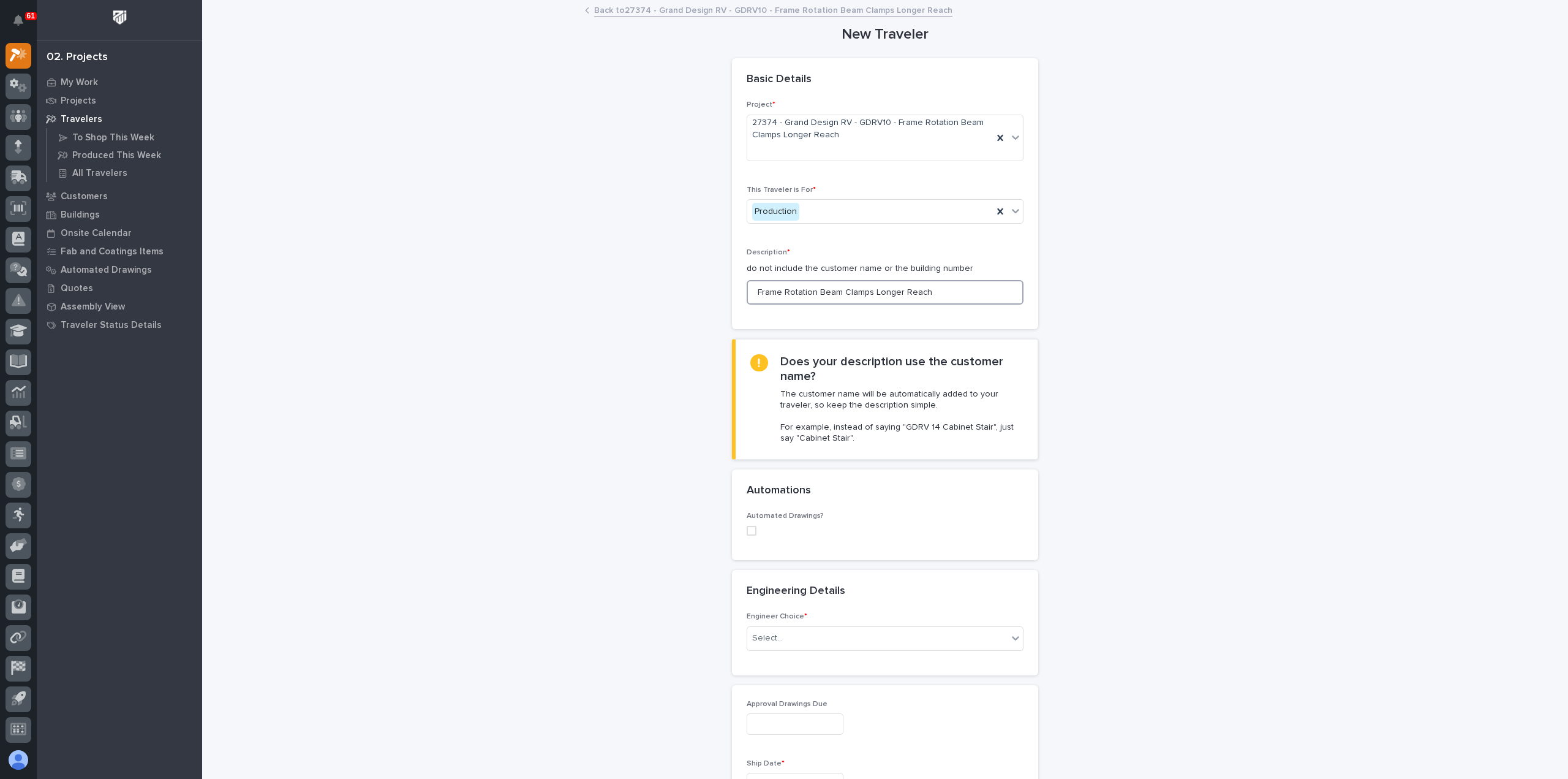
type input "Frame Rotation Beam Clamps Longer Reach"
click at [970, 506] on div "Automations" at bounding box center [885, 491] width 306 height 43
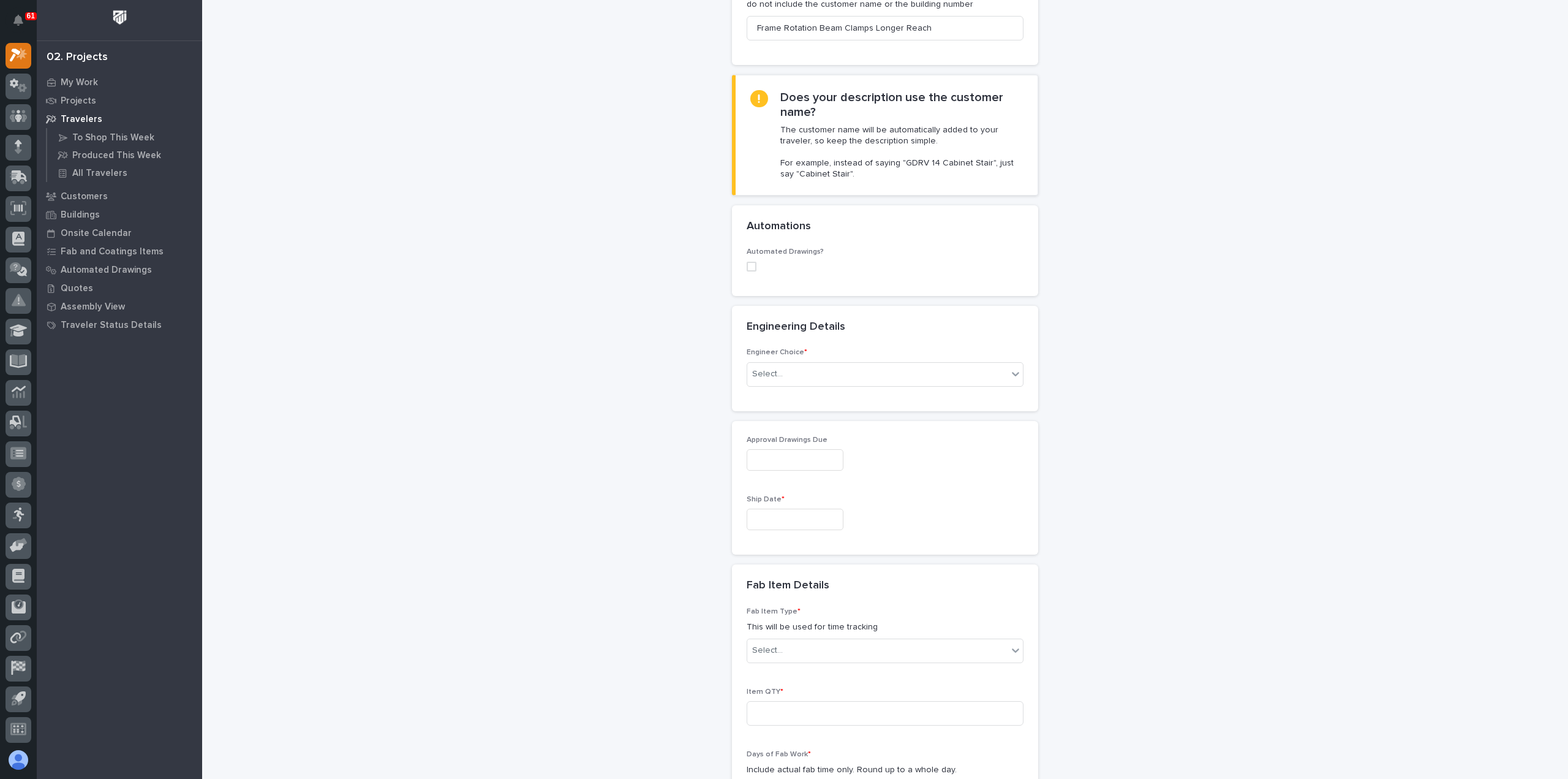
scroll to position [306, 0]
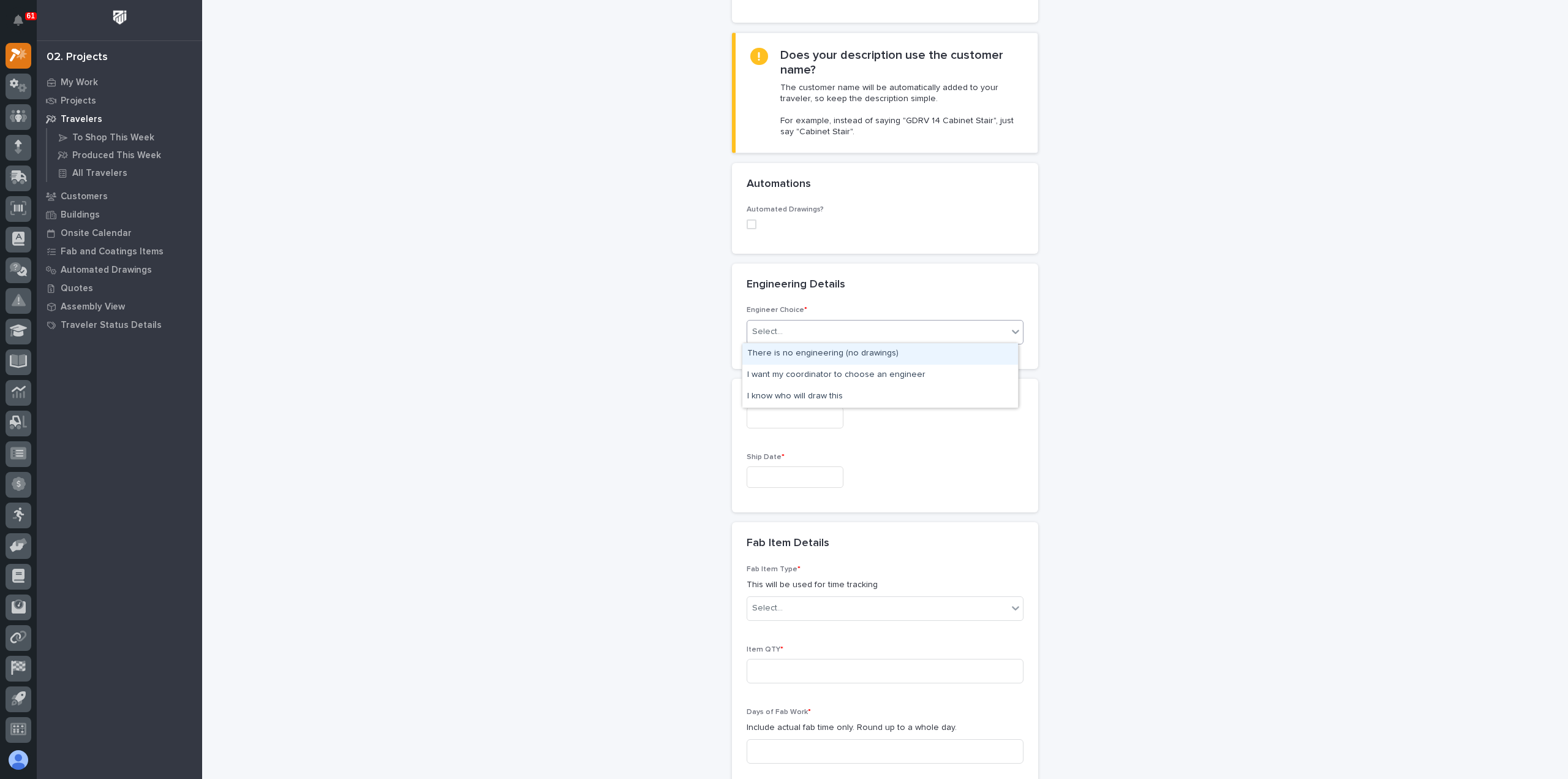
click at [796, 326] on div "Select..." at bounding box center [878, 332] width 260 height 20
click at [812, 374] on div "I want my coordinator to choose an engineer" at bounding box center [880, 376] width 276 height 21
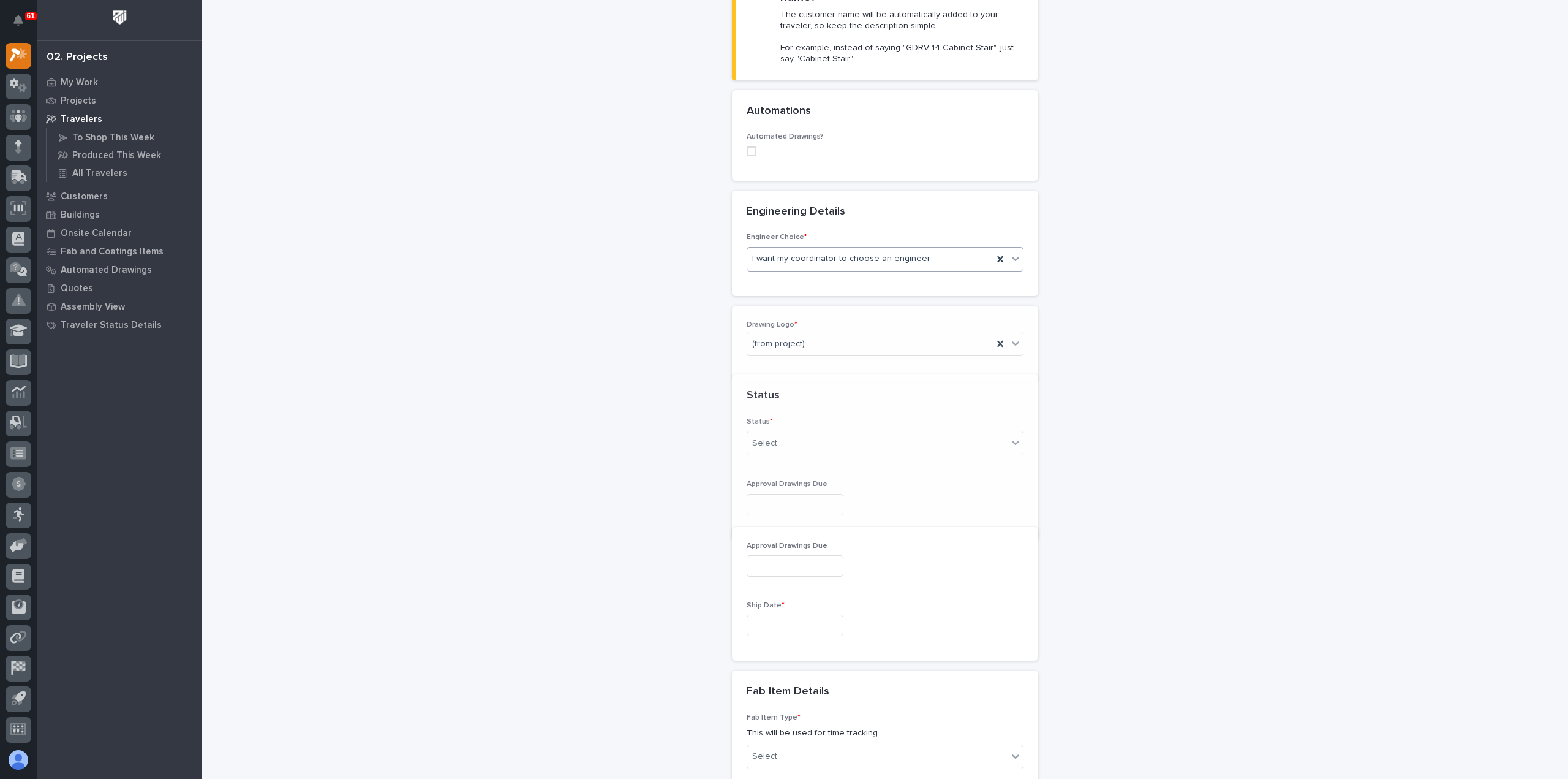
scroll to position [435, 0]
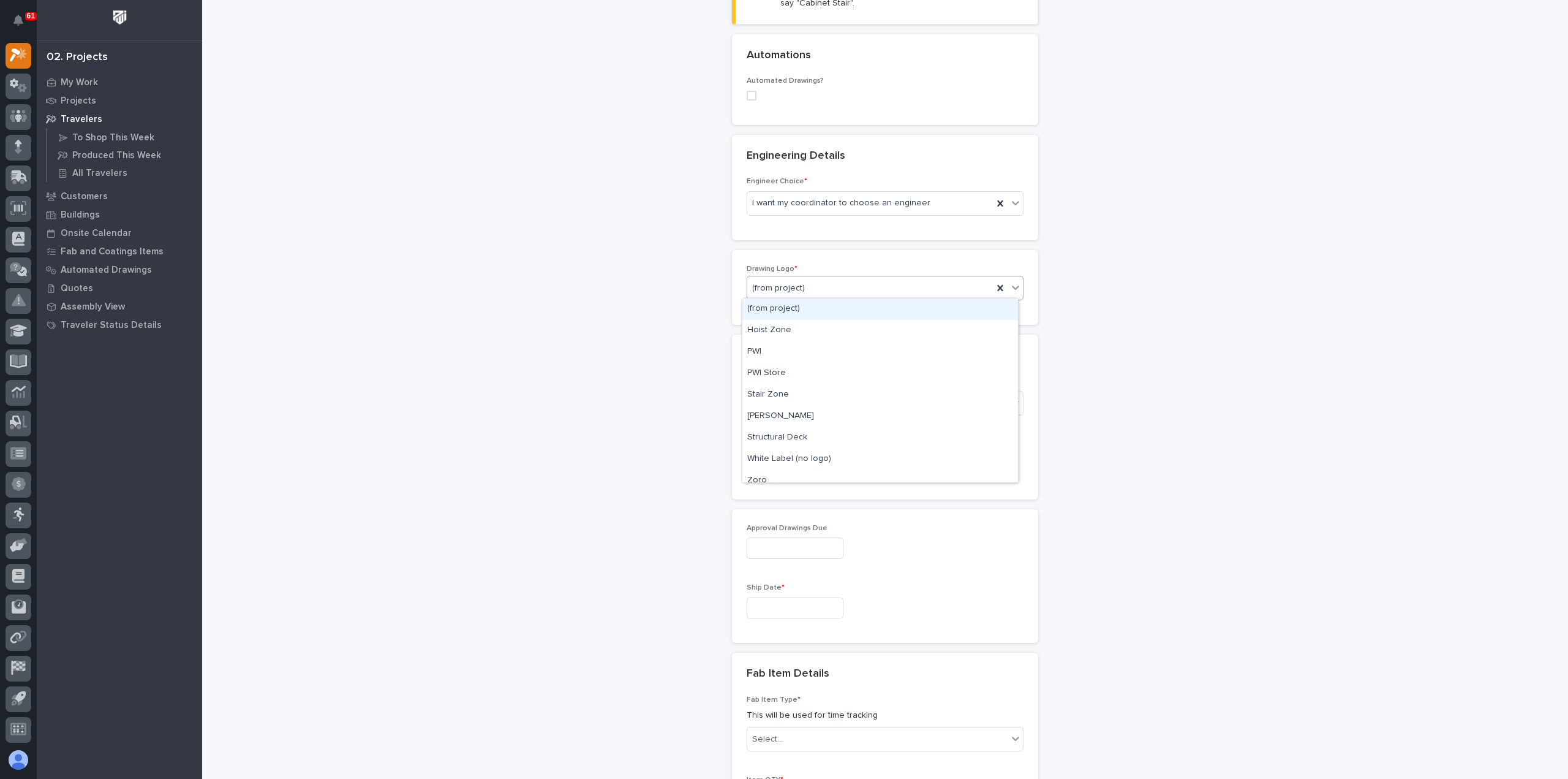
click at [815, 280] on div "(from project)" at bounding box center [870, 288] width 246 height 20
click at [810, 346] on div "PWI" at bounding box center [880, 352] width 276 height 21
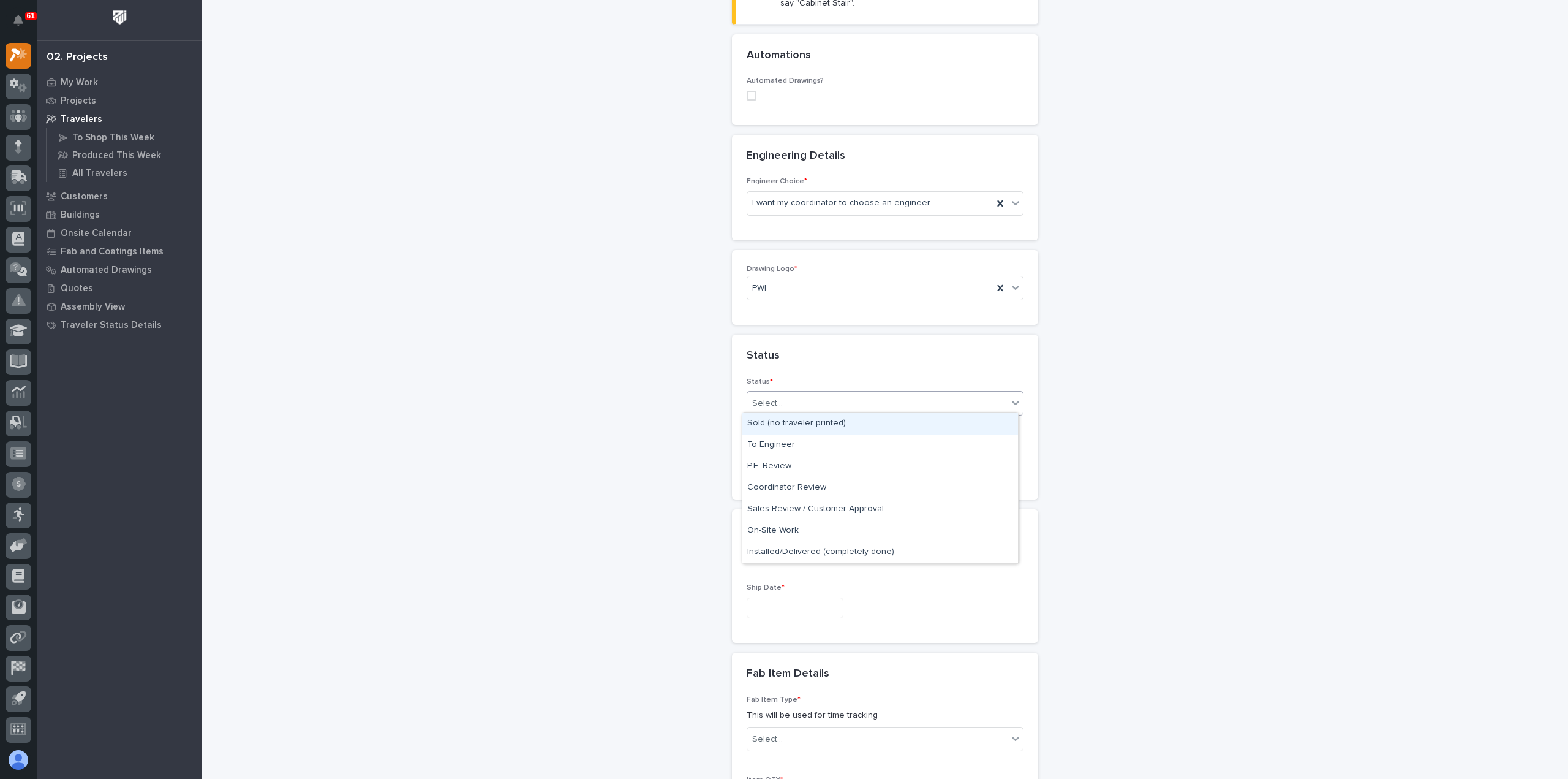
click at [811, 405] on div "Select..." at bounding box center [878, 403] width 260 height 20
click at [814, 423] on div "Sold (no traveler printed)" at bounding box center [880, 423] width 276 height 21
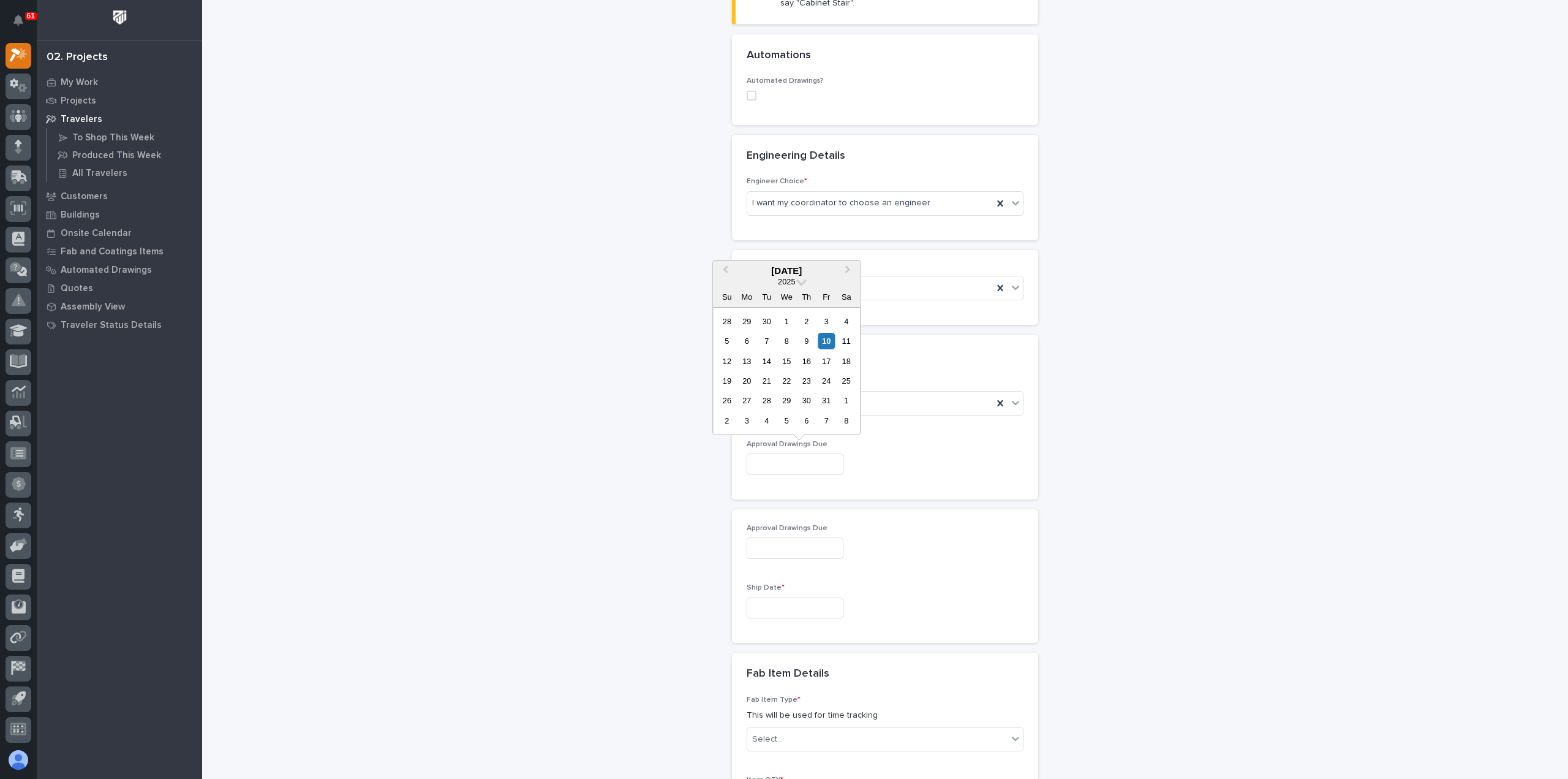
click at [817, 463] on input "text" at bounding box center [795, 464] width 97 height 21
click at [830, 364] on div "17" at bounding box center [827, 361] width 17 height 17
type input "**********"
click at [811, 604] on input "text" at bounding box center [795, 608] width 97 height 21
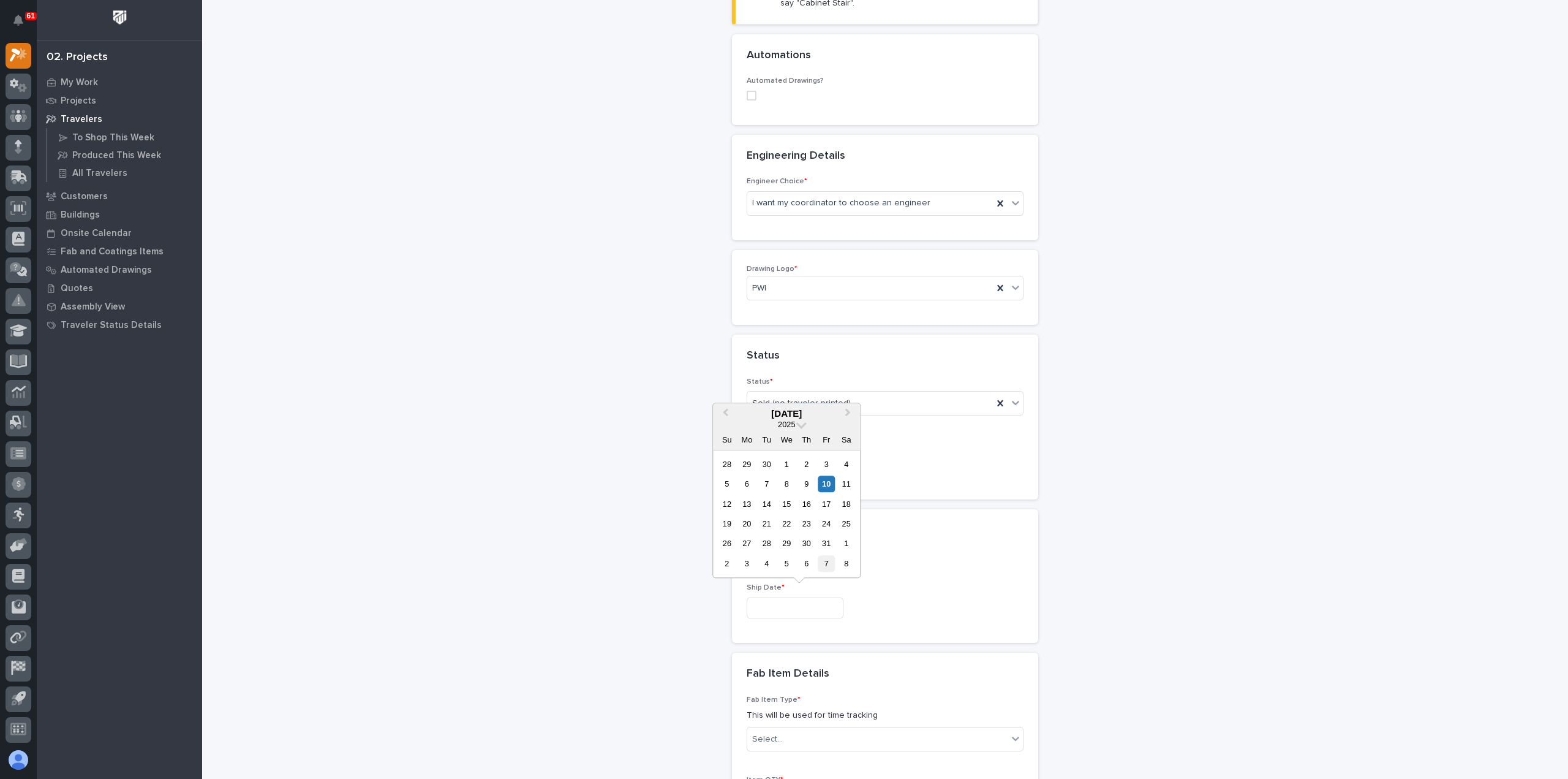
click at [826, 562] on div "7" at bounding box center [827, 563] width 17 height 17
type input "**********"
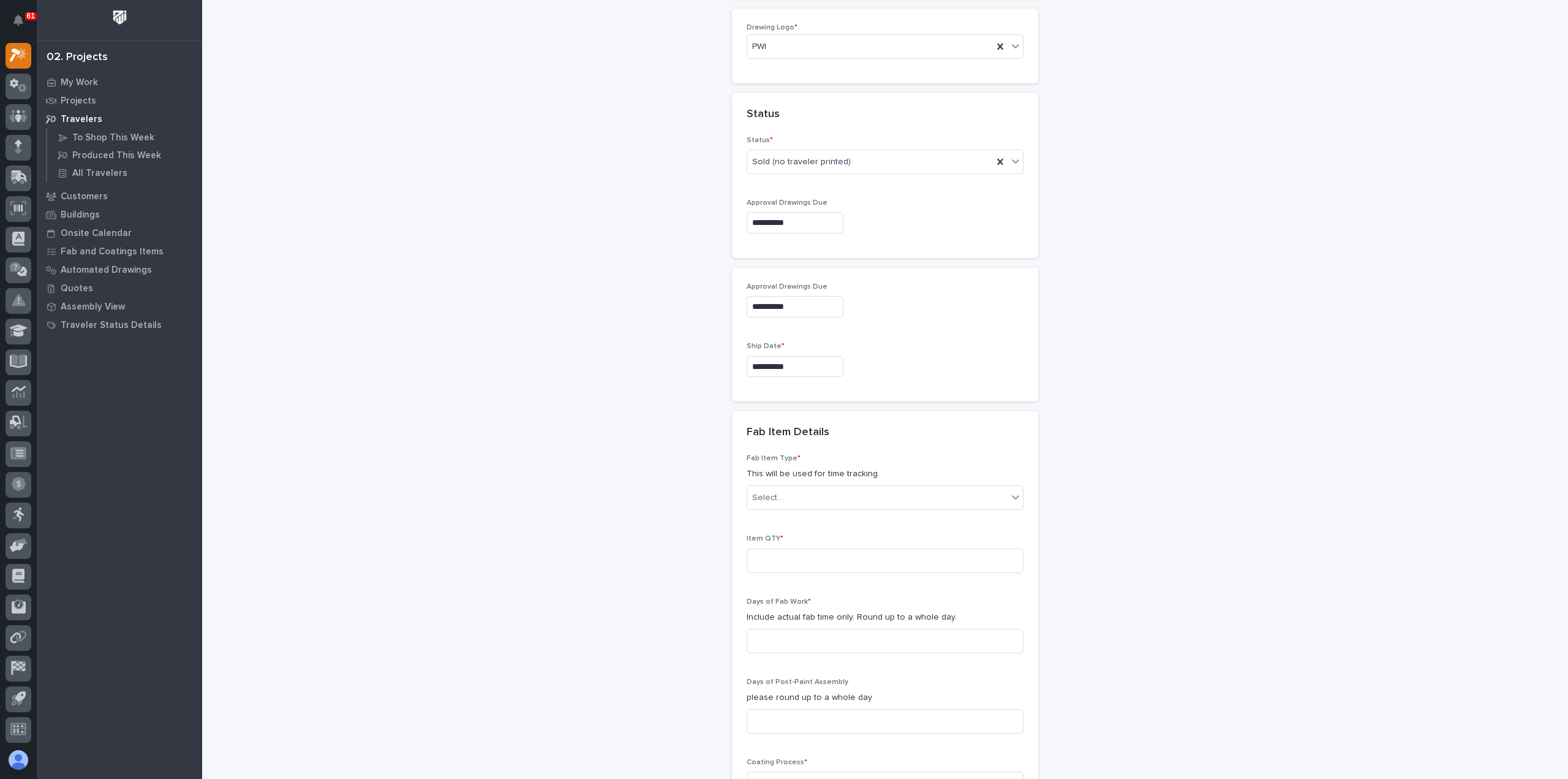
scroll to position [680, 0]
click at [817, 497] on div "Select..." at bounding box center [878, 494] width 260 height 20
click at [858, 623] on div "Other (custom item)" at bounding box center [880, 623] width 276 height 21
click at [828, 547] on input at bounding box center [885, 557] width 277 height 25
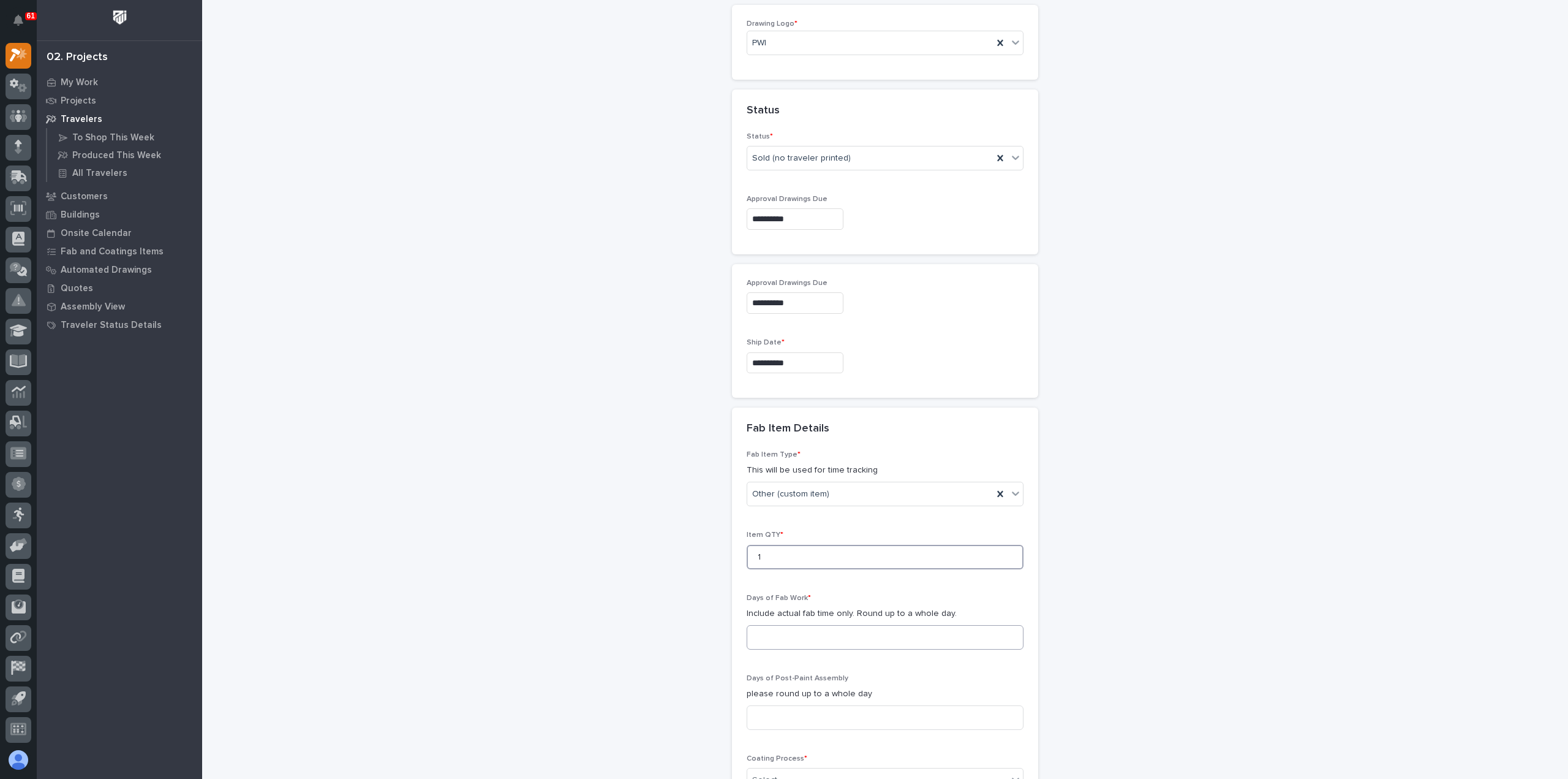
type input "1"
click at [813, 639] on input at bounding box center [885, 637] width 277 height 25
type input "2"
click at [820, 720] on input at bounding box center [885, 717] width 277 height 25
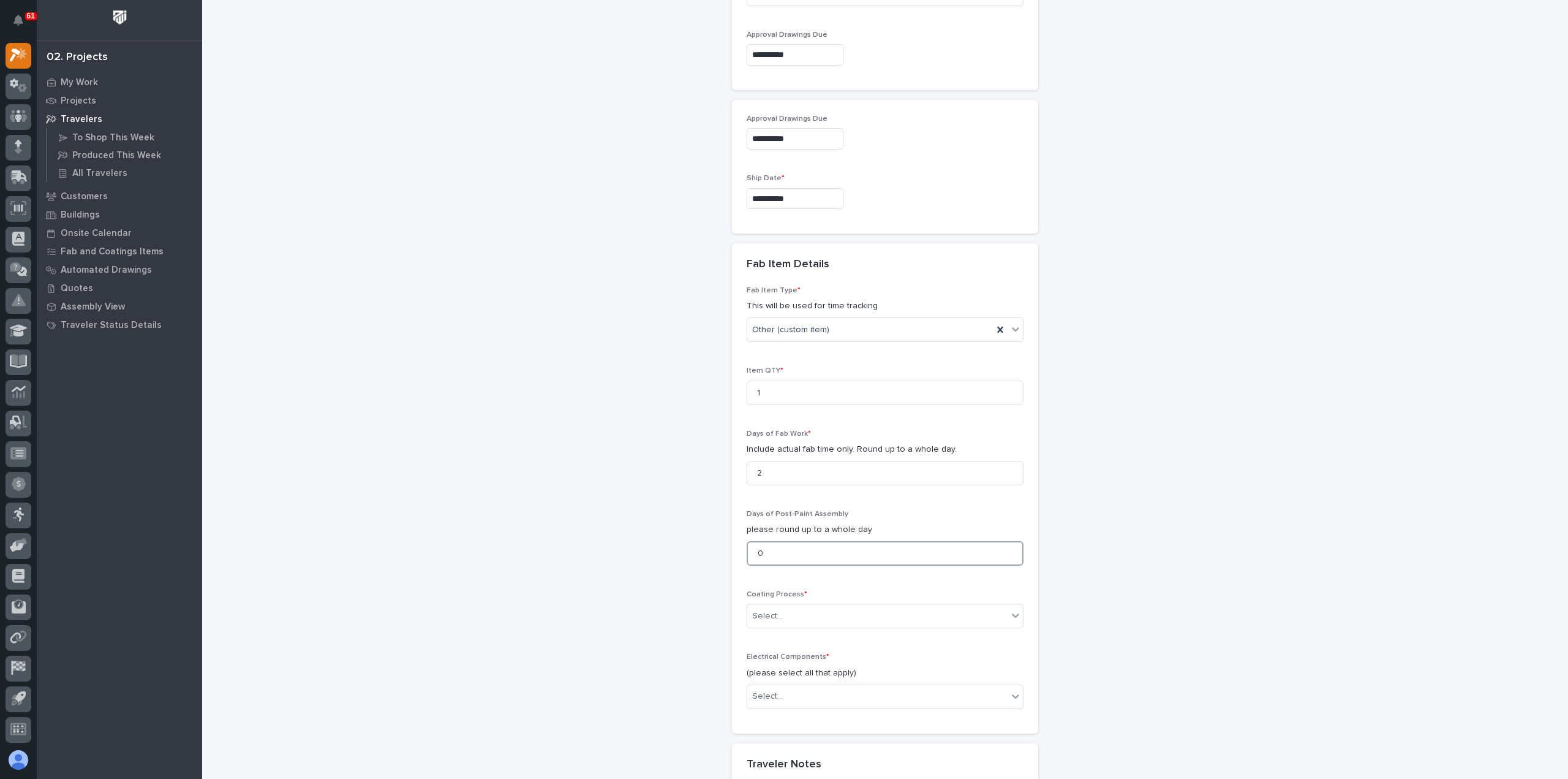
scroll to position [864, 0]
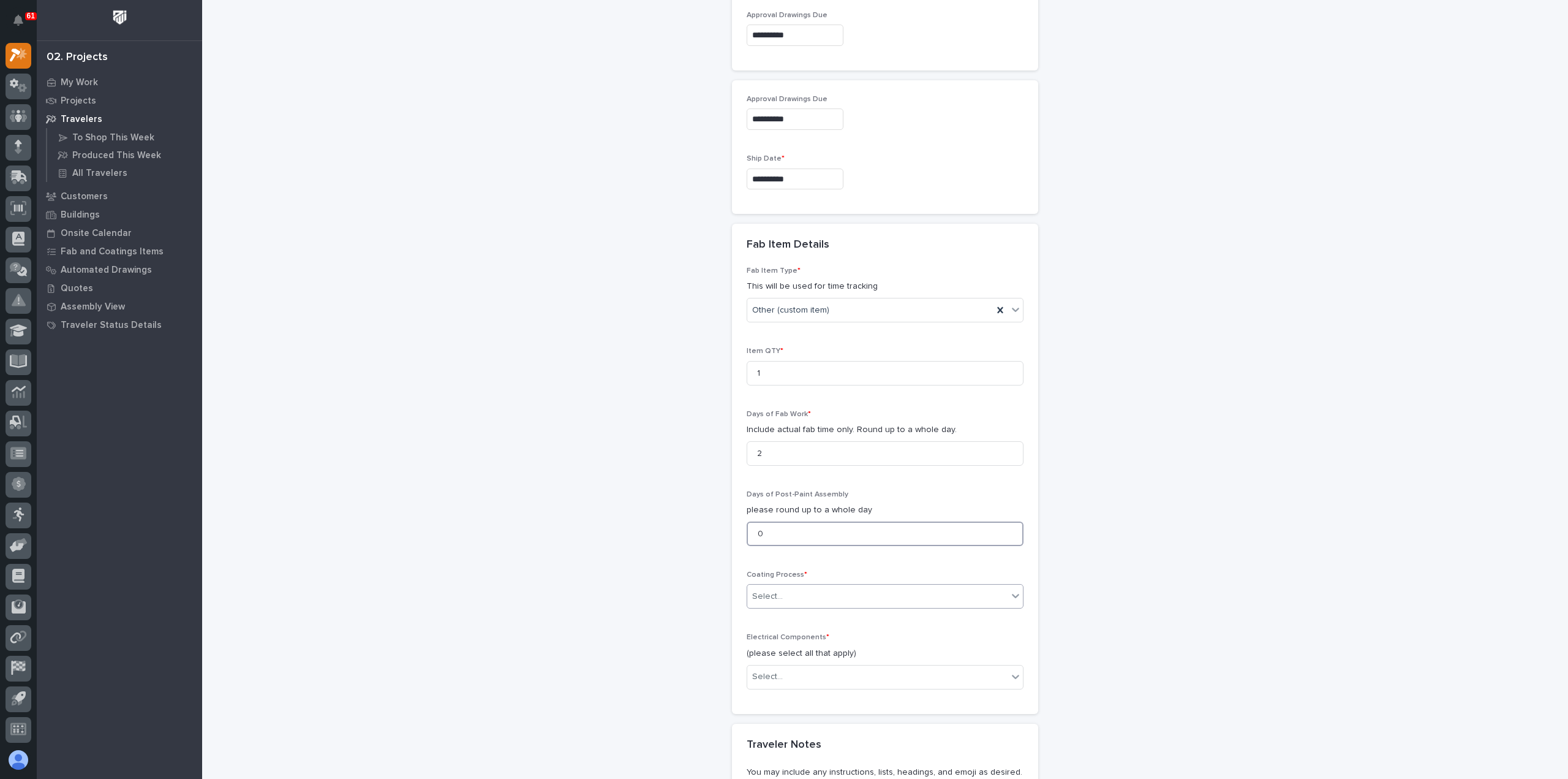
type input "0"
click at [792, 589] on div "Select..." at bounding box center [878, 596] width 260 height 20
click at [801, 638] on div "In-House Paint/Powder" at bounding box center [880, 636] width 276 height 21
click at [844, 671] on div "Select..." at bounding box center [878, 677] width 260 height 20
click at [828, 697] on div "None" at bounding box center [880, 695] width 276 height 21
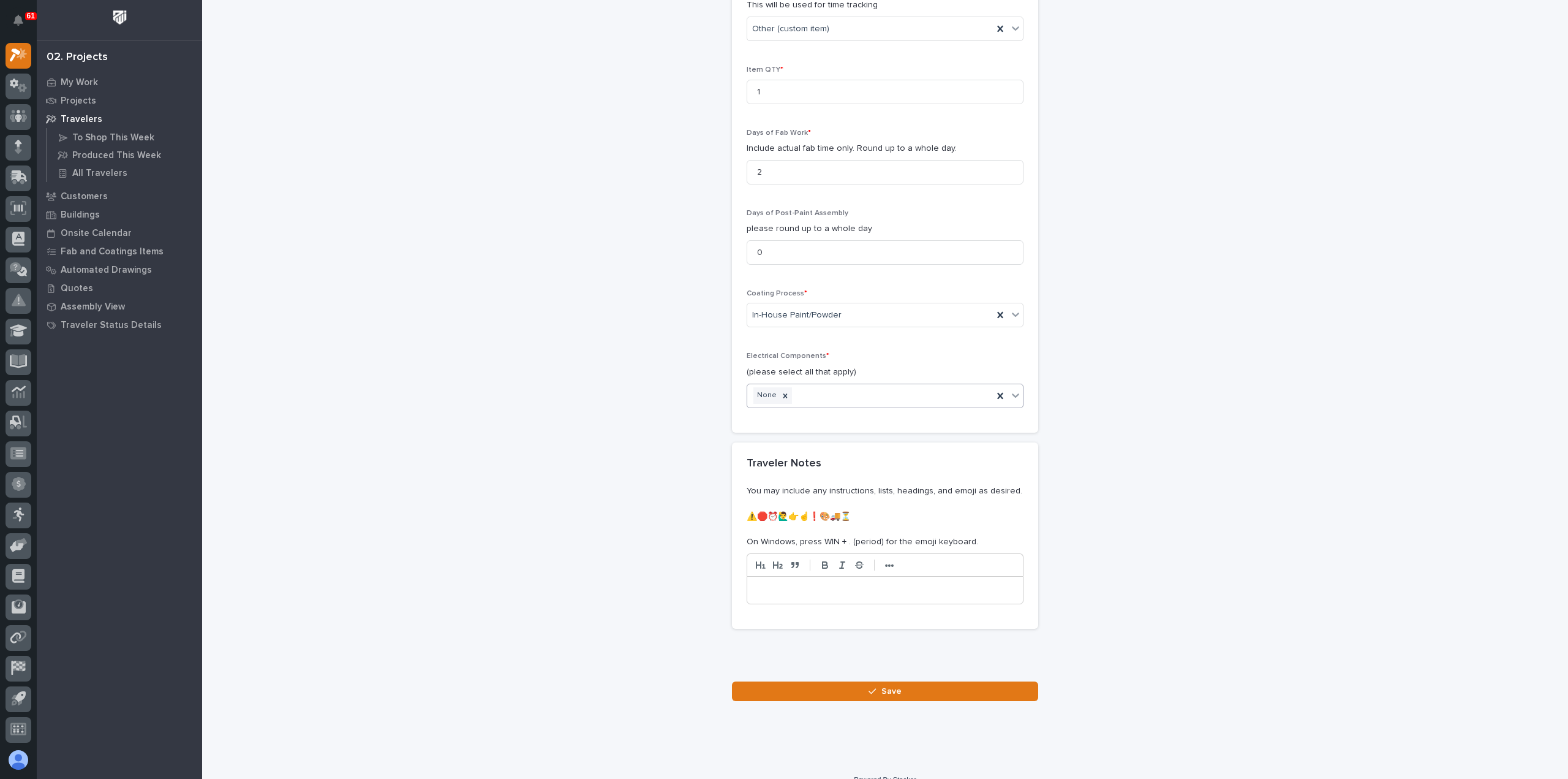
scroll to position [1157, 0]
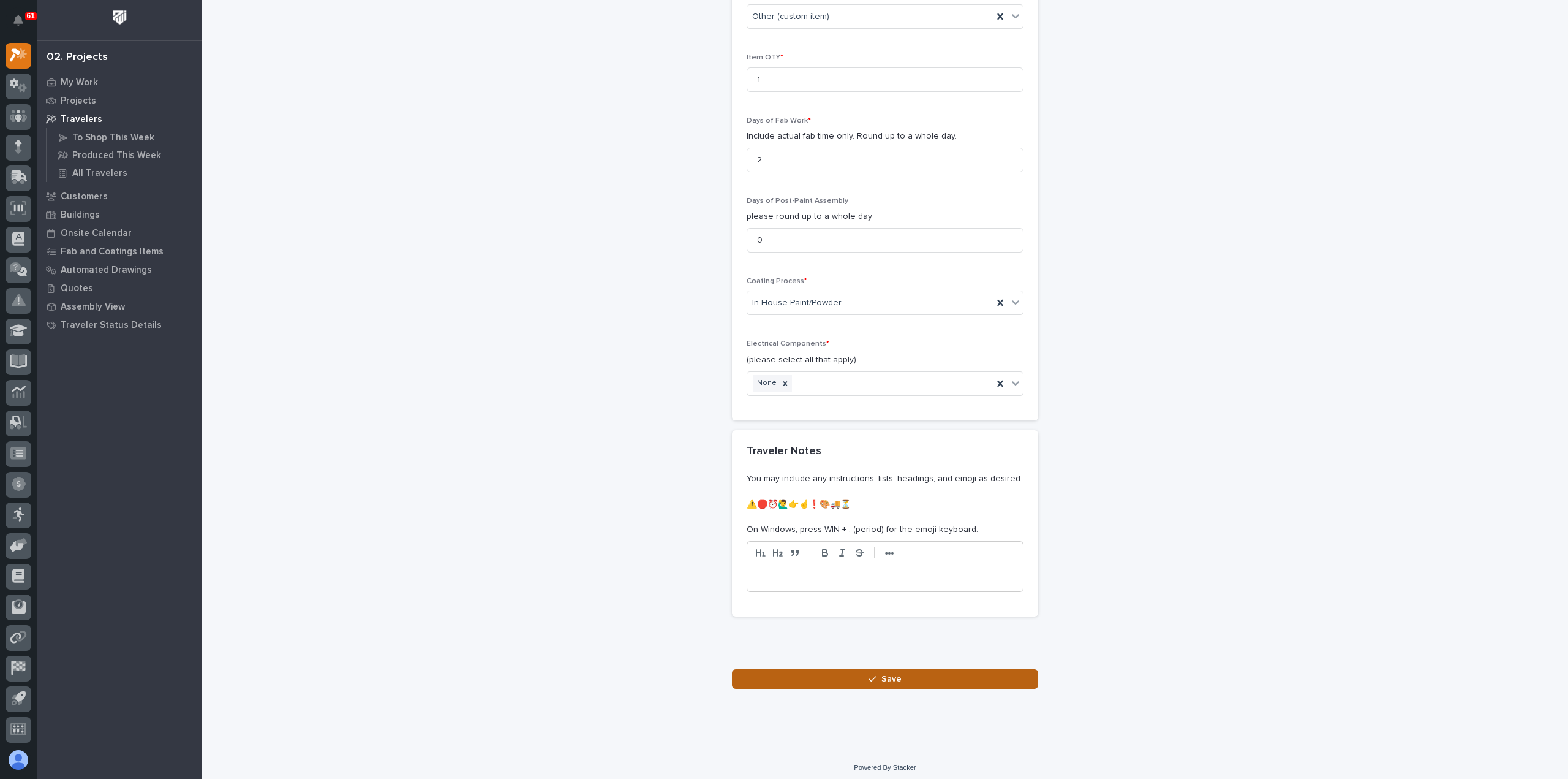
click at [836, 675] on button "Save" at bounding box center [885, 679] width 306 height 20
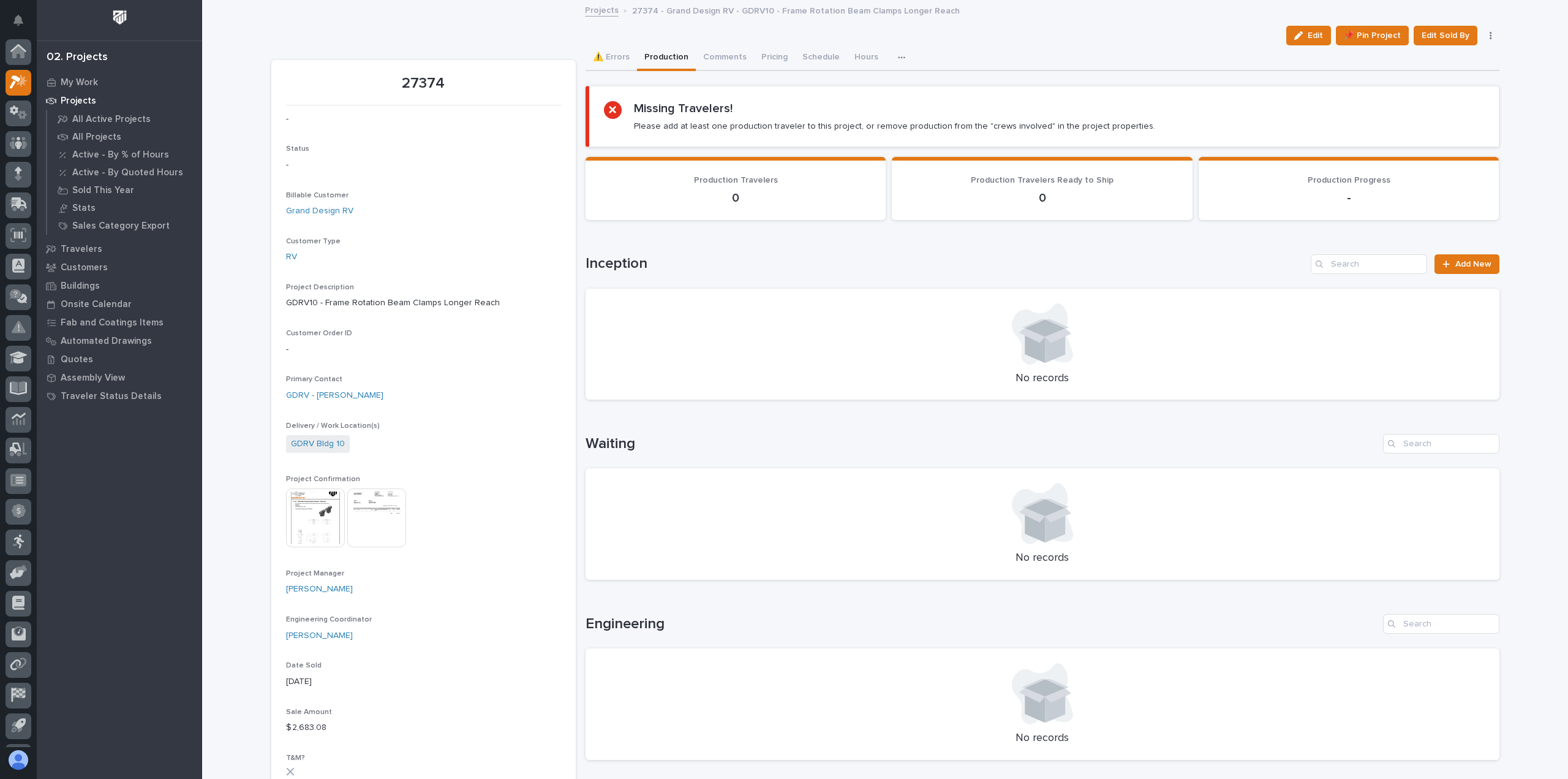
scroll to position [27, 0]
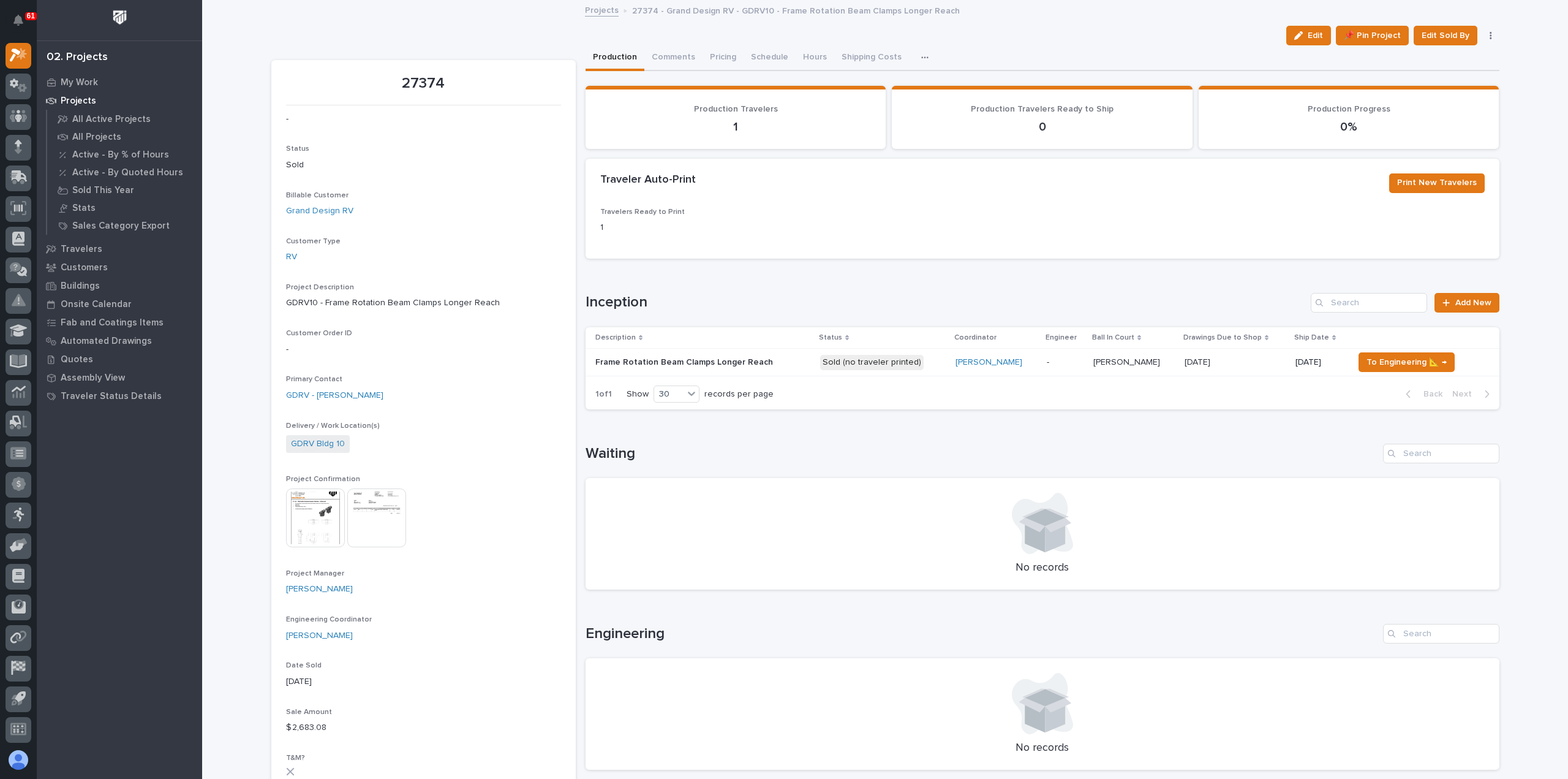
click at [781, 354] on div "Frame Rotation Beam Clamps Longer Reach Frame Rotation Beam Clamps Longer Reach" at bounding box center [703, 362] width 215 height 20
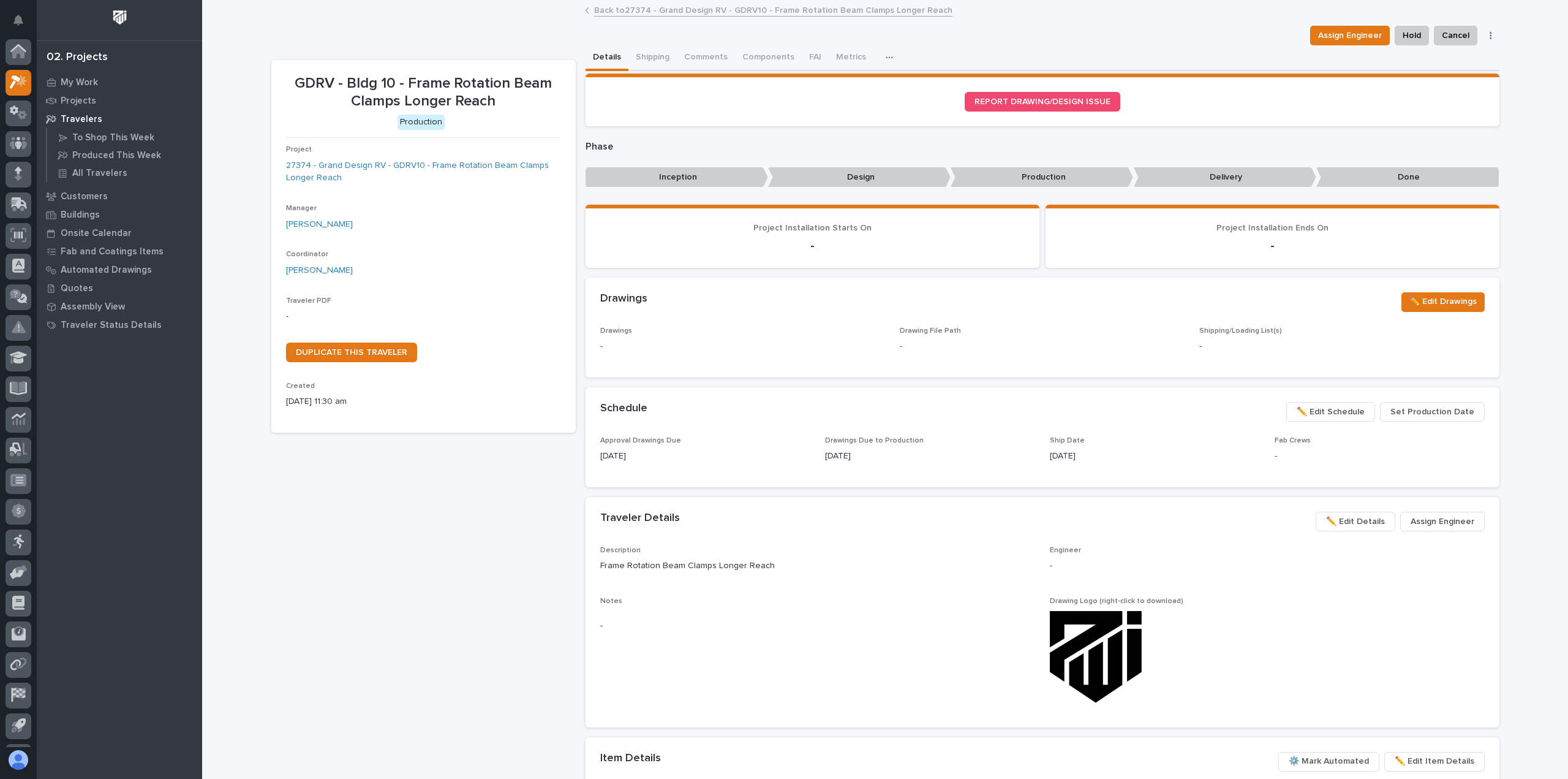
scroll to position [27, 0]
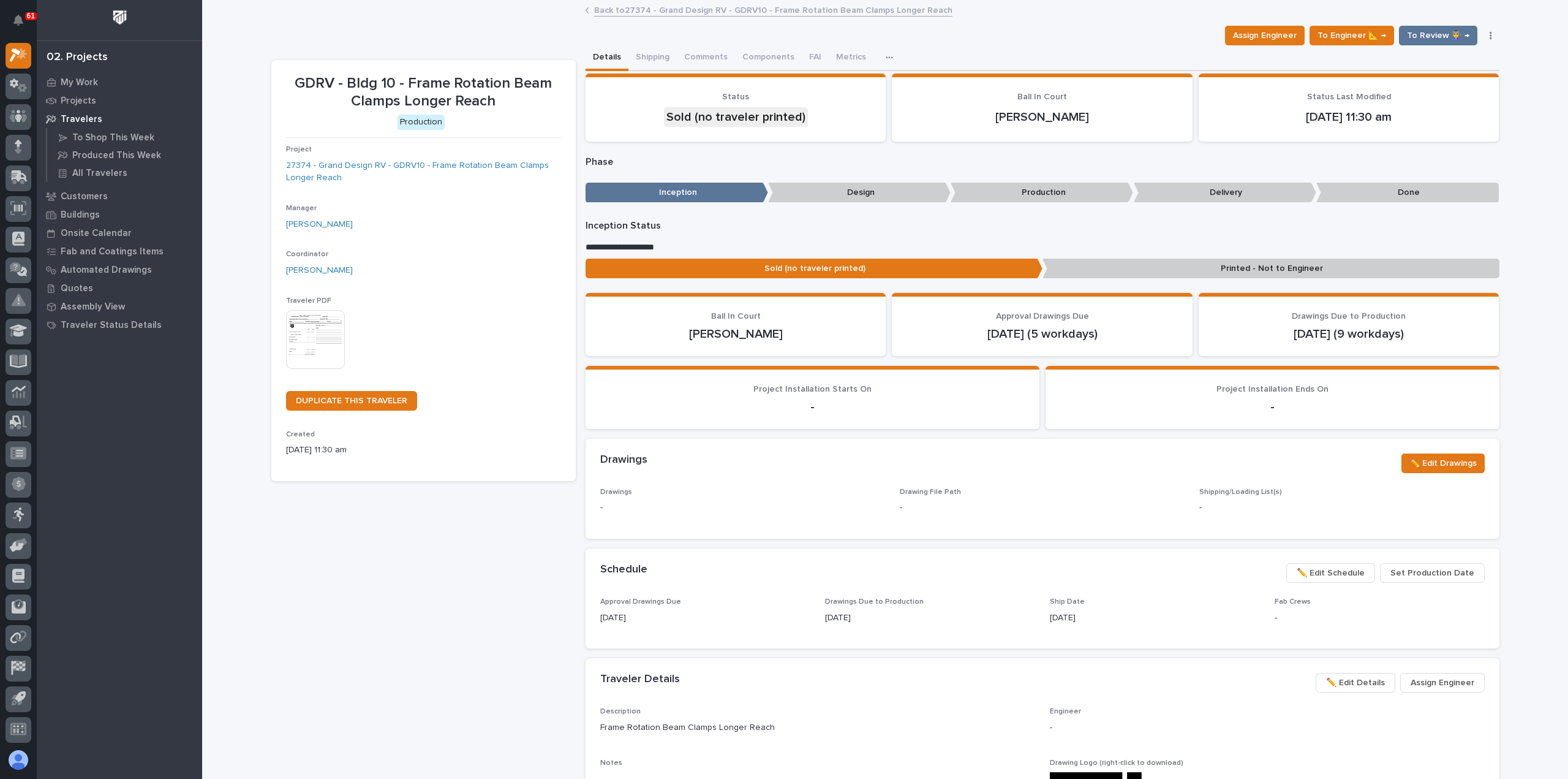
click at [312, 326] on img at bounding box center [316, 339] width 59 height 59
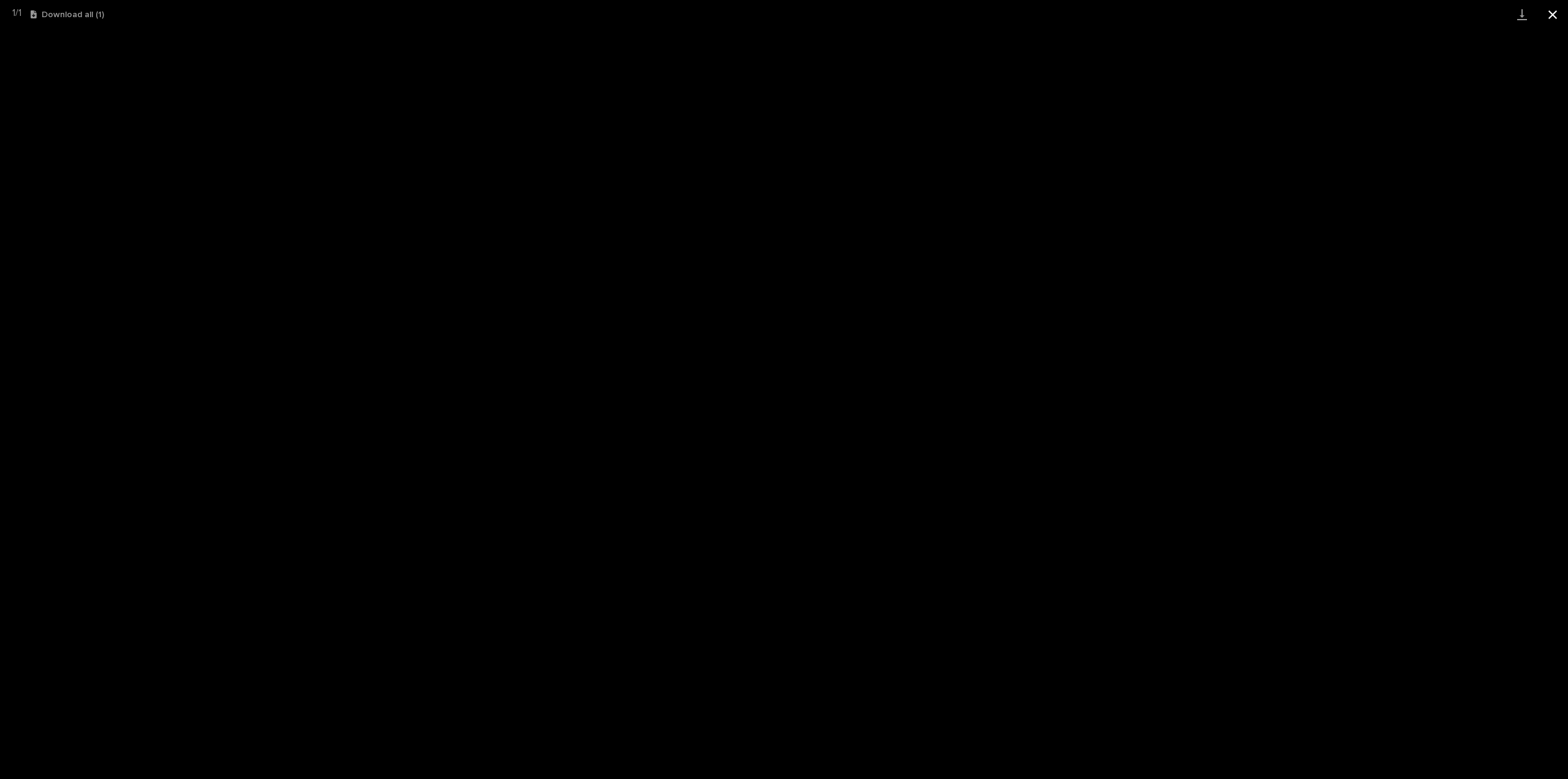
click at [1553, 10] on button "Close gallery" at bounding box center [1553, 14] width 31 height 29
